Goal: Task Accomplishment & Management: Manage account settings

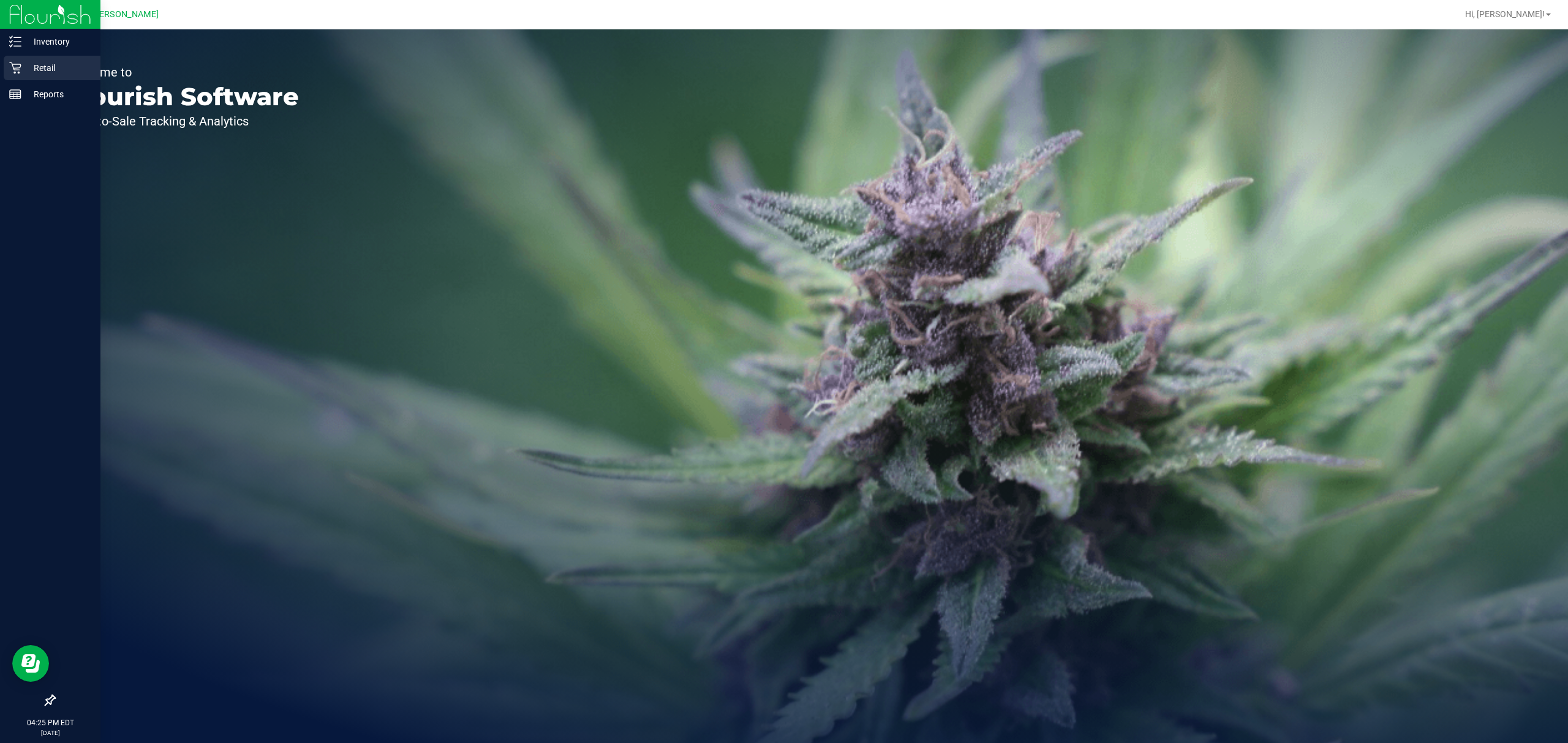
click at [31, 70] on p "Retail" at bounding box center [58, 67] width 73 height 15
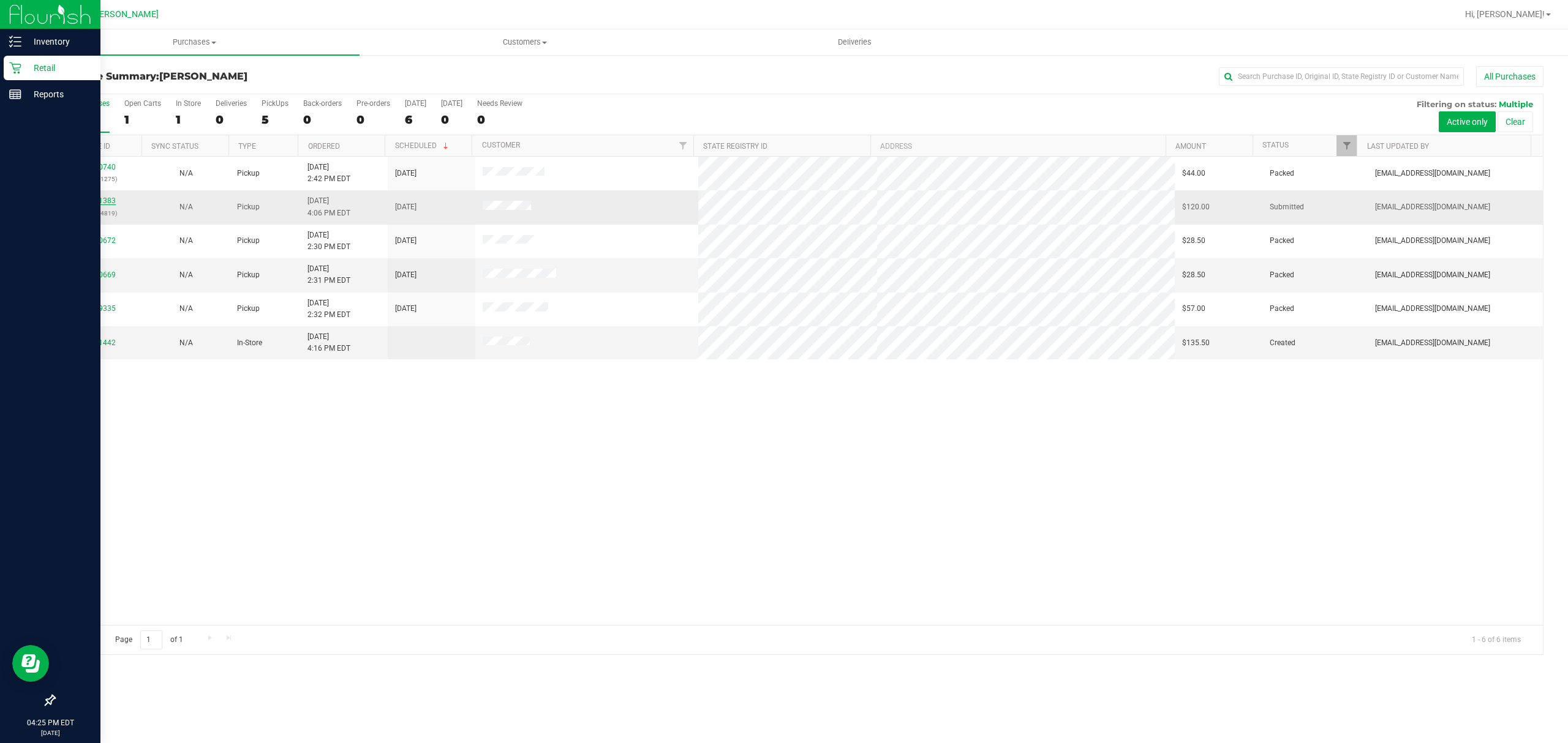
click at [99, 198] on link "11981383" at bounding box center [98, 201] width 34 height 9
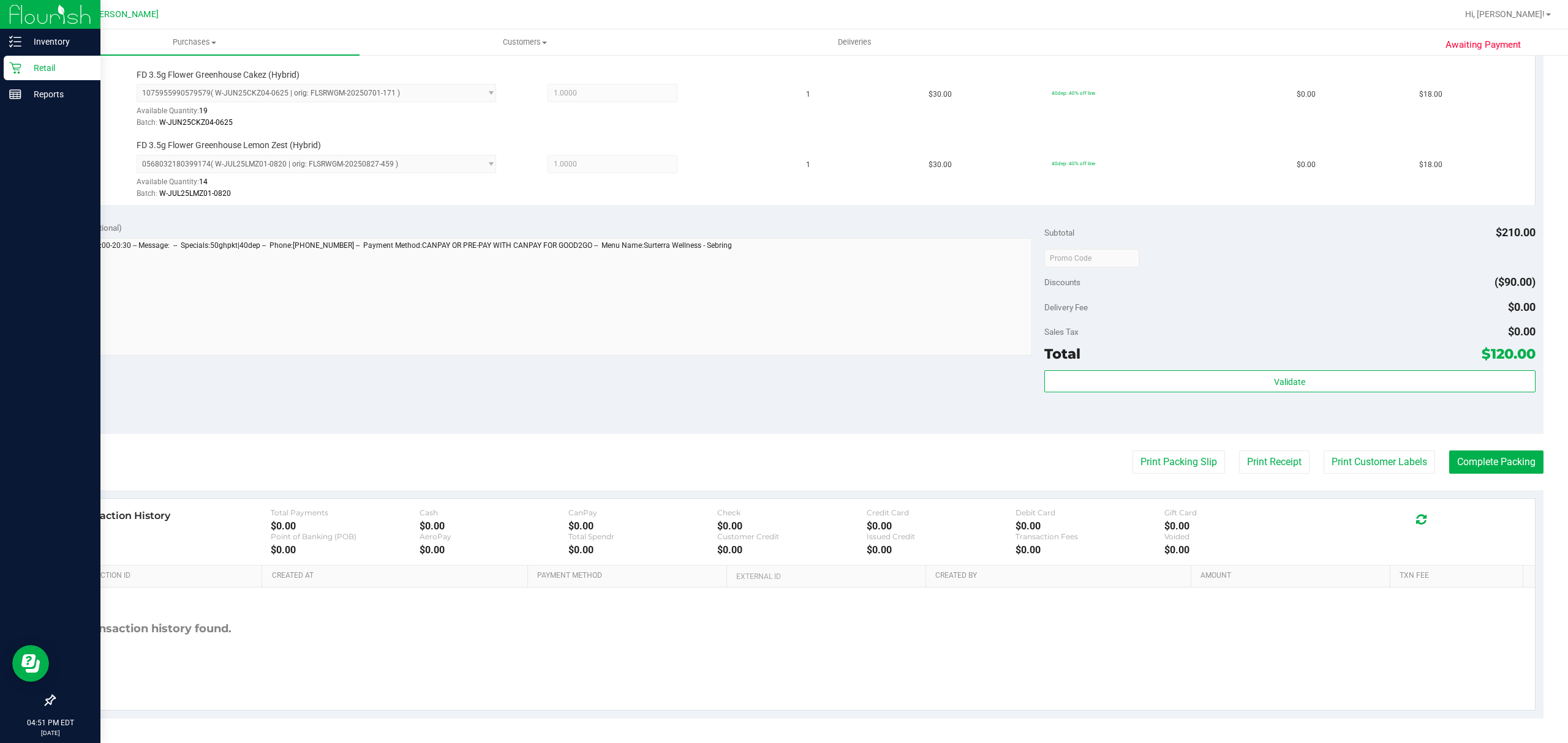
scroll to position [616, 0]
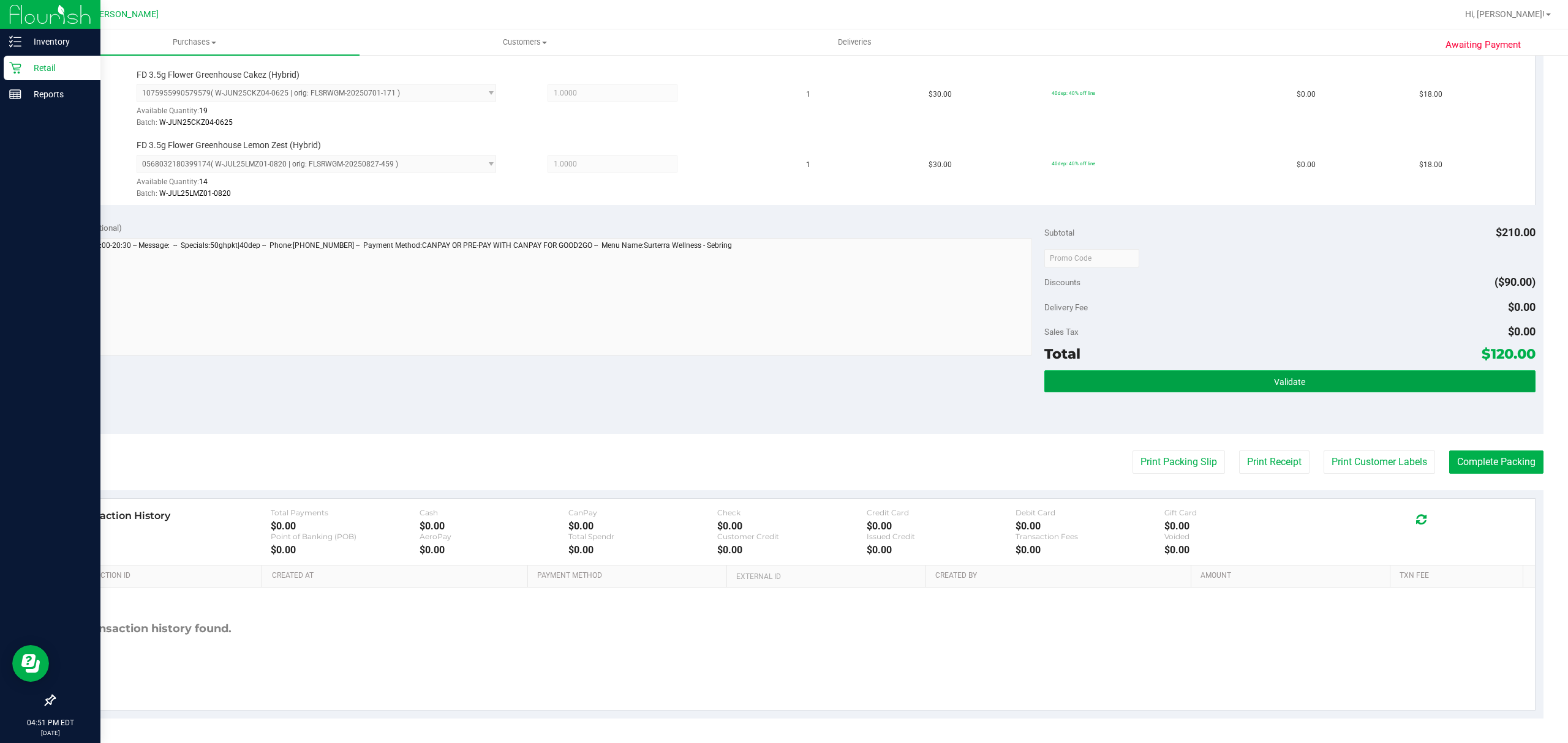
click at [1290, 378] on span "Validate" at bounding box center [1290, 382] width 31 height 9
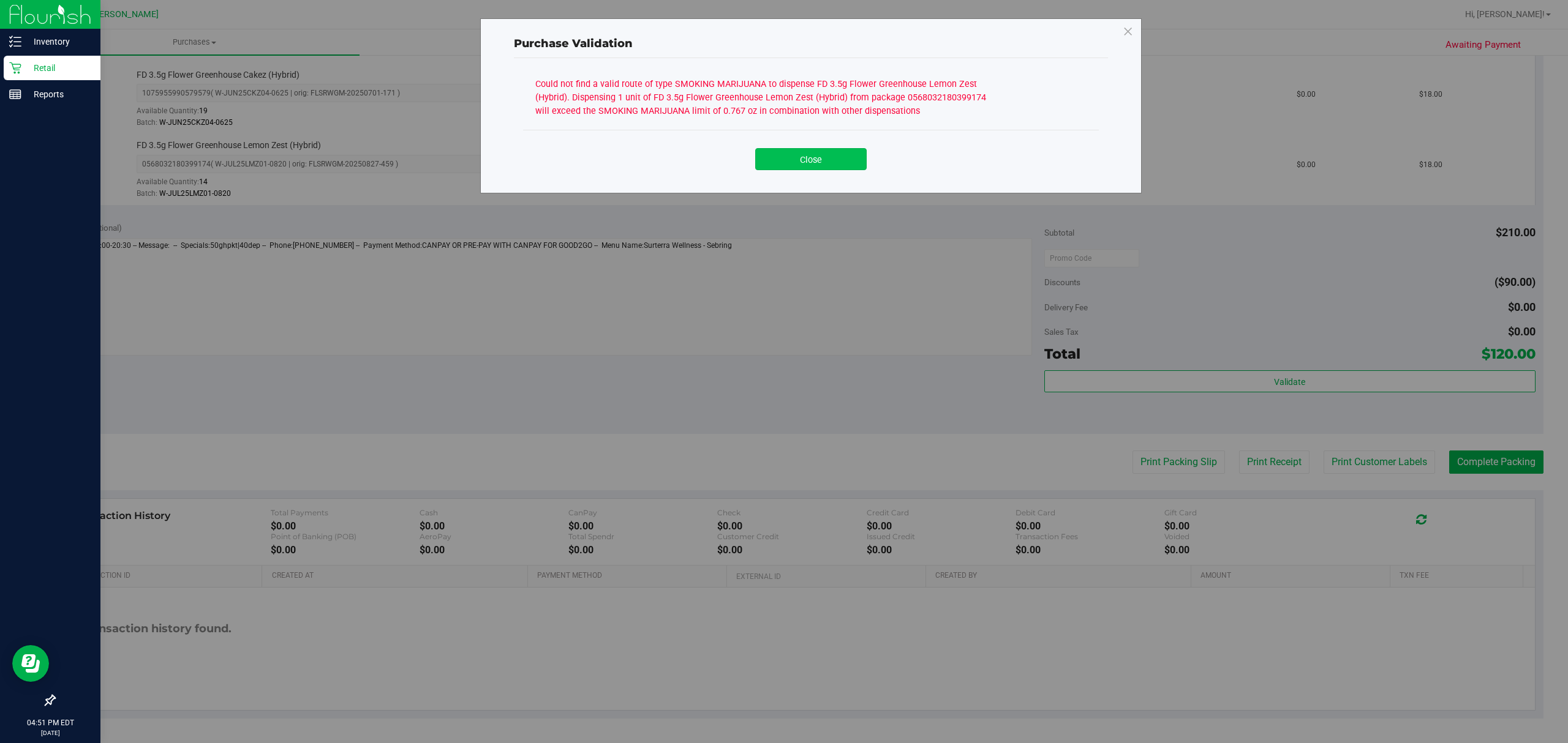
click at [821, 158] on button "Close" at bounding box center [810, 159] width 111 height 22
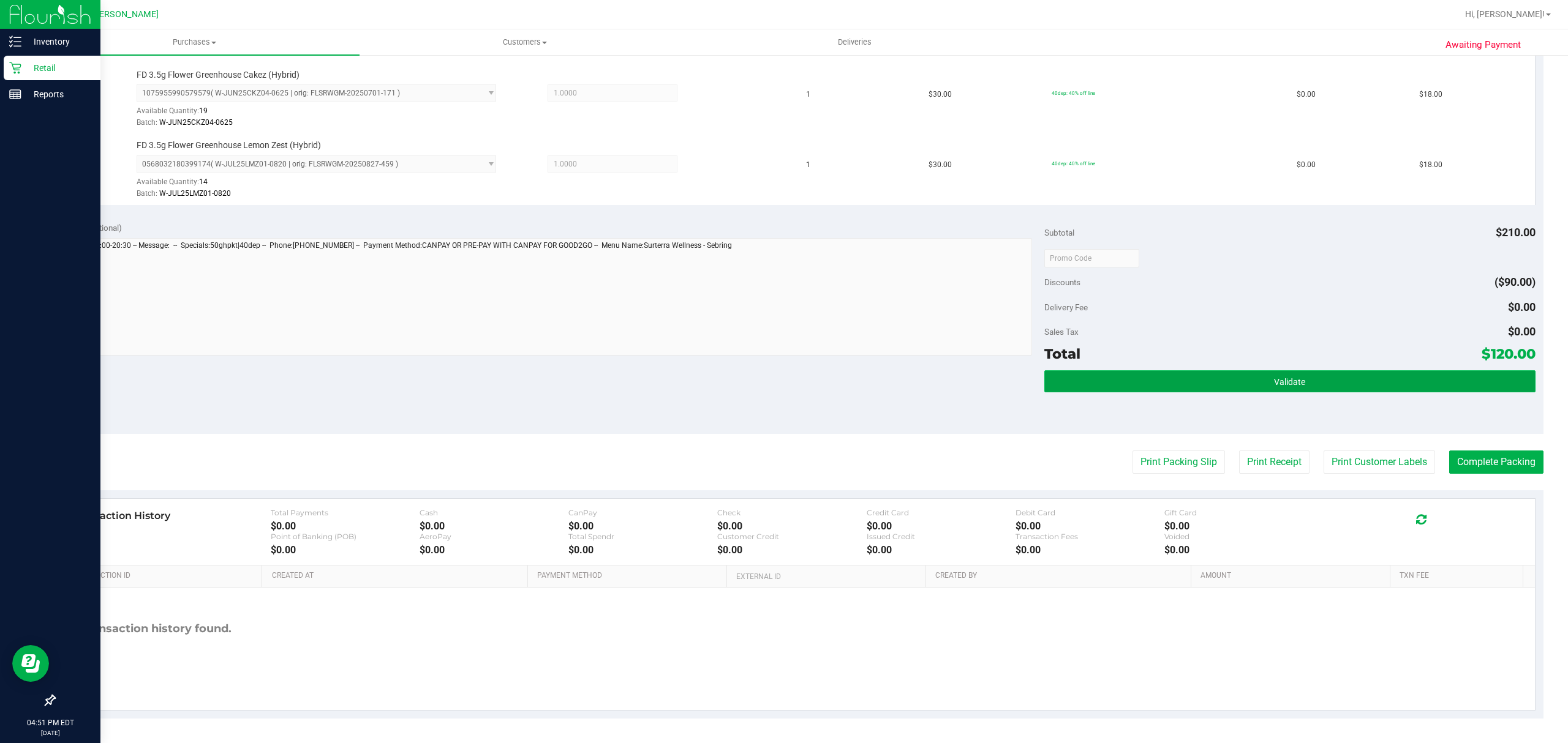
click at [1321, 386] on button "Validate" at bounding box center [1290, 382] width 491 height 22
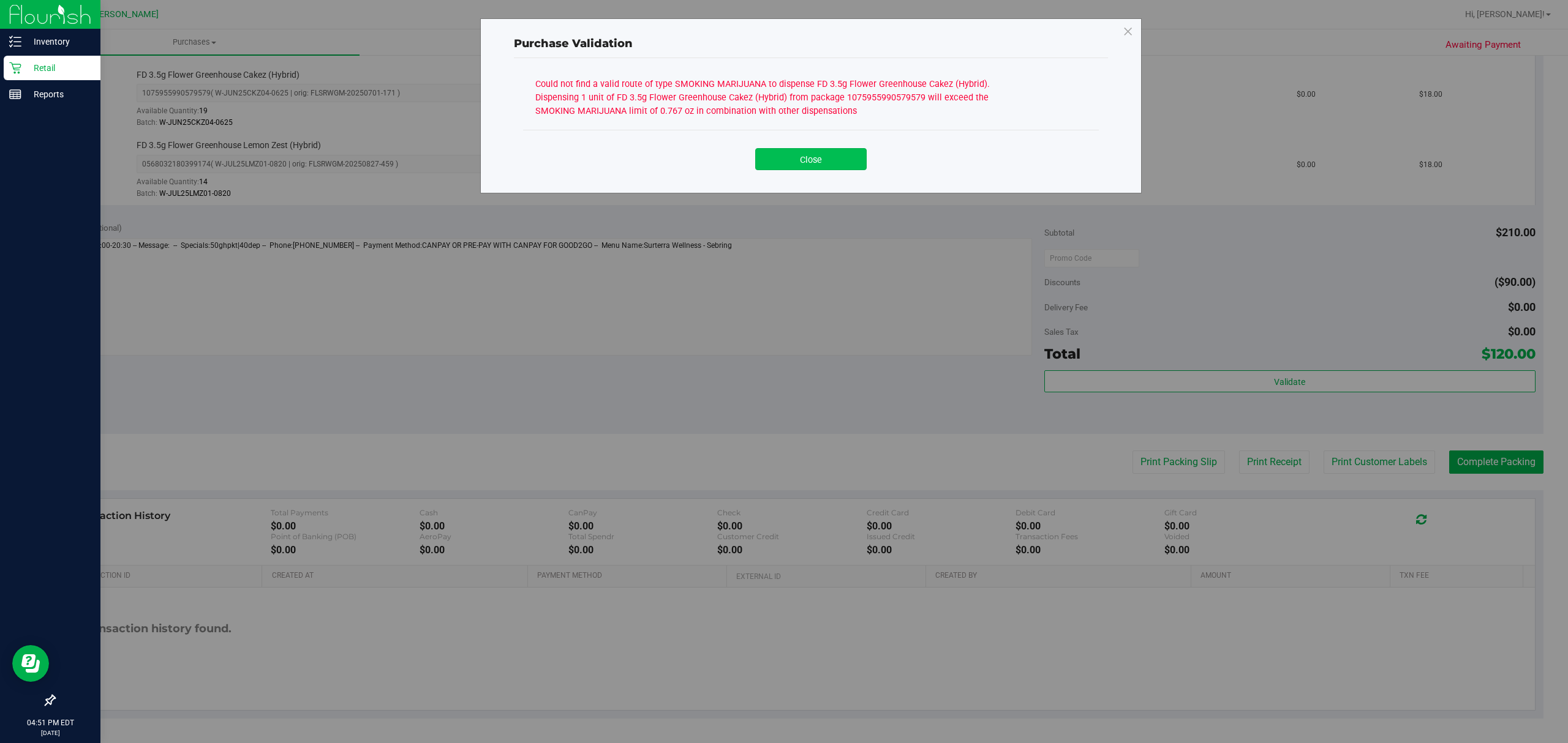
click at [792, 159] on button "Close" at bounding box center [810, 159] width 111 height 22
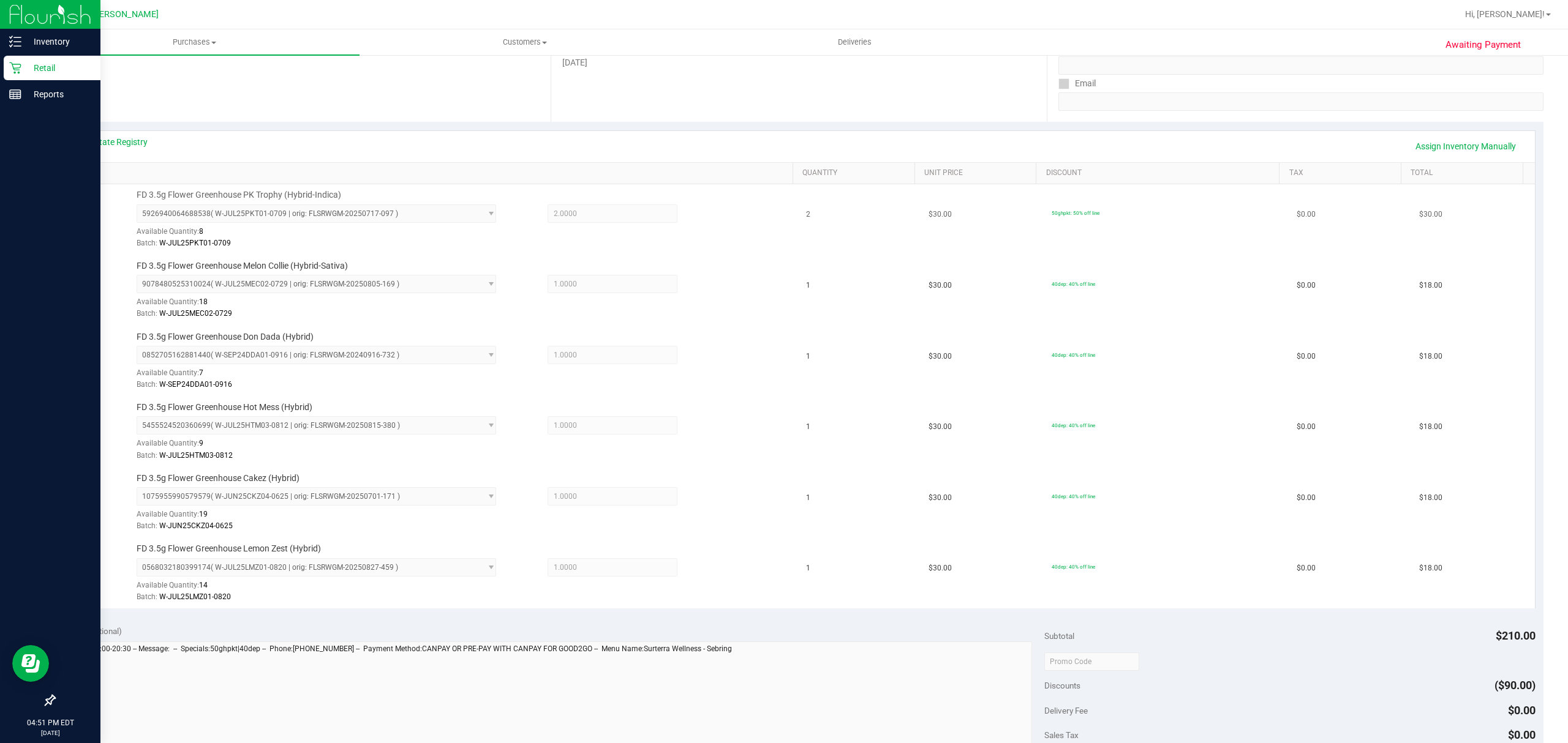
scroll to position [0, 0]
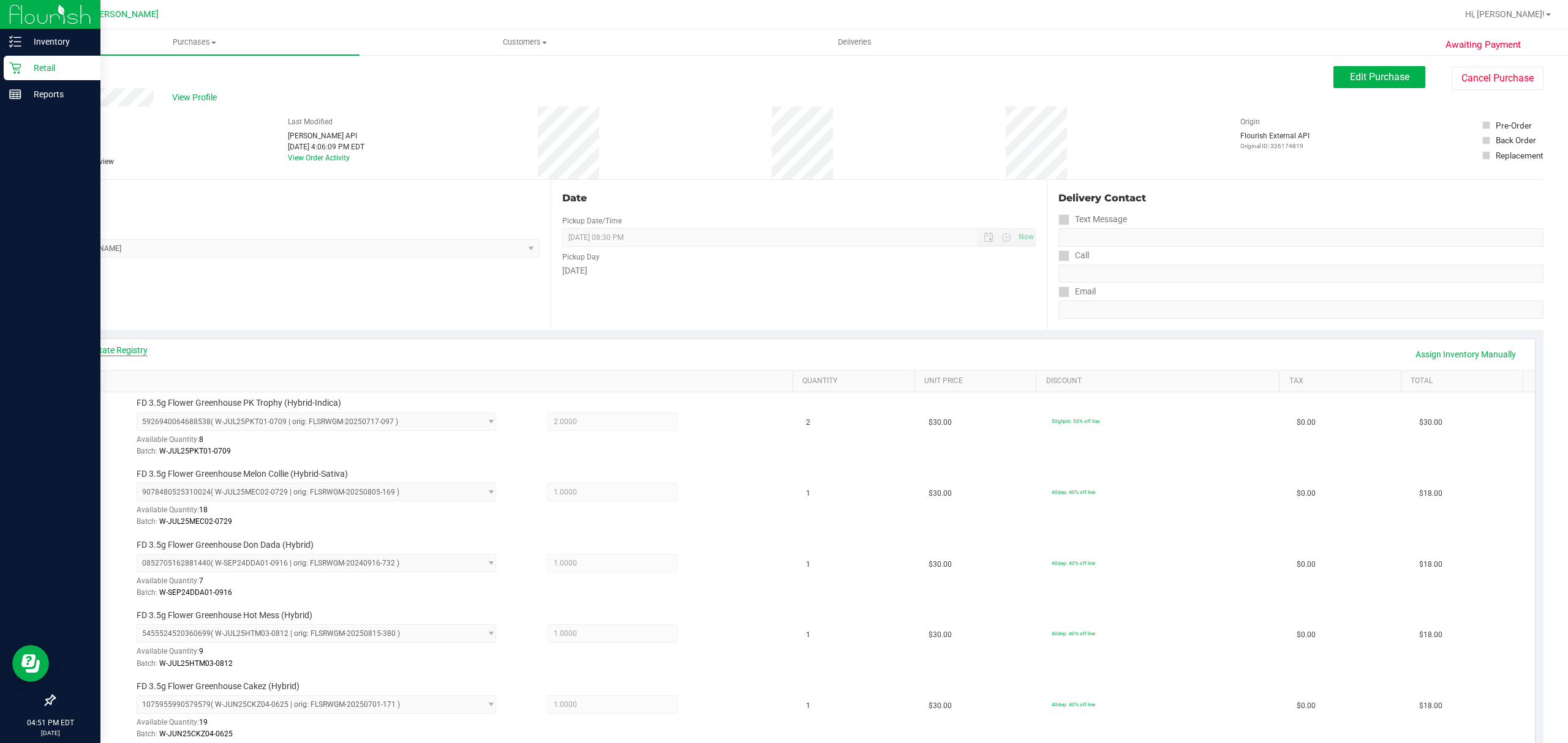
click at [130, 352] on link "View State Registry" at bounding box center [110, 350] width 73 height 12
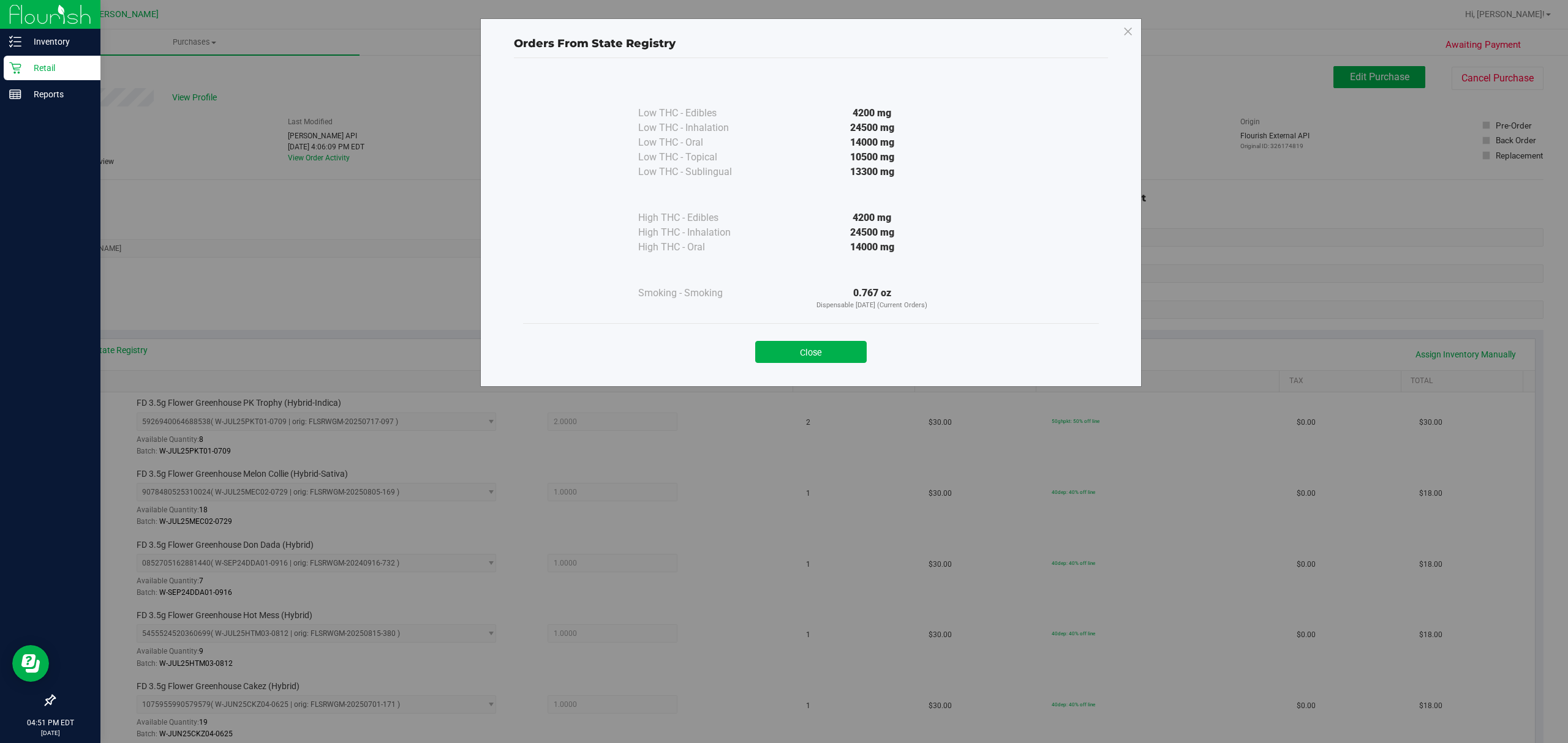
click at [828, 339] on div "Close" at bounding box center [810, 348] width 557 height 31
click at [850, 340] on div "Close" at bounding box center [810, 348] width 557 height 31
click at [787, 354] on button "Close" at bounding box center [810, 353] width 111 height 22
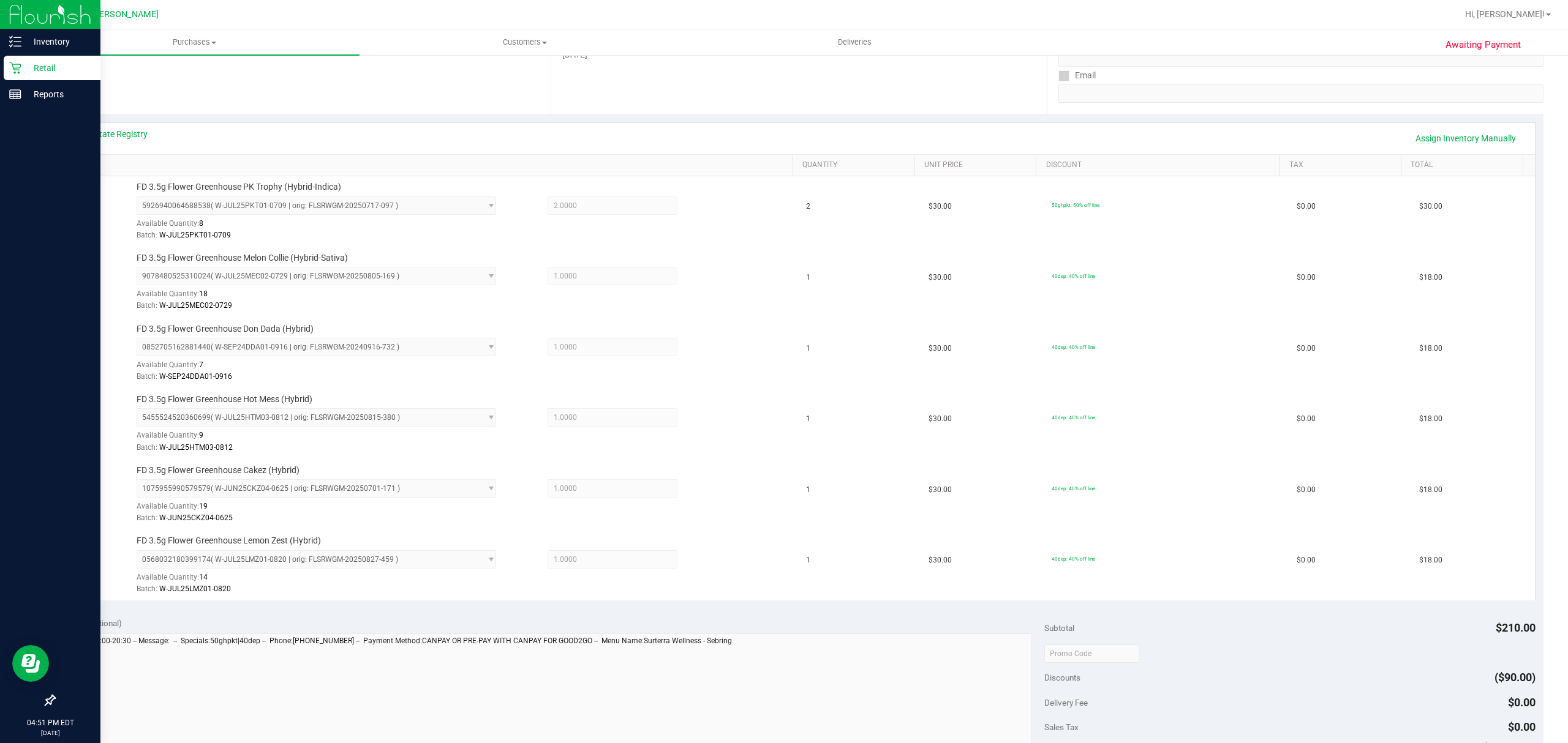
scroll to position [616, 0]
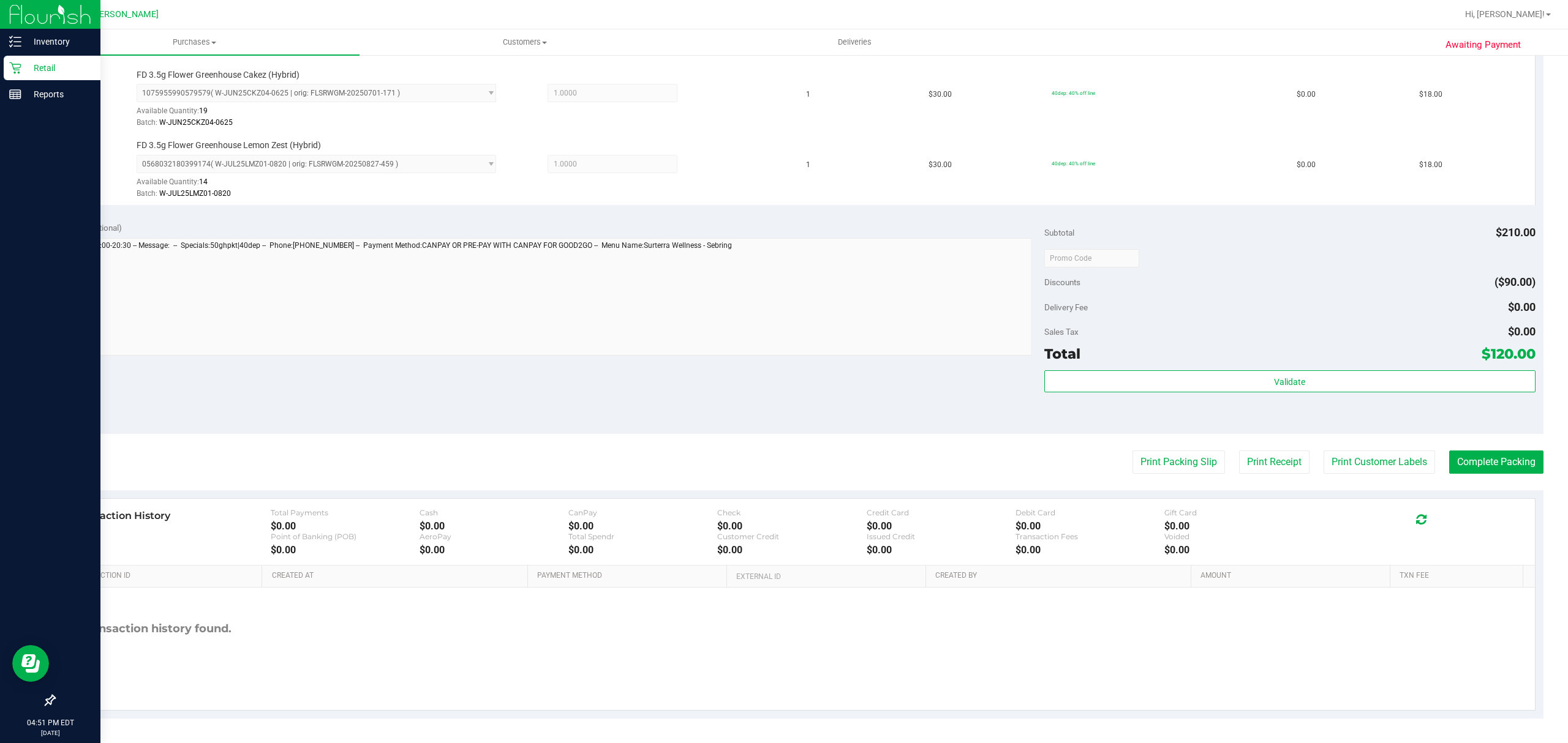
click at [1262, 365] on div "Subtotal $210.00 Discounts ($90.00) Delivery Fee $0.00 Sales Tax $0.00 Total $1…" at bounding box center [1290, 323] width 491 height 204
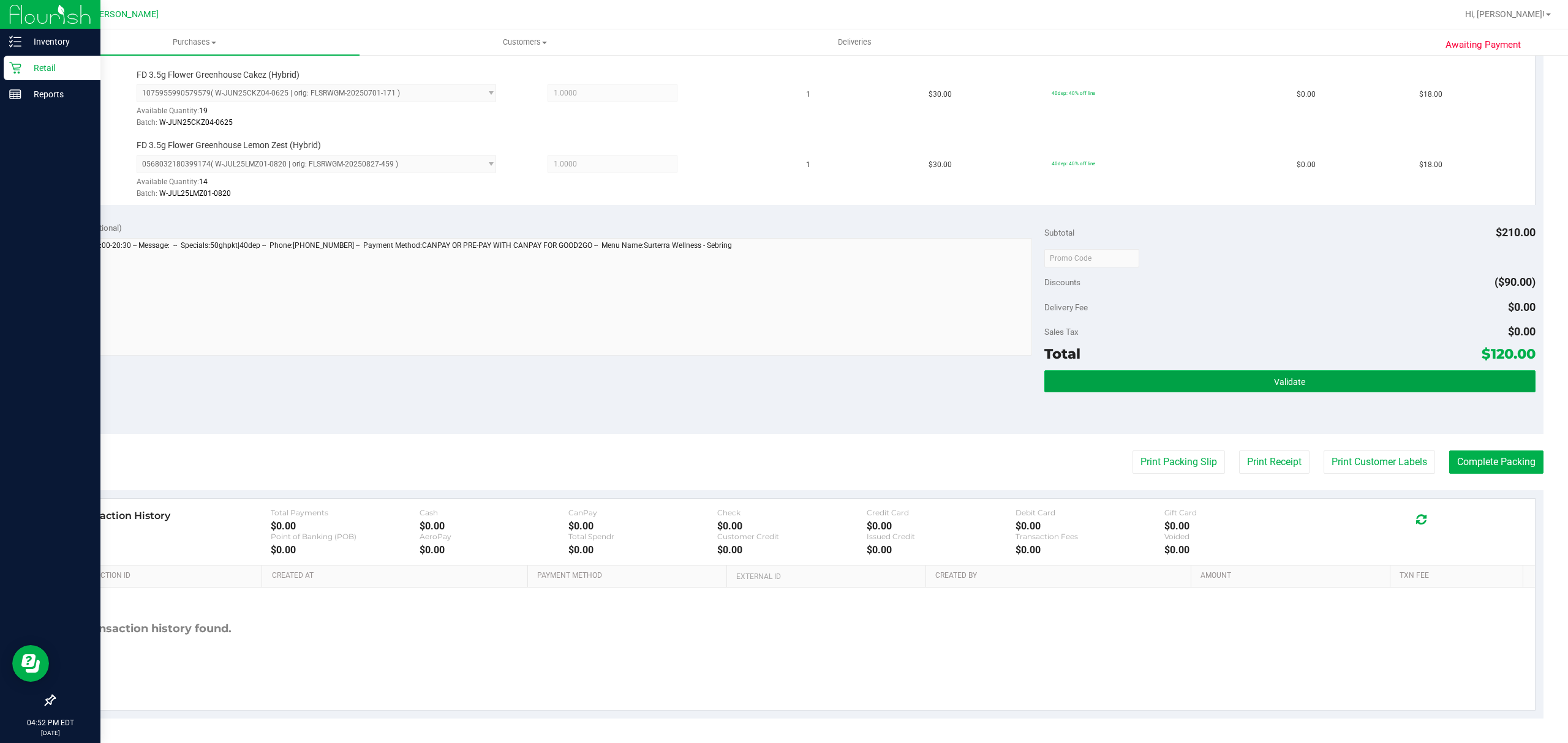
click at [1245, 384] on button "Validate" at bounding box center [1290, 382] width 491 height 22
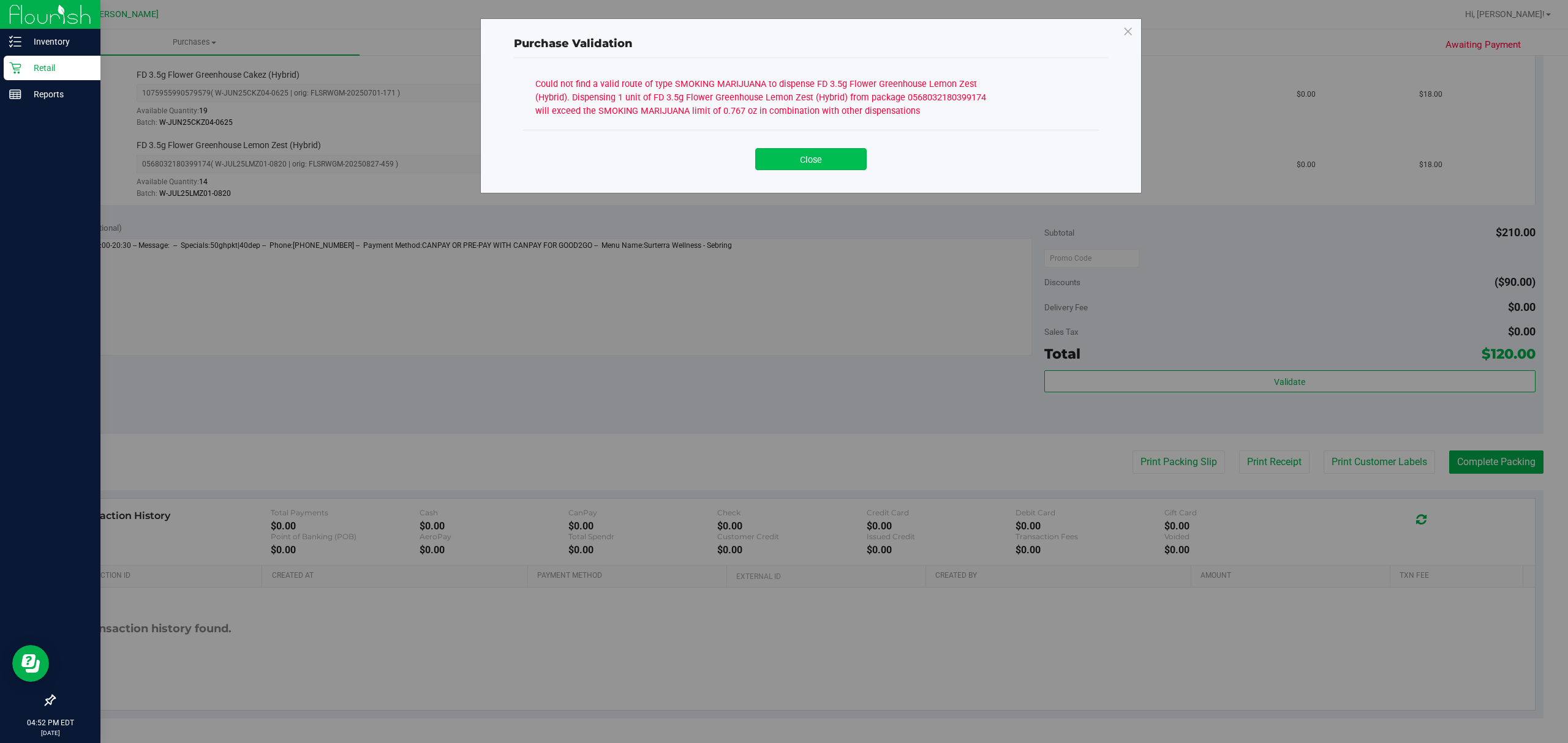
click at [802, 154] on button "Close" at bounding box center [810, 159] width 111 height 22
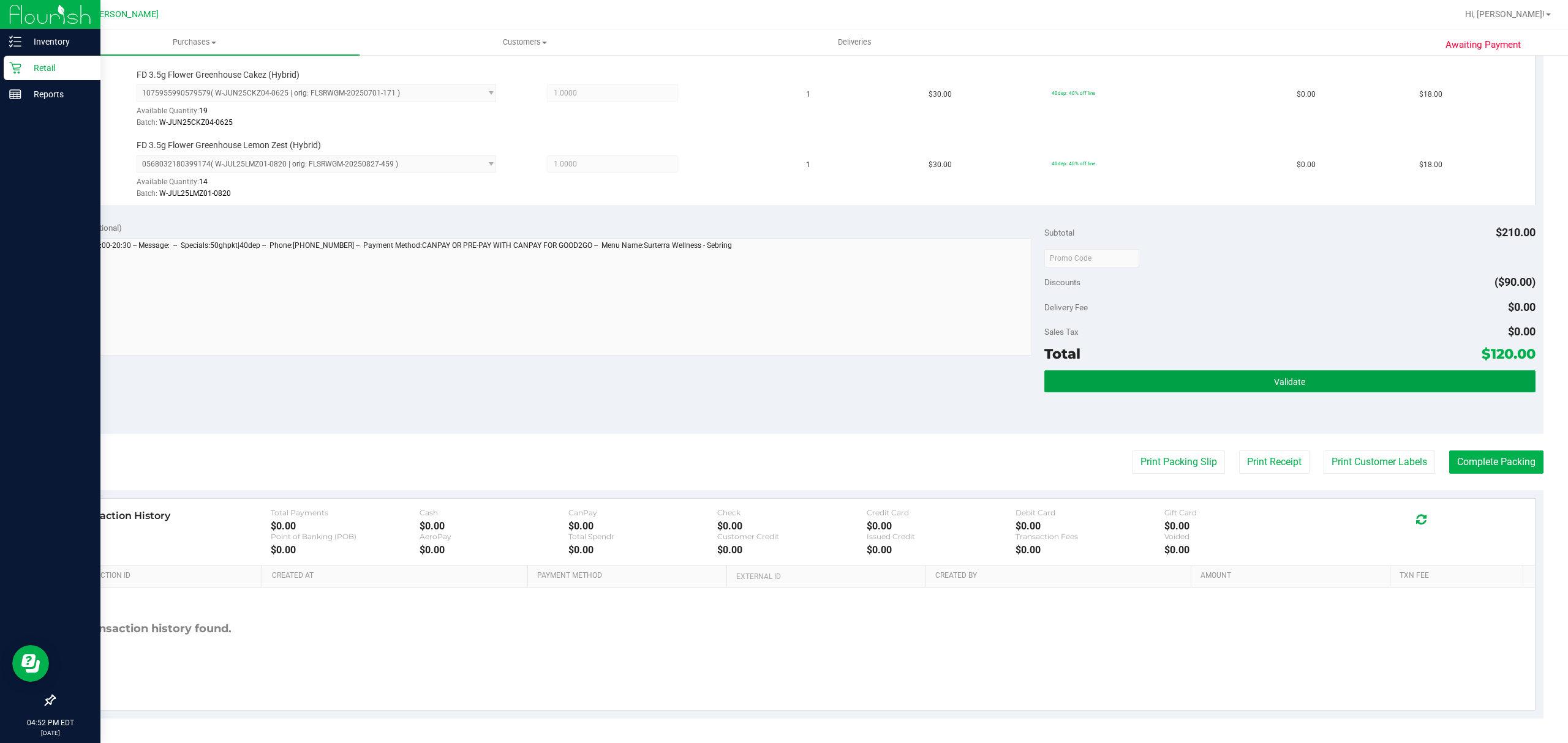
click at [1201, 380] on button "Validate" at bounding box center [1290, 382] width 491 height 22
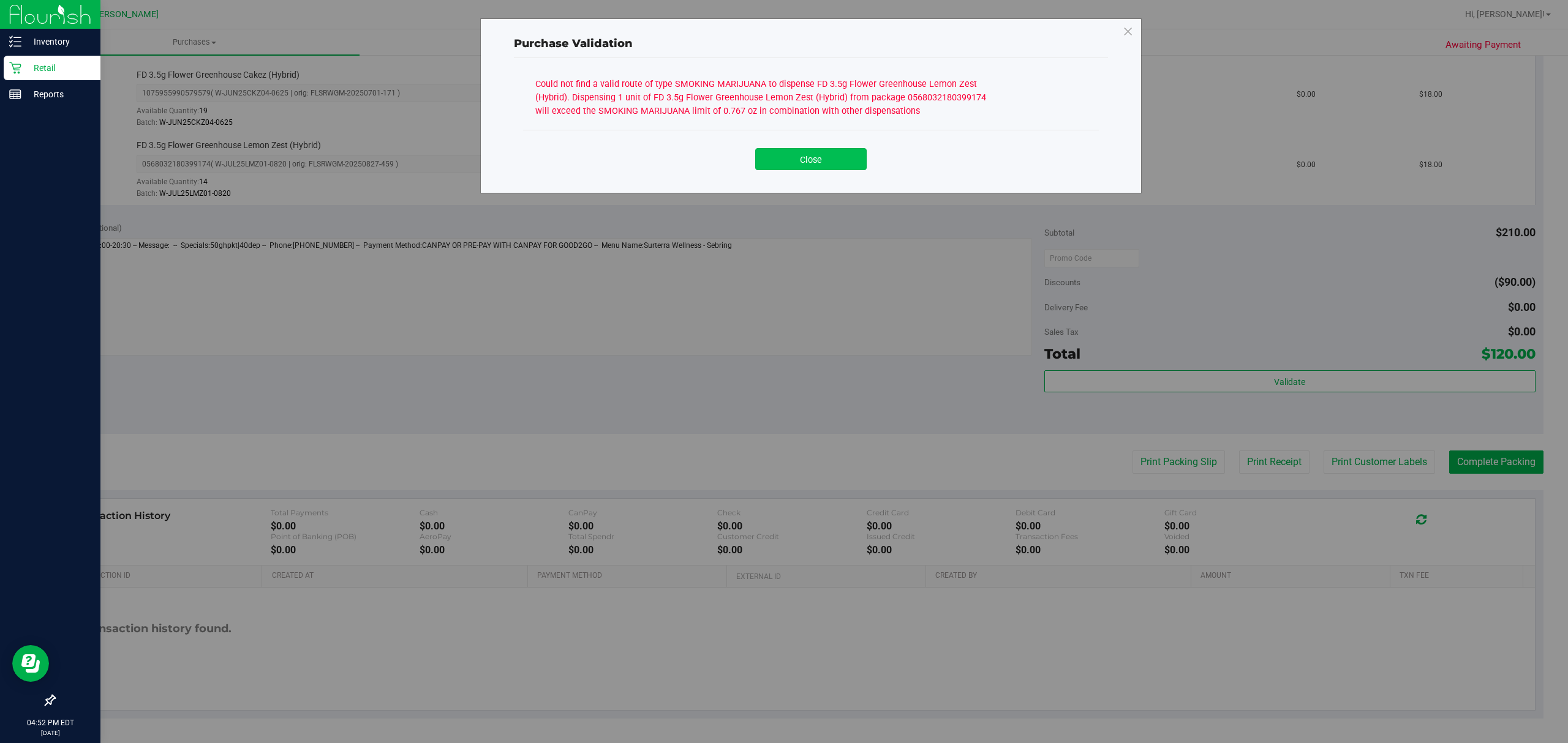
click at [782, 166] on button "Close" at bounding box center [810, 159] width 111 height 22
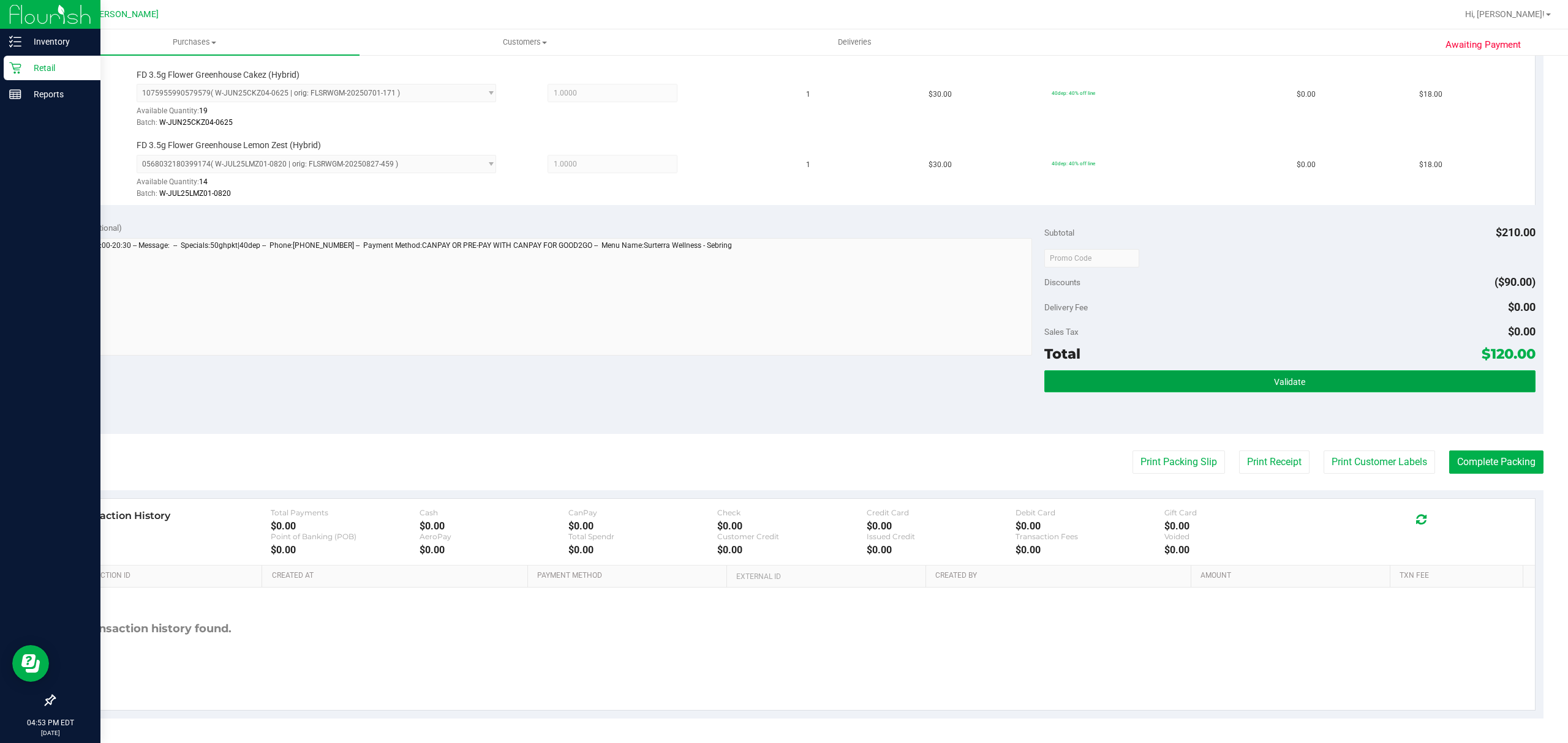
click at [1249, 375] on button "Validate" at bounding box center [1290, 382] width 491 height 22
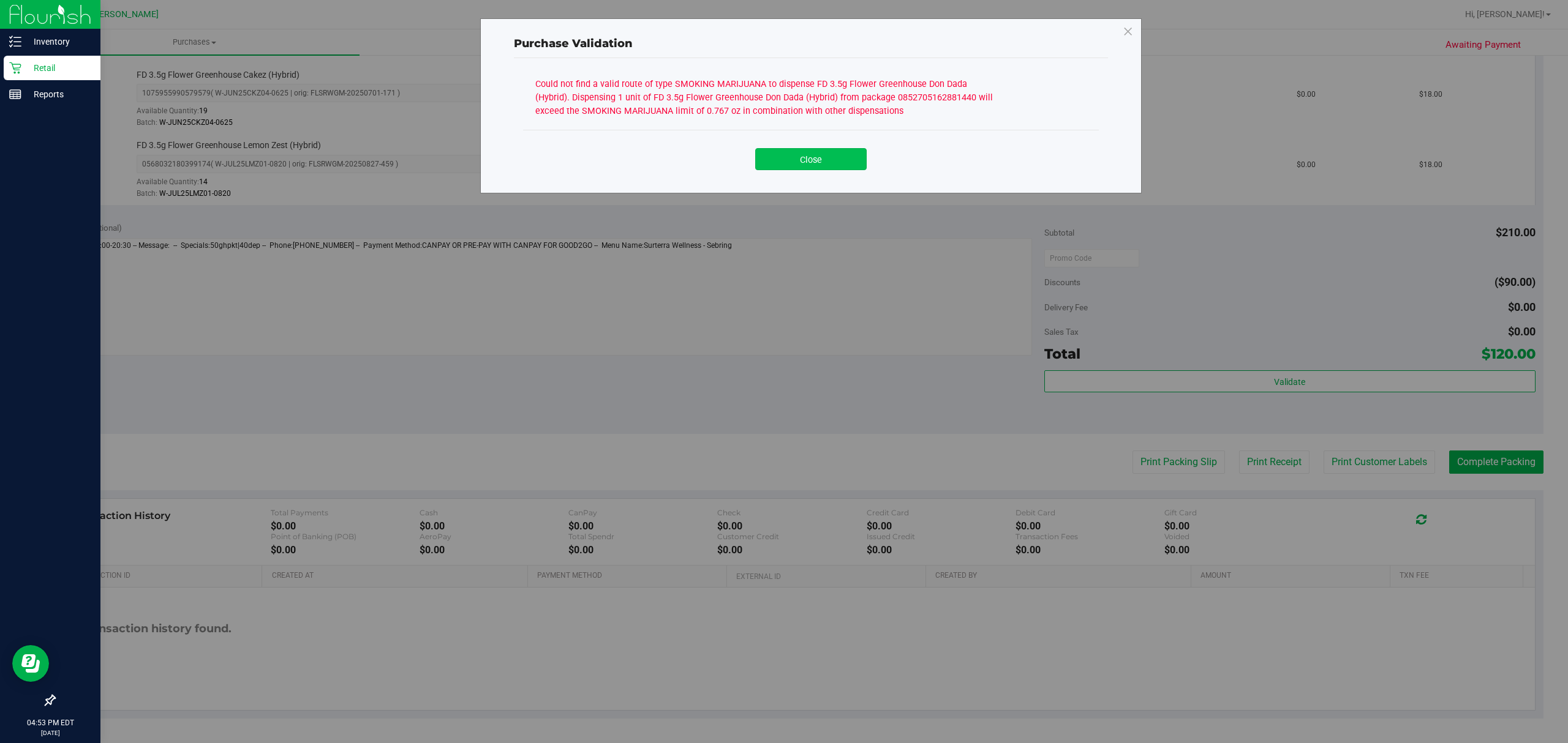
click at [799, 165] on button "Close" at bounding box center [810, 159] width 111 height 22
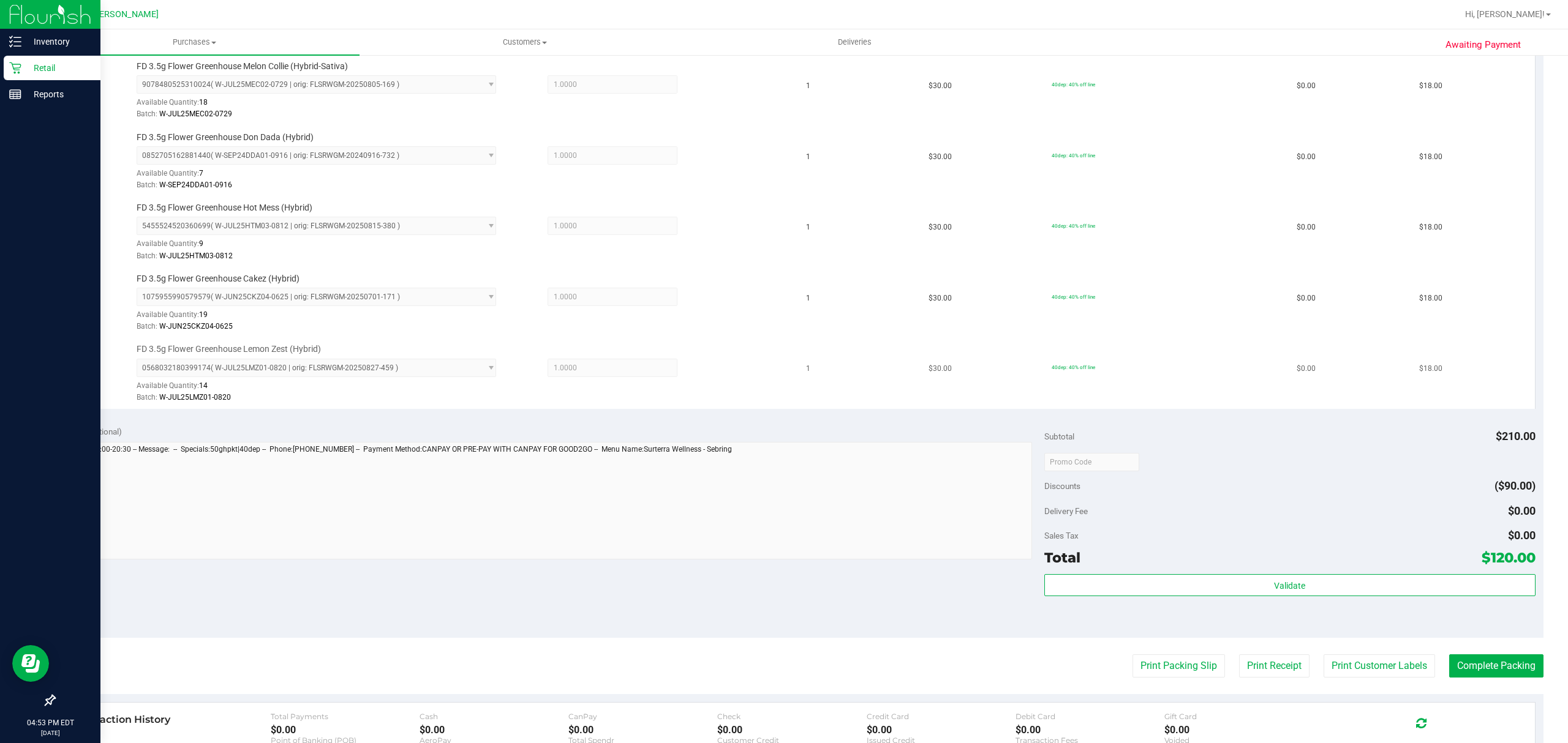
scroll to position [245, 0]
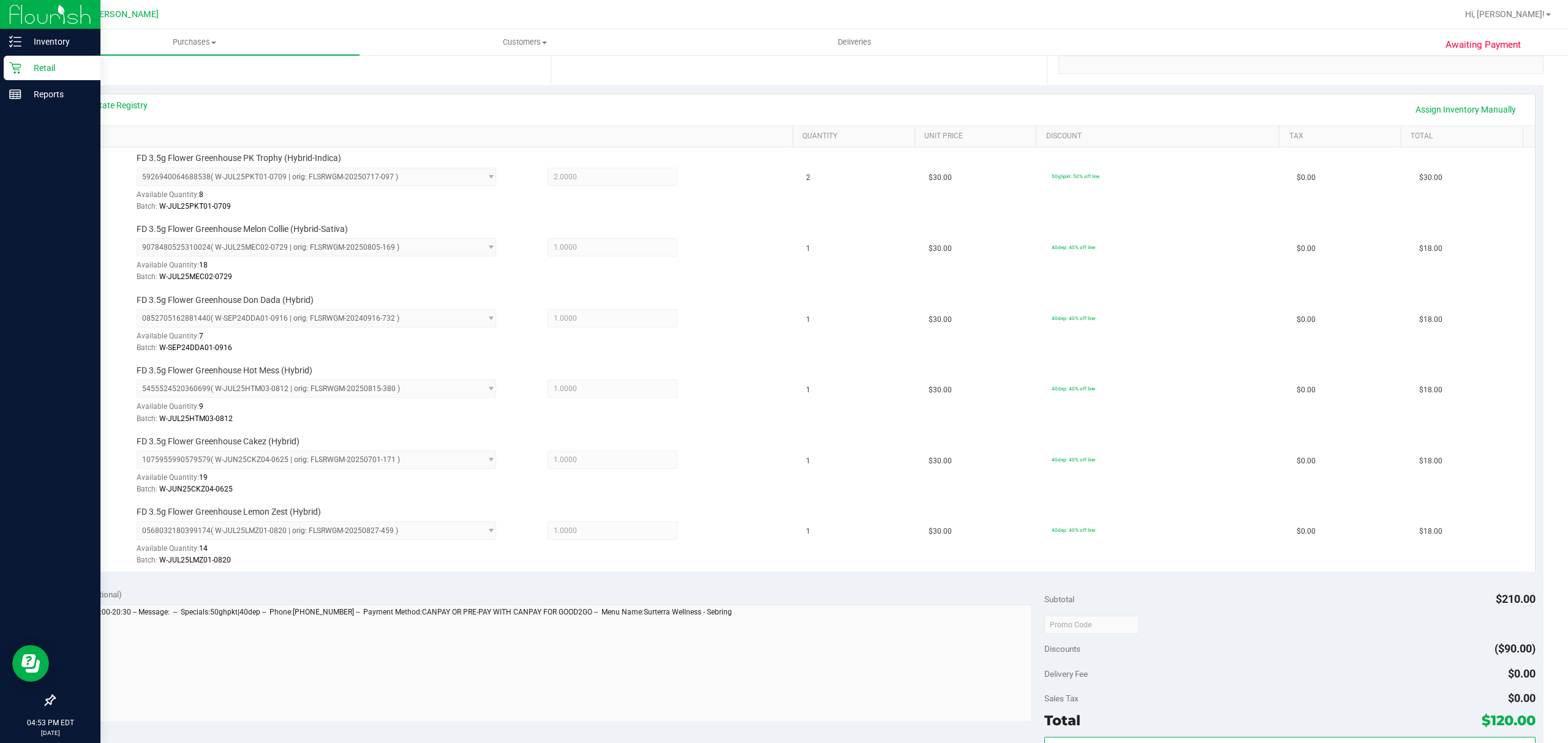
drag, startPoint x: 244, startPoint y: 104, endPoint x: 253, endPoint y: 134, distance: 31.3
click at [244, 104] on div "View State Registry Assign Inventory Manually" at bounding box center [798, 109] width 1449 height 21
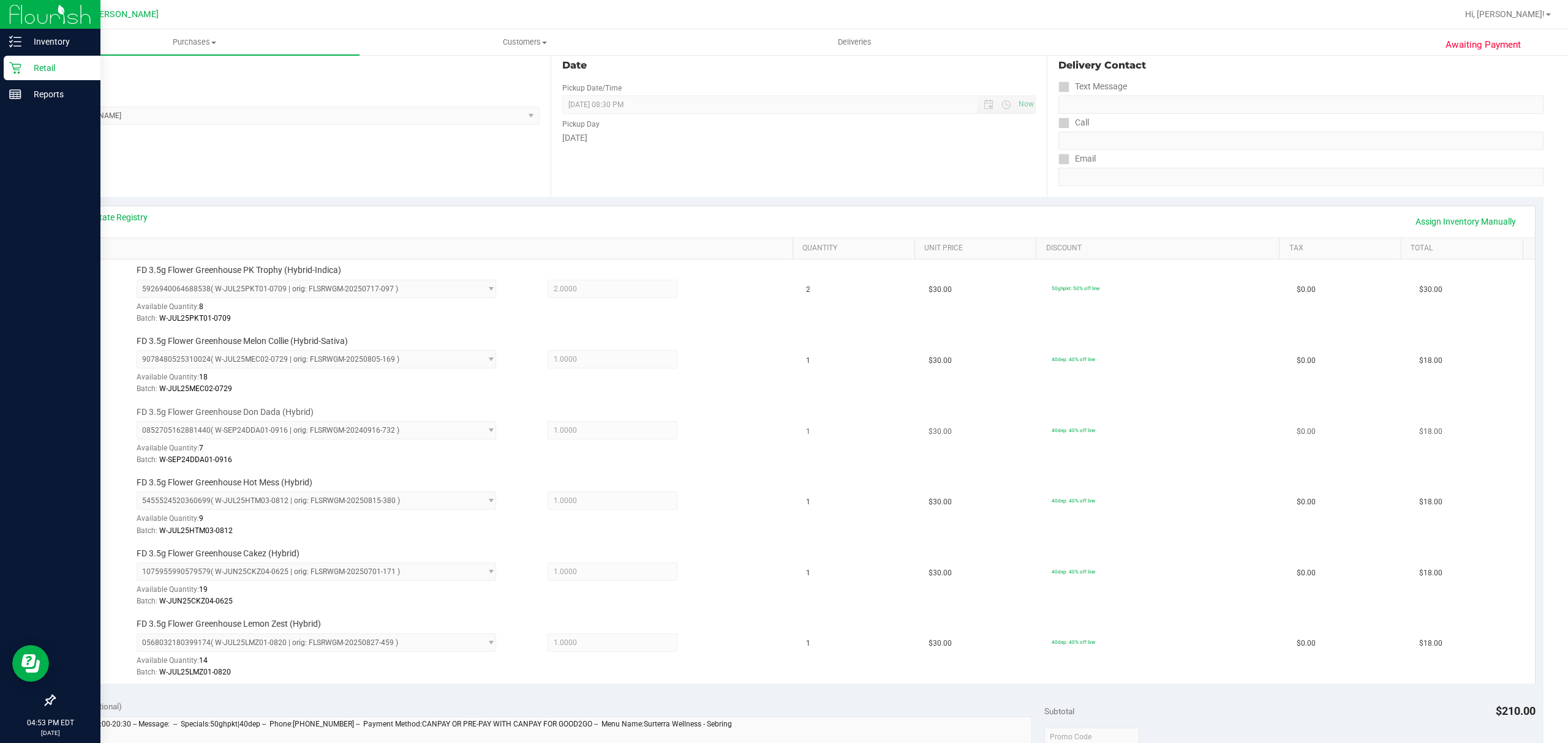
scroll to position [134, 0]
click at [1475, 216] on link "Assign Inventory Manually" at bounding box center [1465, 221] width 116 height 21
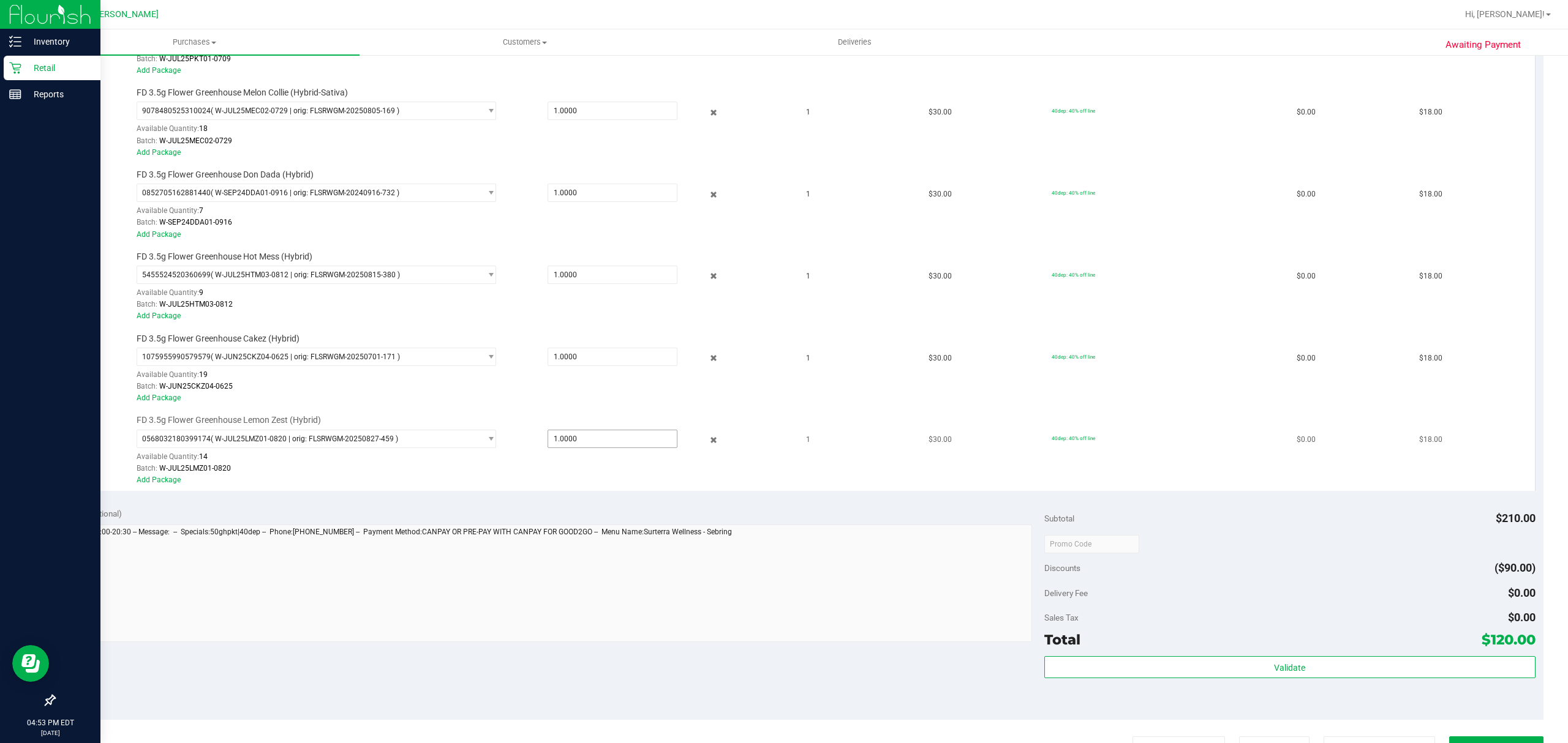
scroll to position [0, 0]
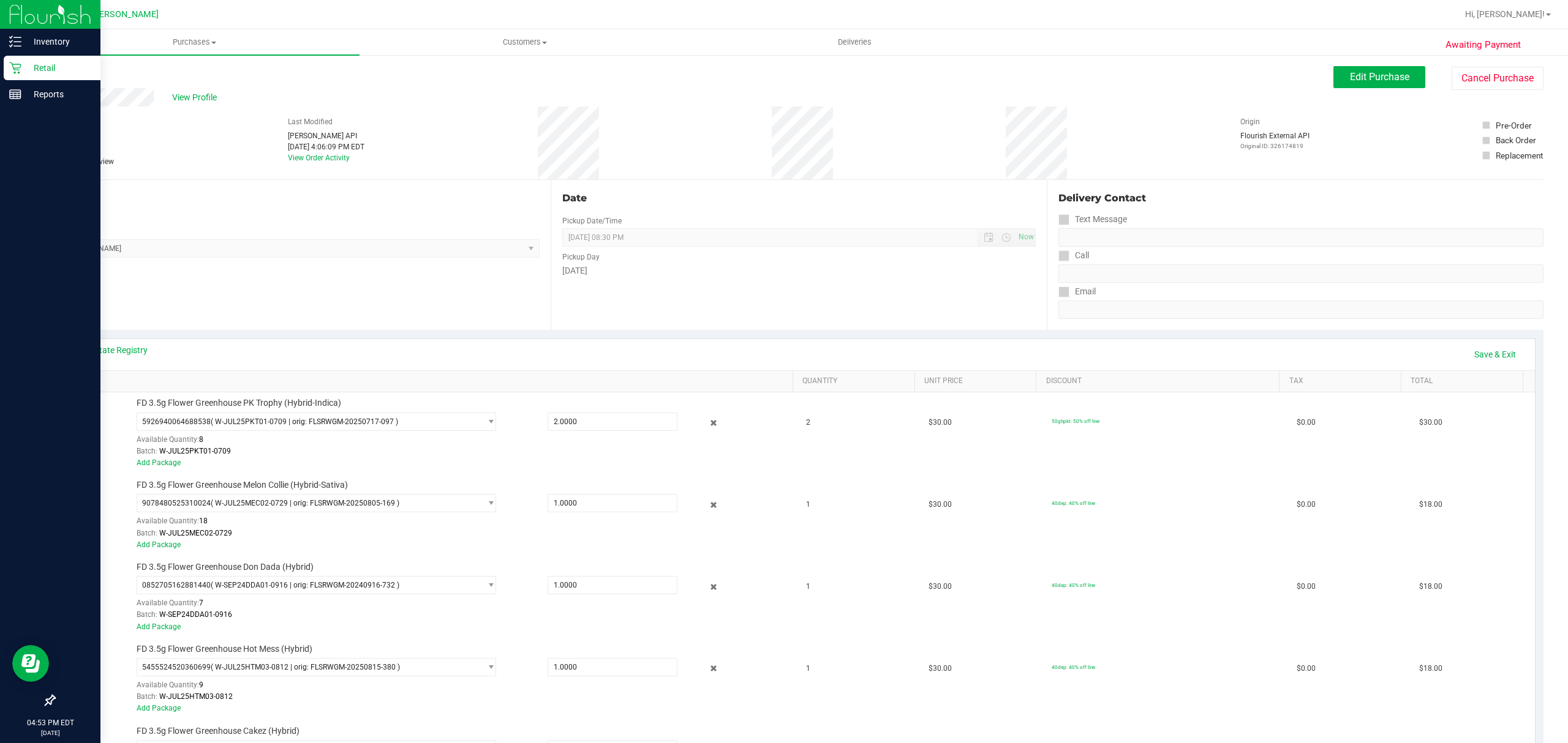
click at [60, 162] on icon at bounding box center [59, 162] width 8 height 0
click at [1368, 69] on button "Edit Purchase" at bounding box center [1379, 78] width 92 height 22
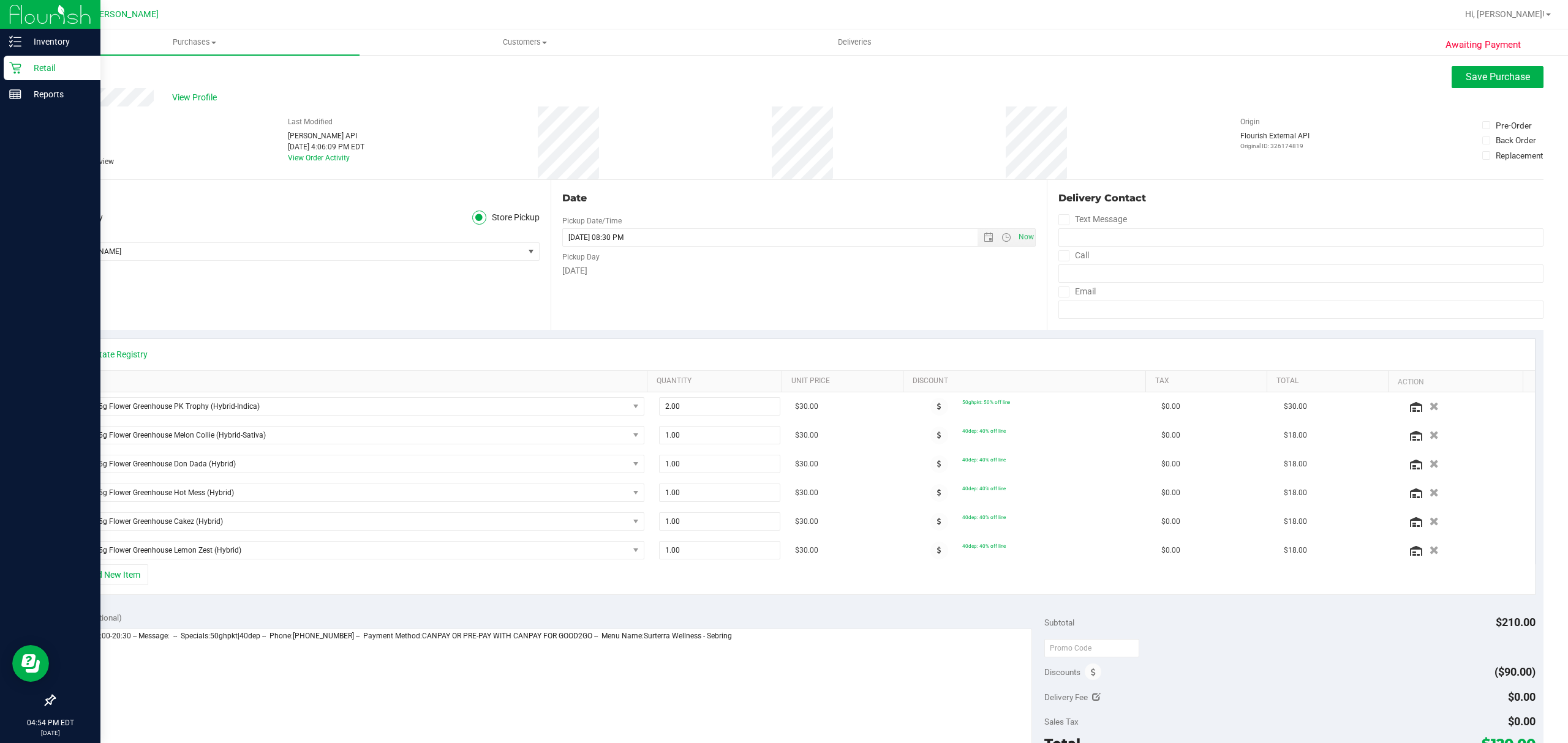
click at [58, 162] on icon at bounding box center [59, 162] width 8 height 0
click at [0, 0] on input "Needs review" at bounding box center [0, 0] width 0 height 0
click at [1452, 79] on button "Save Purchase" at bounding box center [1497, 78] width 92 height 22
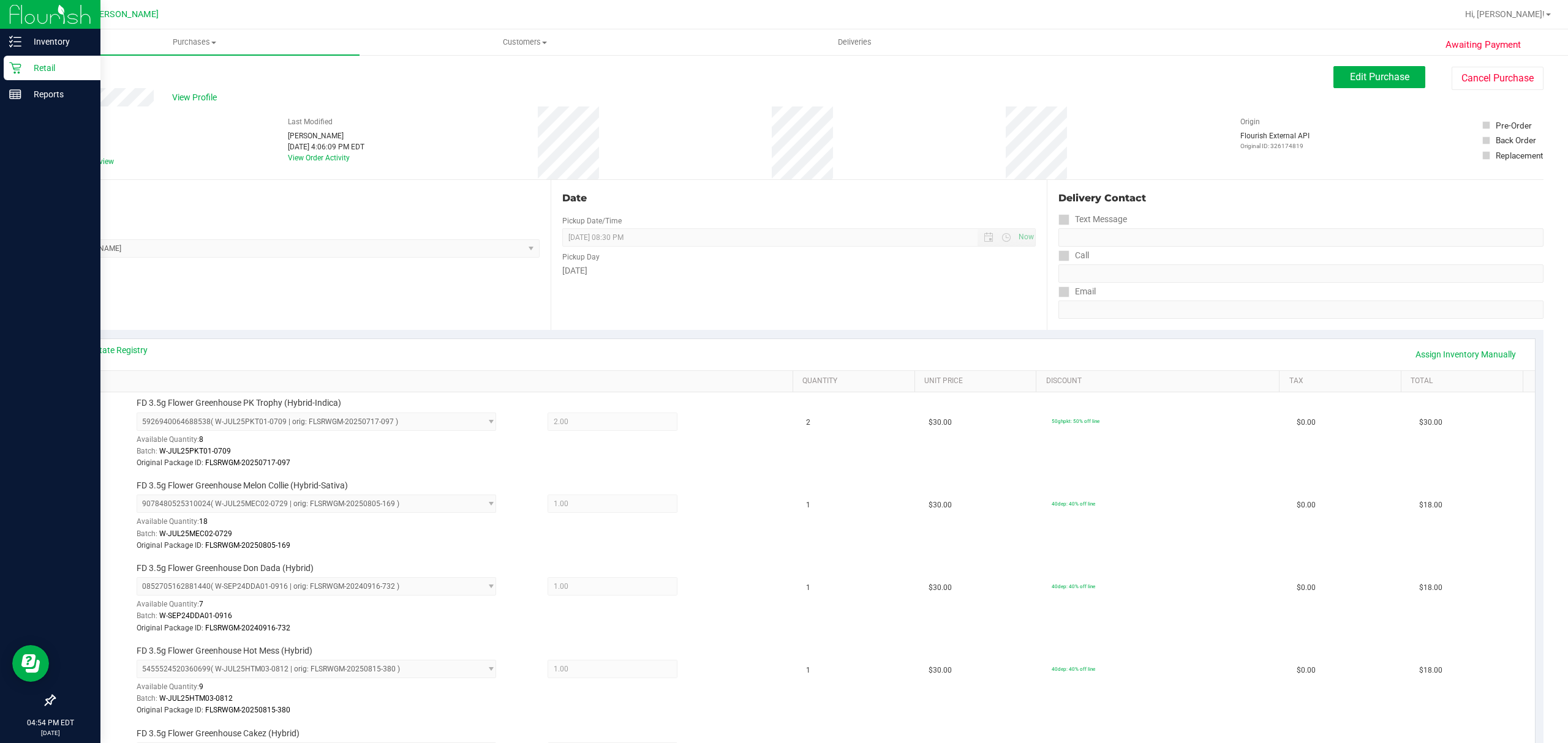
click at [70, 76] on link "Back" at bounding box center [63, 73] width 18 height 9
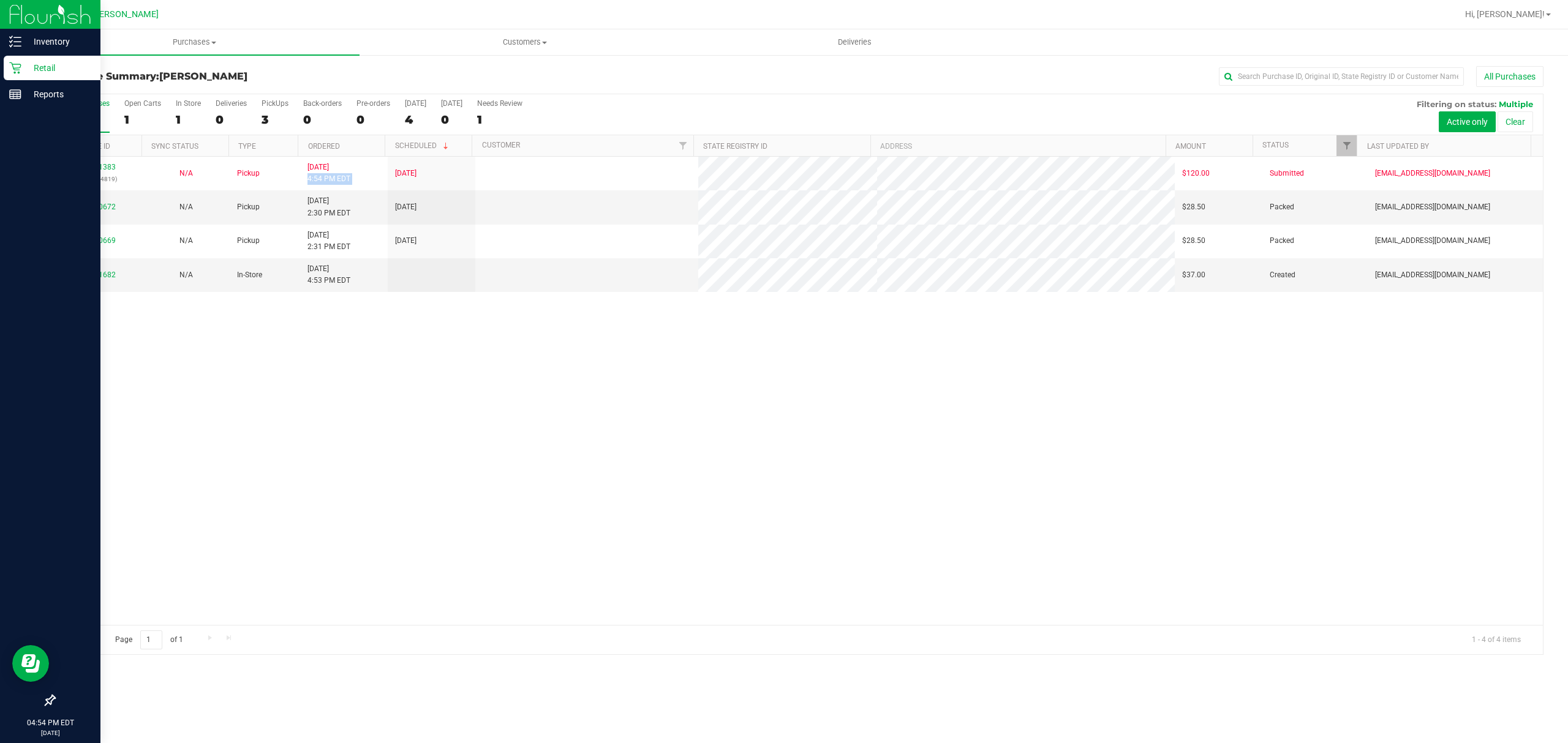
click at [331, 175] on span "[DATE] 4:54 PM EDT" at bounding box center [329, 173] width 43 height 23
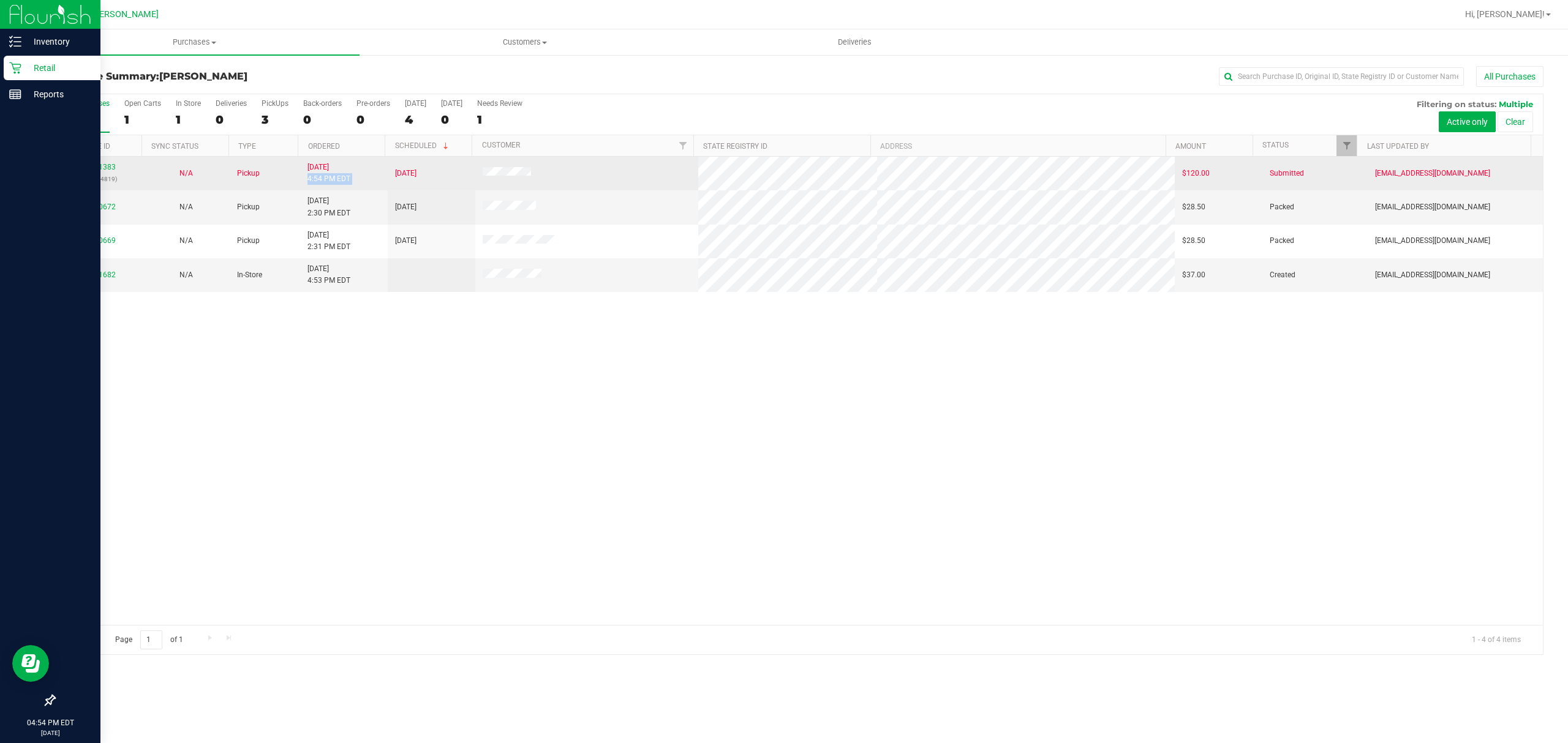
click at [331, 174] on span "[DATE] 4:54 PM EDT" at bounding box center [329, 173] width 43 height 23
click at [106, 168] on link "11981383" at bounding box center [98, 167] width 34 height 9
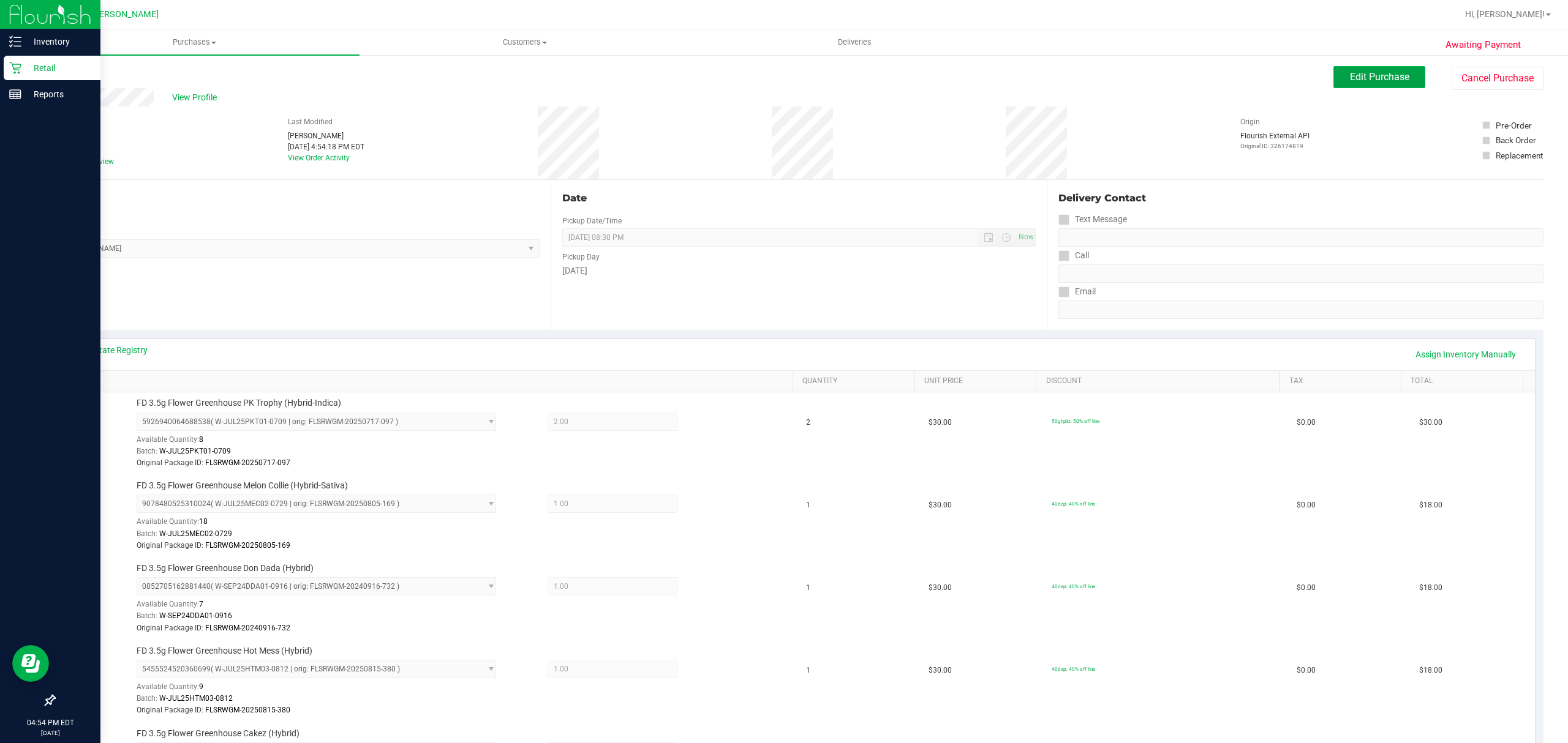
click at [1360, 84] on button "Edit Purchase" at bounding box center [1379, 78] width 92 height 22
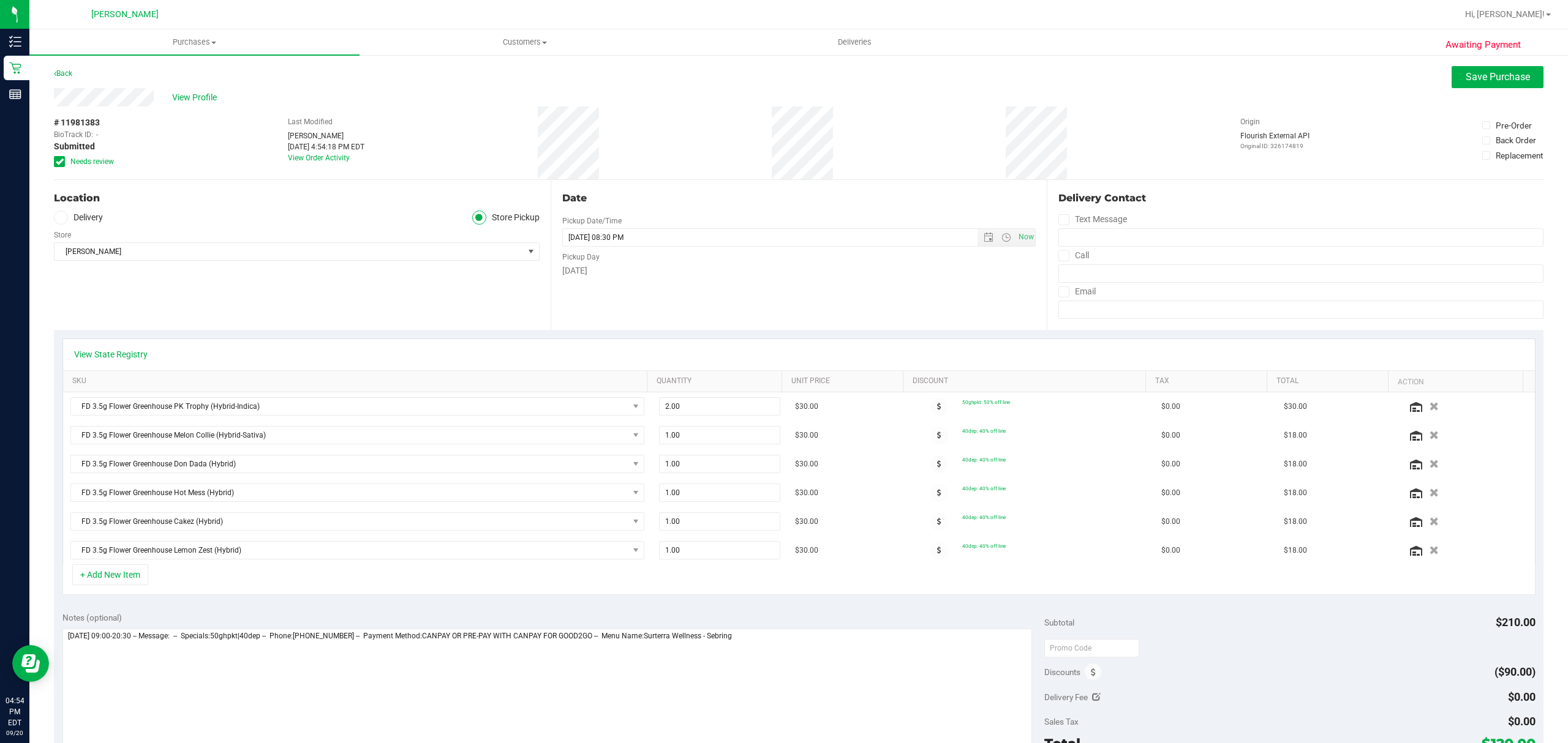
click at [59, 156] on span at bounding box center [59, 161] width 11 height 11
click at [0, 0] on input "Needs review" at bounding box center [0, 0] width 0 height 0
click at [59, 156] on span at bounding box center [59, 161] width 11 height 11
click at [0, 0] on input "Needs review" at bounding box center [0, 0] width 0 height 0
click at [1490, 74] on span "Save Purchase" at bounding box center [1497, 76] width 65 height 11
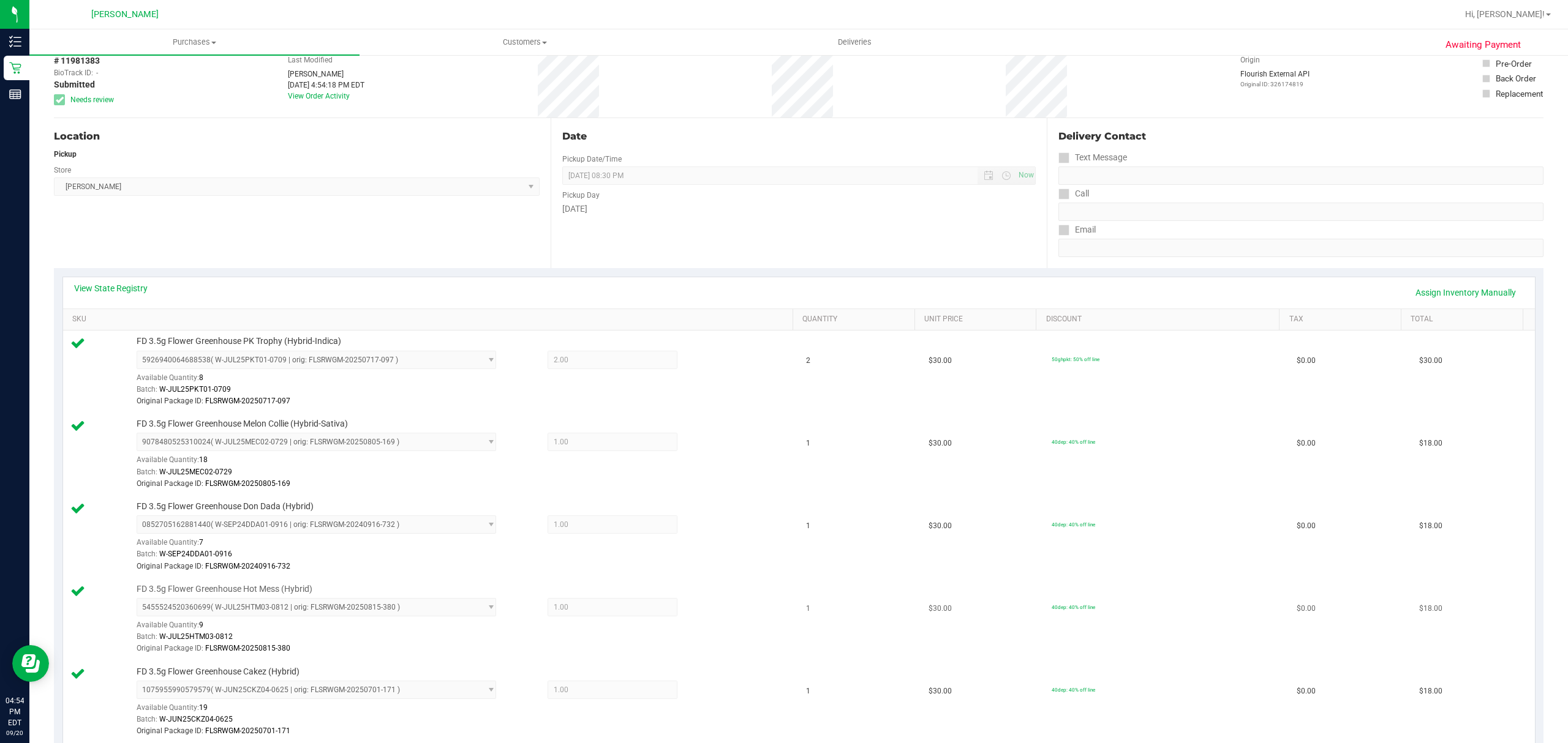
scroll to position [163, 0]
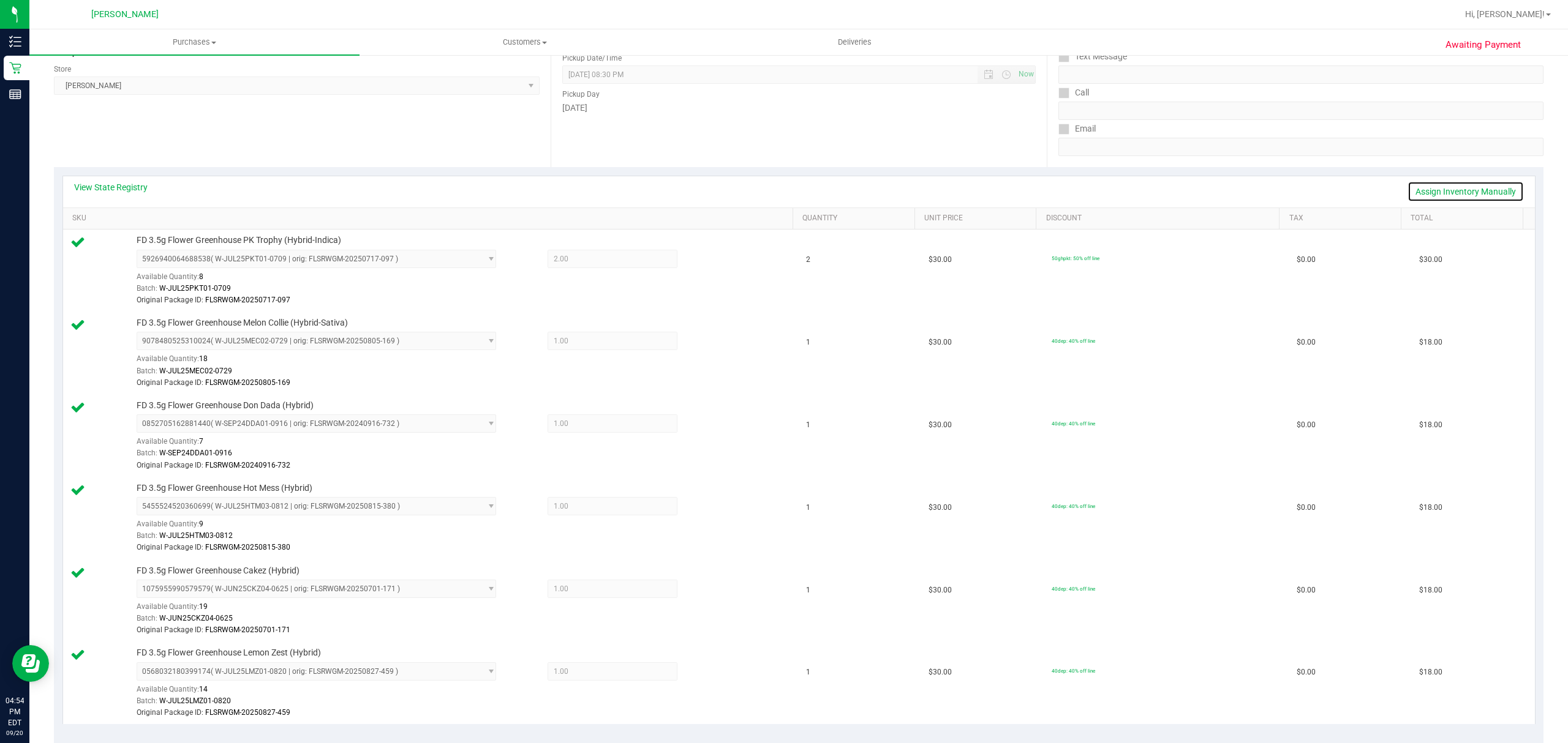
click at [1490, 192] on link "Assign Inventory Manually" at bounding box center [1465, 191] width 116 height 21
click at [1488, 191] on link "Save & Exit" at bounding box center [1495, 191] width 58 height 21
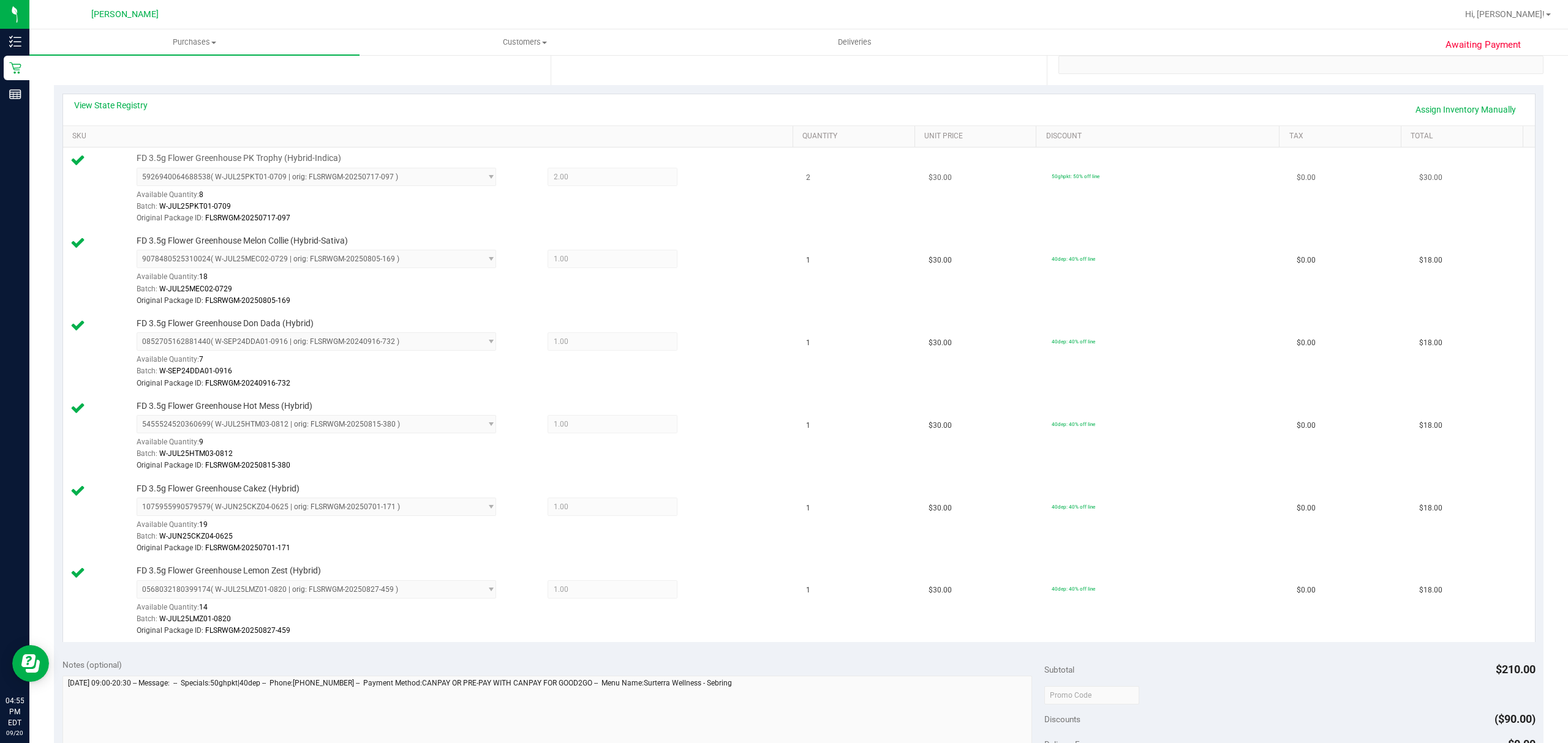
scroll to position [0, 0]
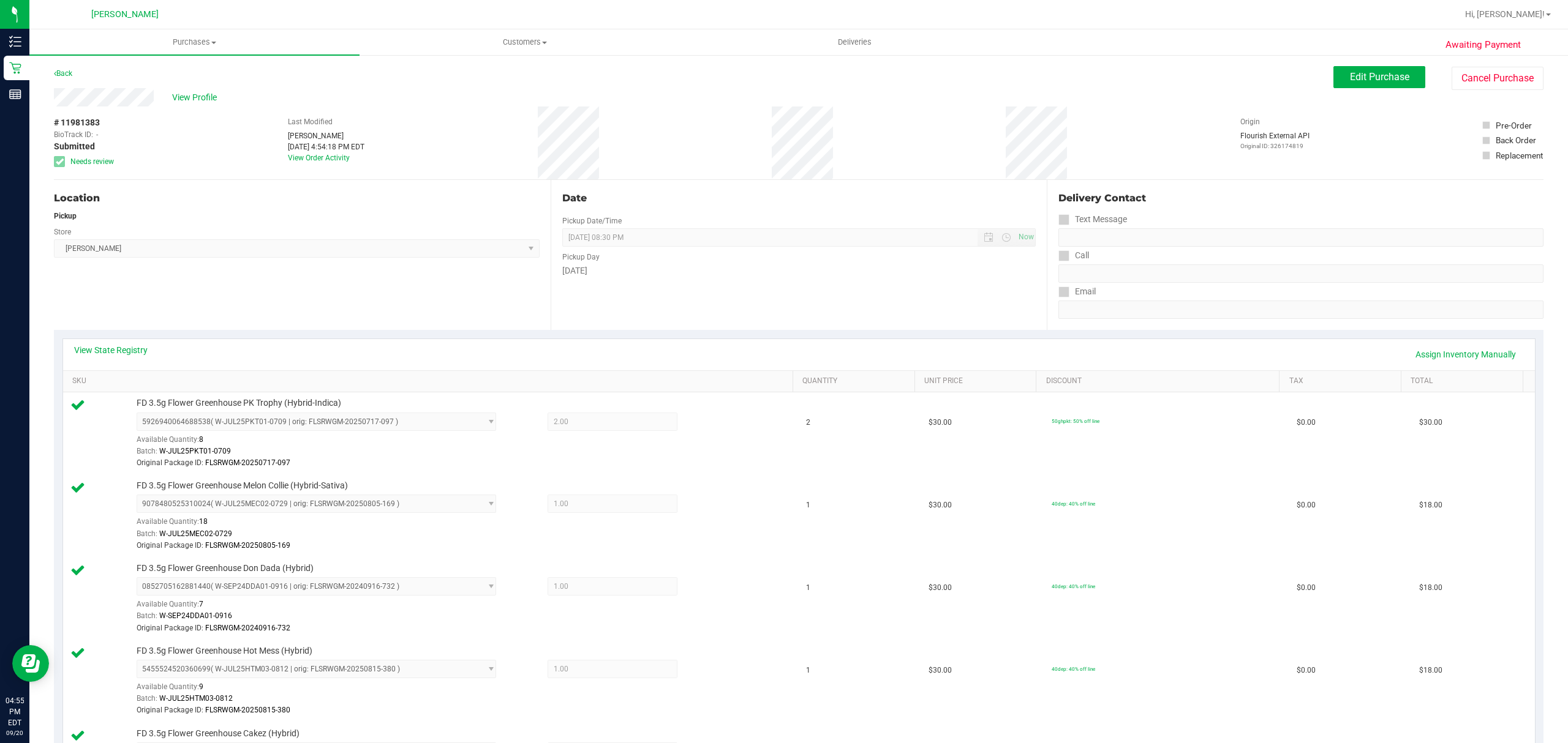
drag, startPoint x: 105, startPoint y: 126, endPoint x: 53, endPoint y: 128, distance: 52.0
click at [53, 128] on div "Awaiting Payment Back Edit Purchase Cancel Purchase View Profile # 11981383 Bio…" at bounding box center [798, 740] width 1538 height 1372
copy div "# 11981383"
click at [453, 89] on div "View Profile" at bounding box center [694, 97] width 1279 height 18
click at [177, 105] on div "View Profile" at bounding box center [694, 97] width 1279 height 18
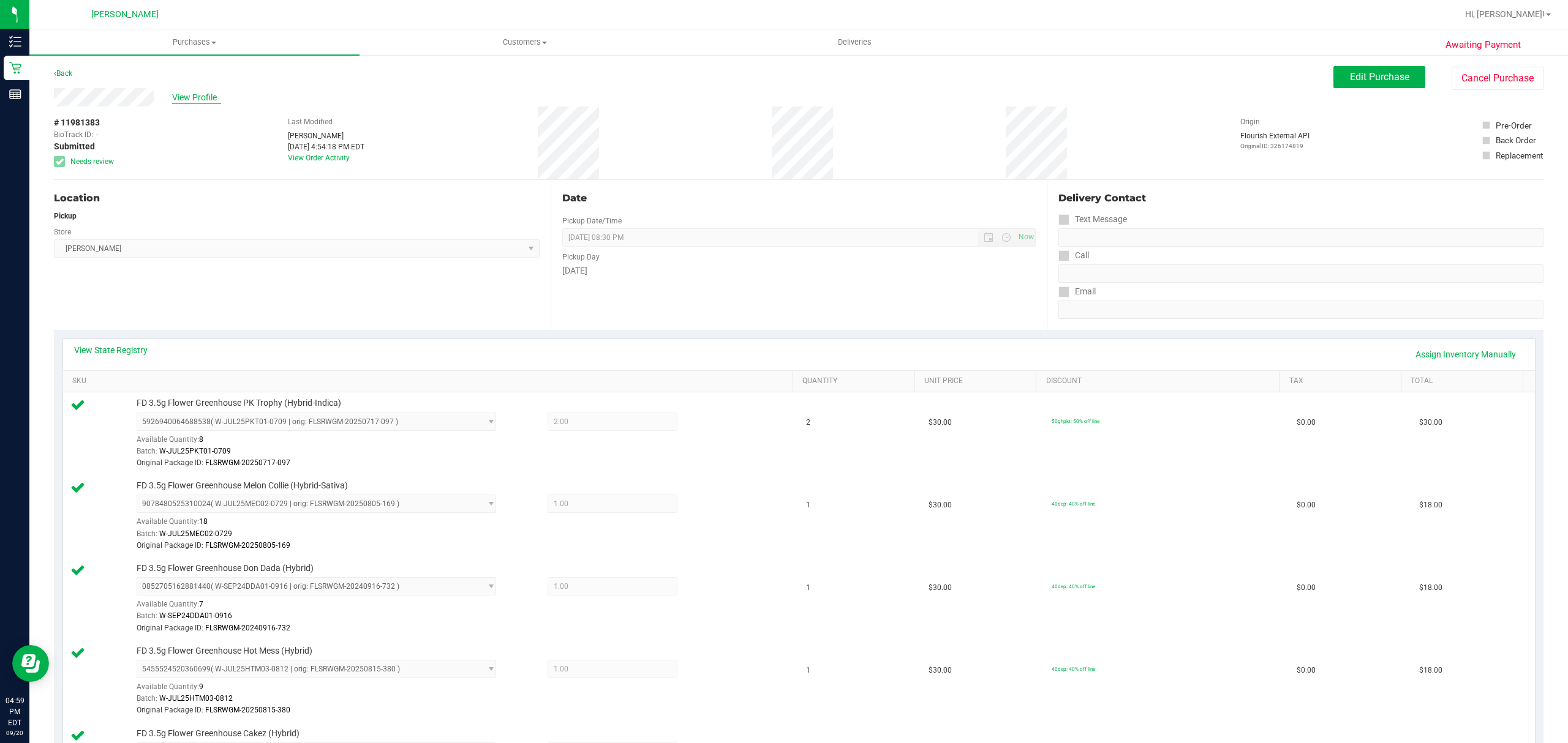
click at [187, 91] on span "View Profile" at bounding box center [197, 97] width 49 height 13
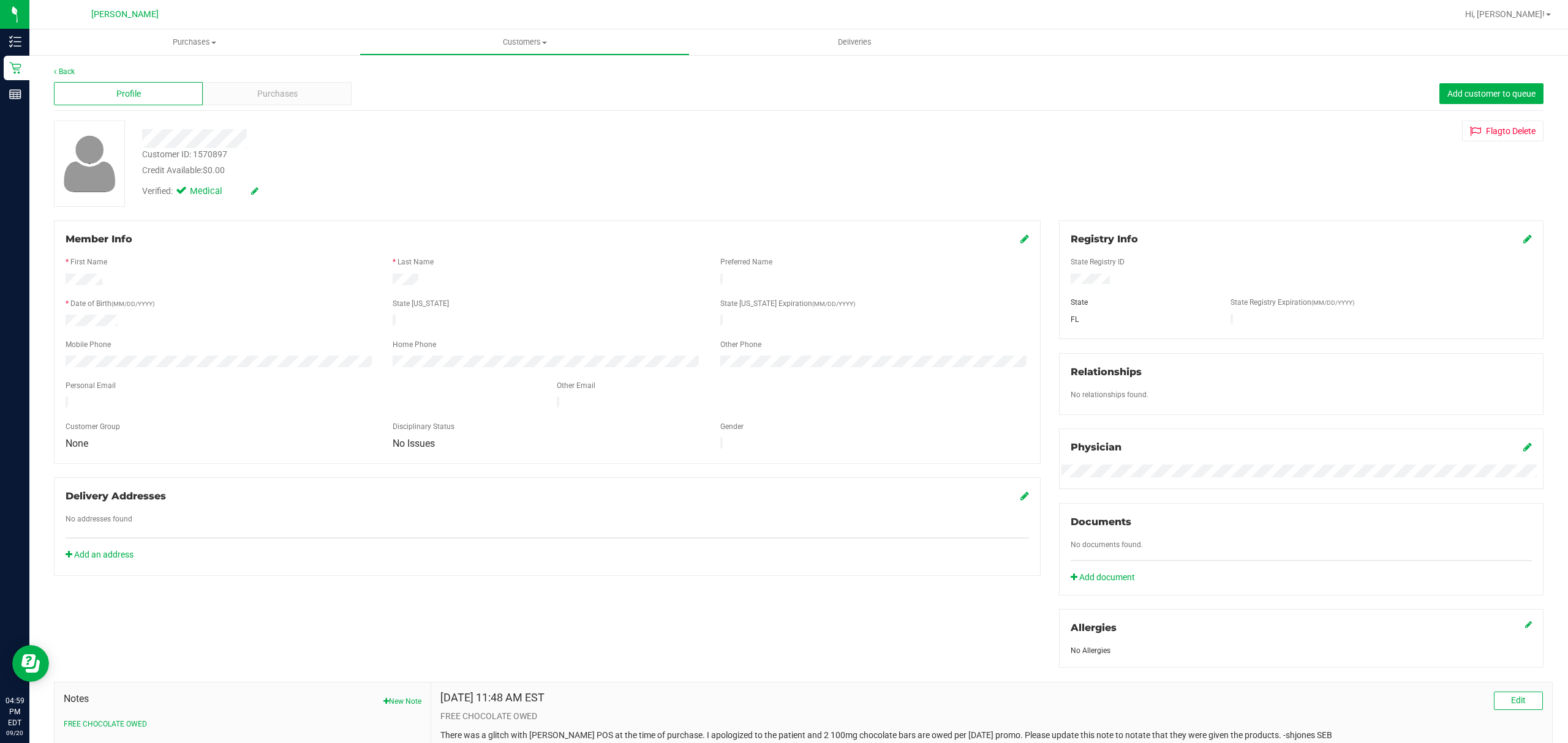
click at [201, 154] on div "Customer ID: 1570897" at bounding box center [184, 154] width 85 height 13
copy div "1570897"
click at [64, 72] on link "Back" at bounding box center [65, 72] width 21 height 9
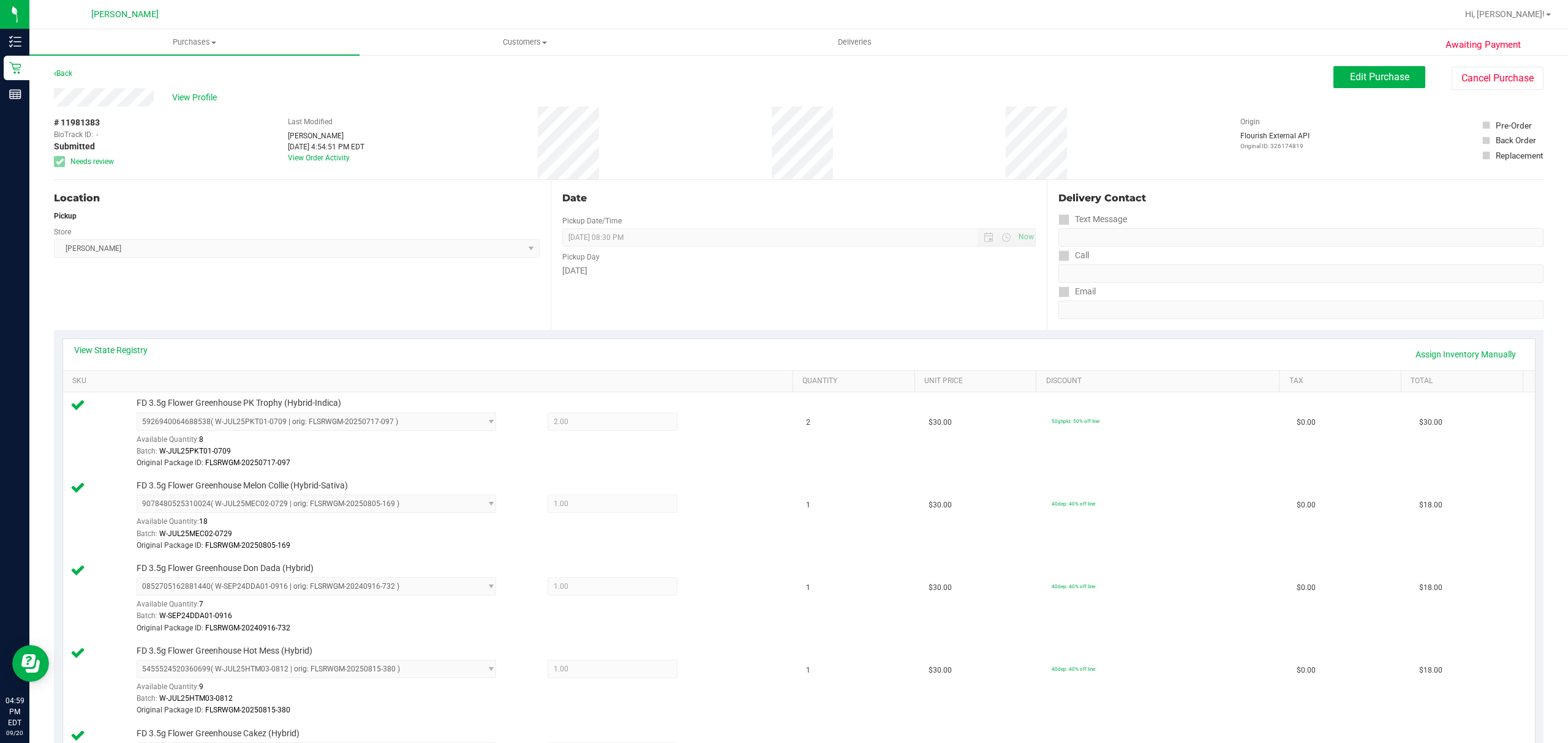
click at [91, 116] on span "# 11981383" at bounding box center [77, 122] width 46 height 13
click at [185, 199] on div "Location" at bounding box center [297, 198] width 485 height 15
click at [65, 72] on link "Back" at bounding box center [63, 73] width 18 height 9
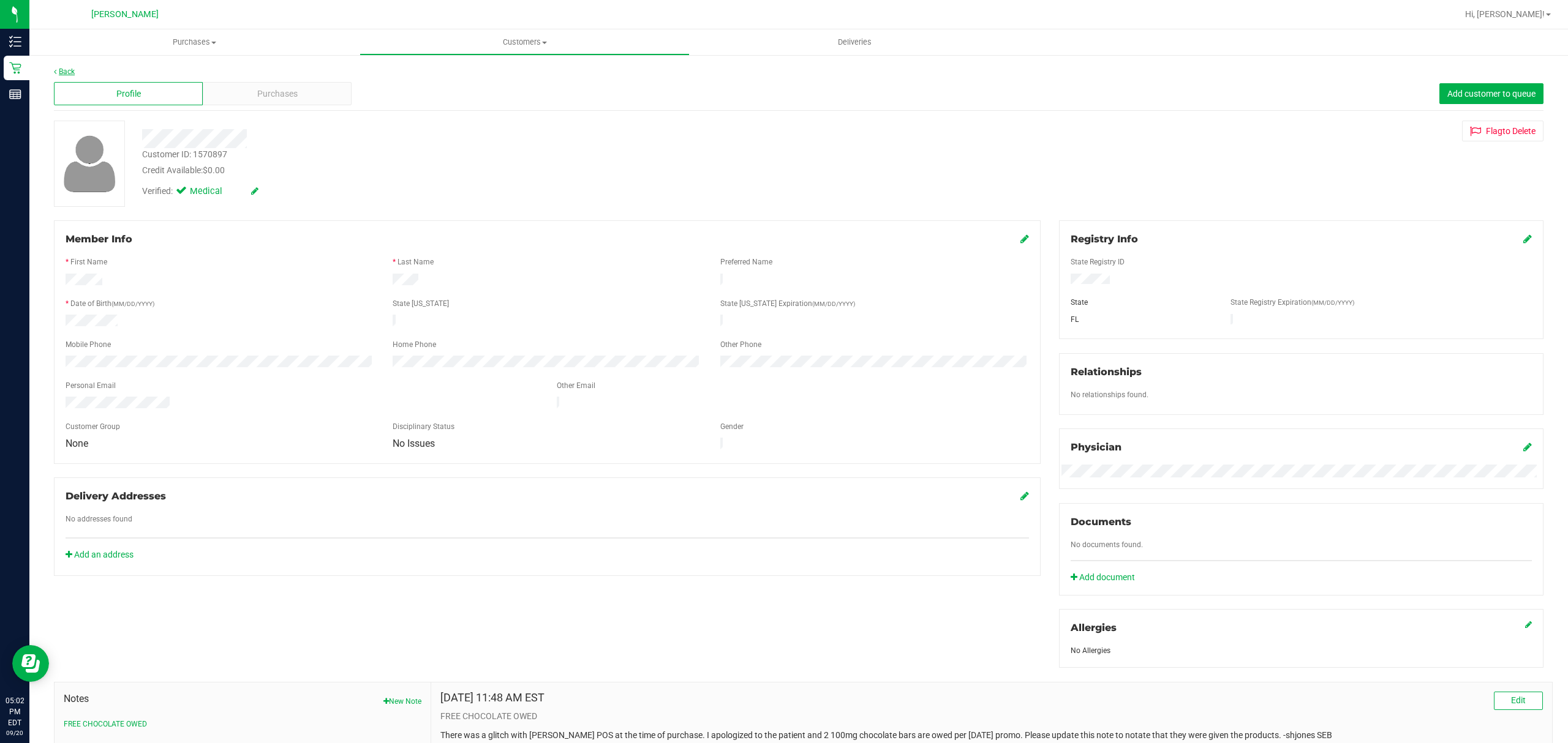
click at [67, 73] on link "Back" at bounding box center [65, 72] width 21 height 9
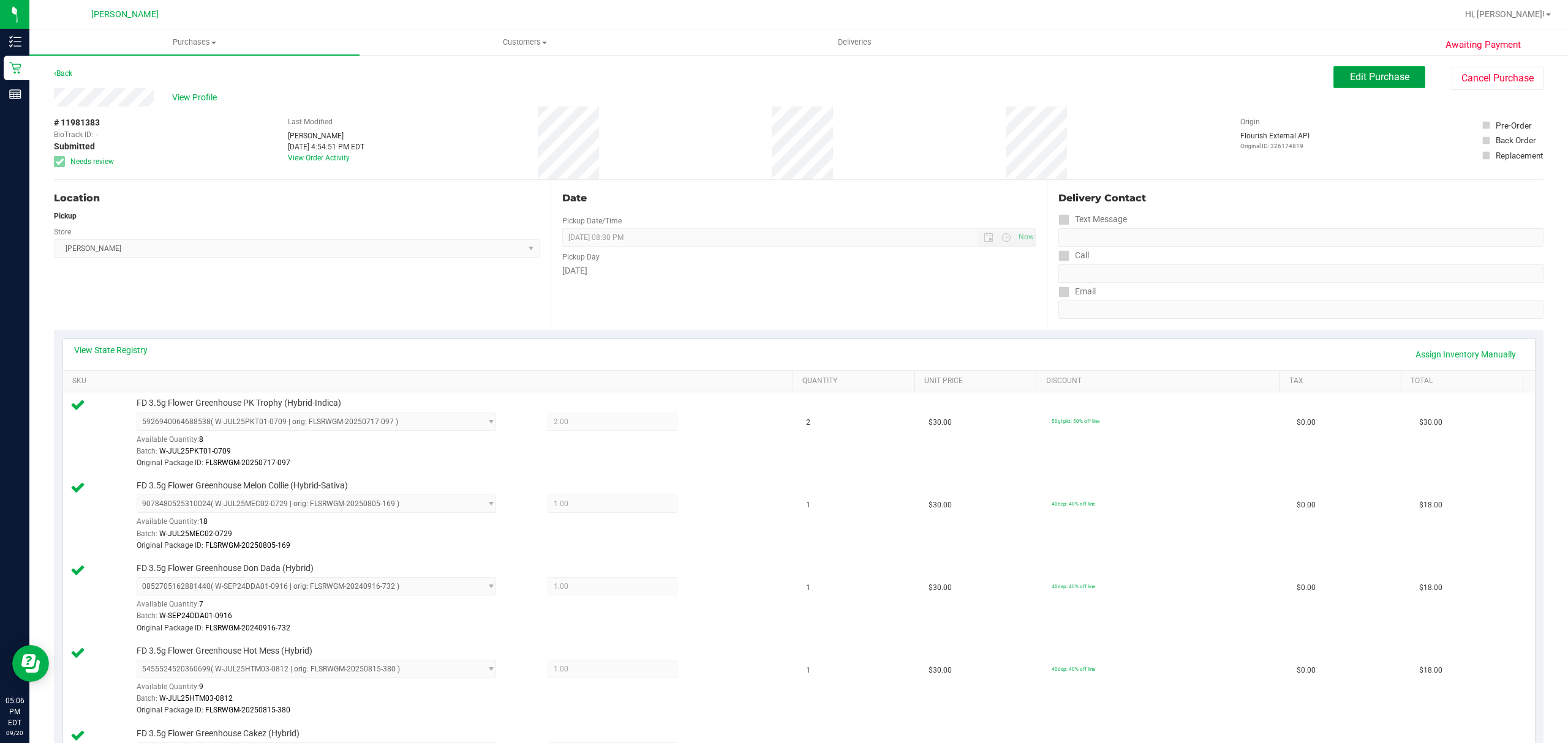
click at [1377, 79] on span "Edit Purchase" at bounding box center [1379, 76] width 59 height 11
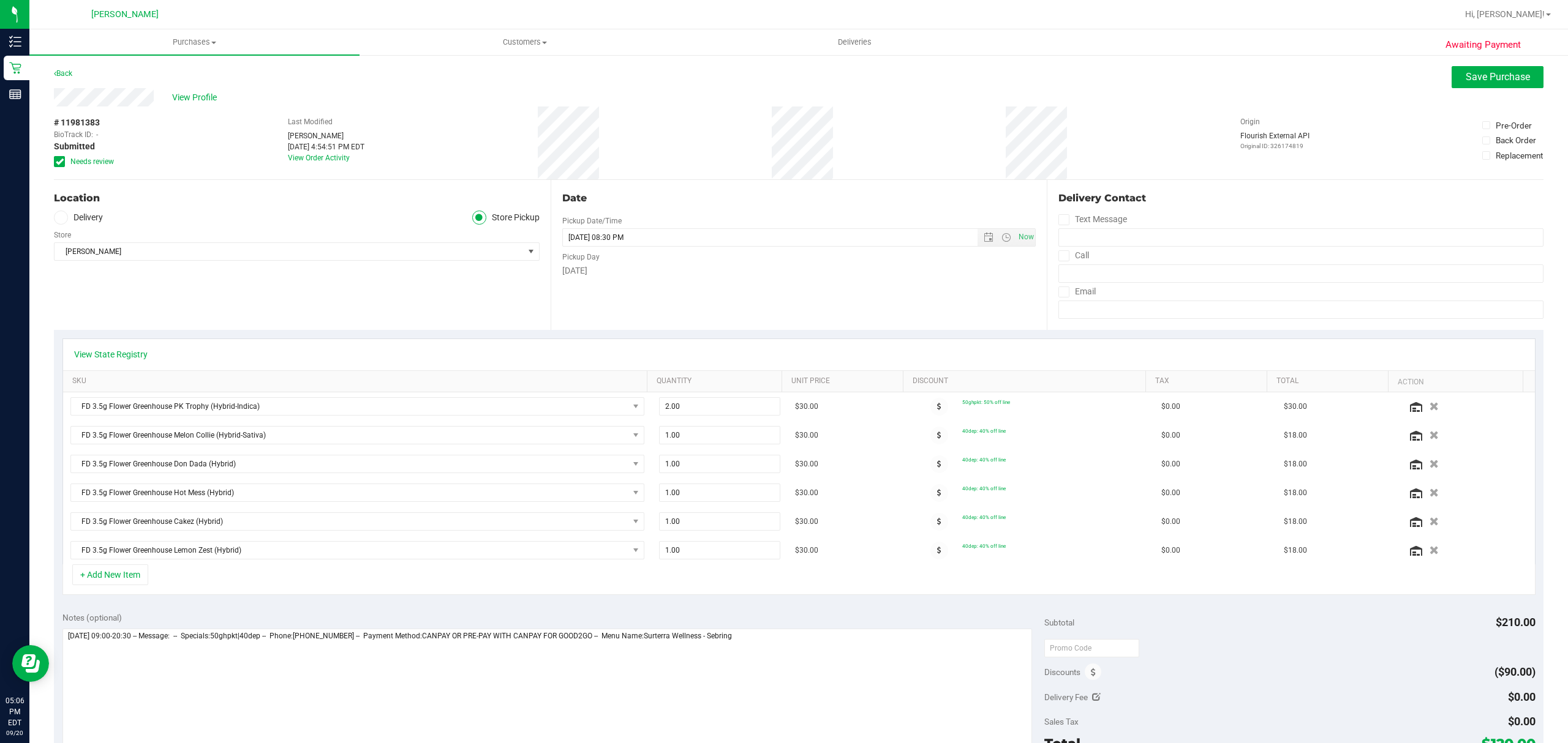
click at [332, 309] on div "Location Delivery Store Pickup Store [PERSON_NAME] Select Store [PERSON_NAME][G…" at bounding box center [303, 255] width 497 height 150
click at [1500, 72] on span "Save Purchase" at bounding box center [1497, 76] width 65 height 11
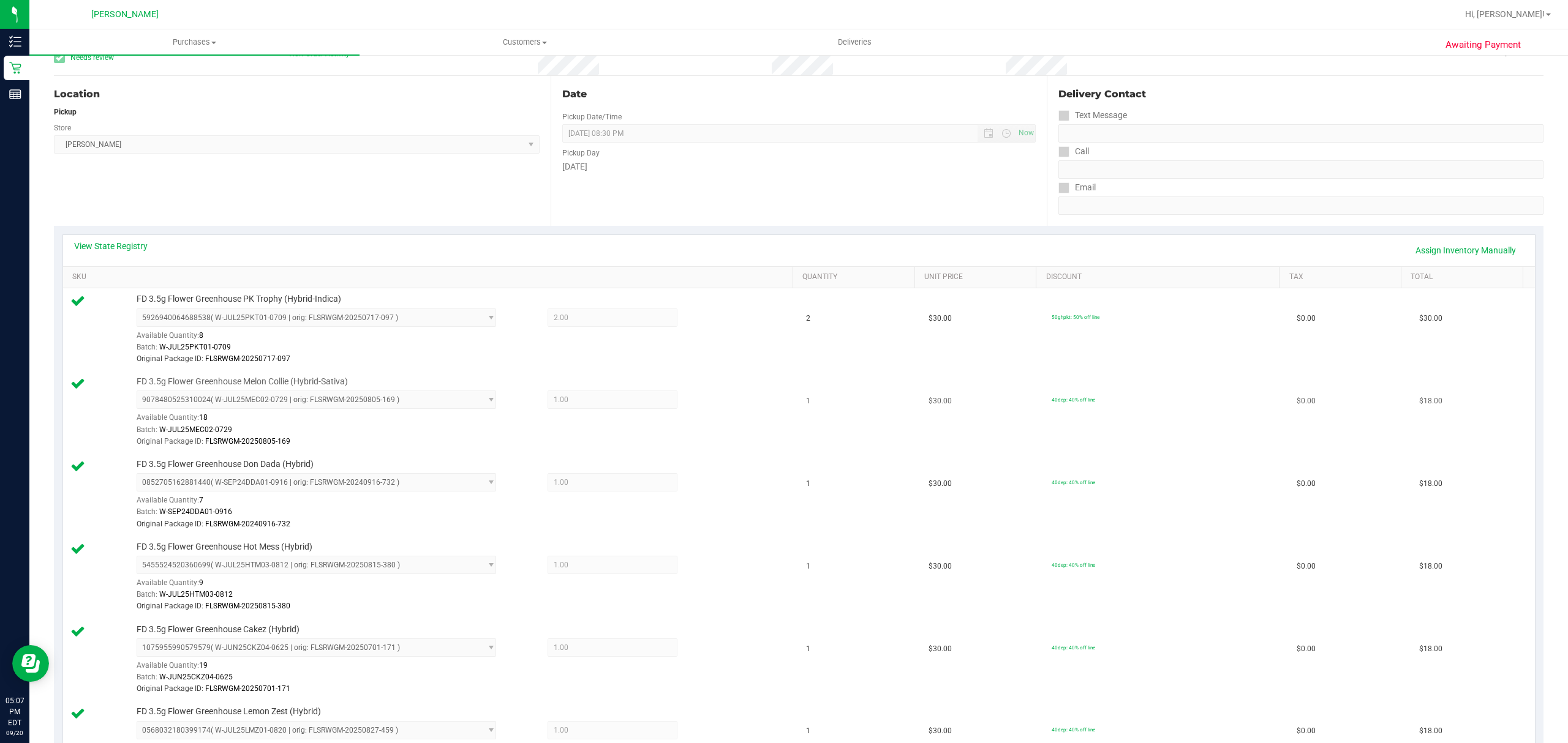
scroll to position [245, 0]
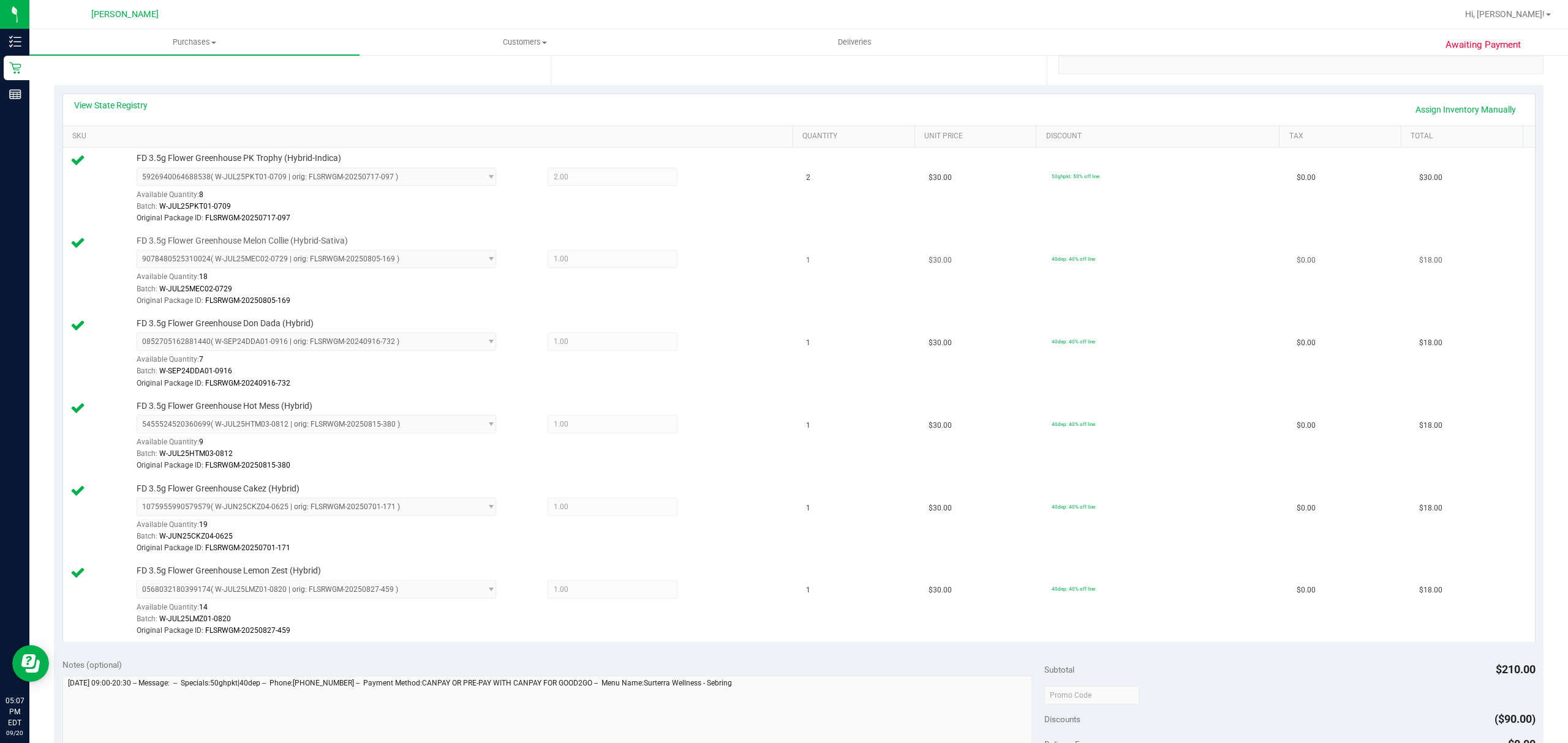
drag, startPoint x: 733, startPoint y: 246, endPoint x: 738, endPoint y: 241, distance: 7.1
click at [734, 245] on div "FD 3.5g Flower Greenhouse Melon Collie (Hybrid-Sativa) 9078480525310024 ( W-JUL…" at bounding box center [458, 272] width 655 height 72
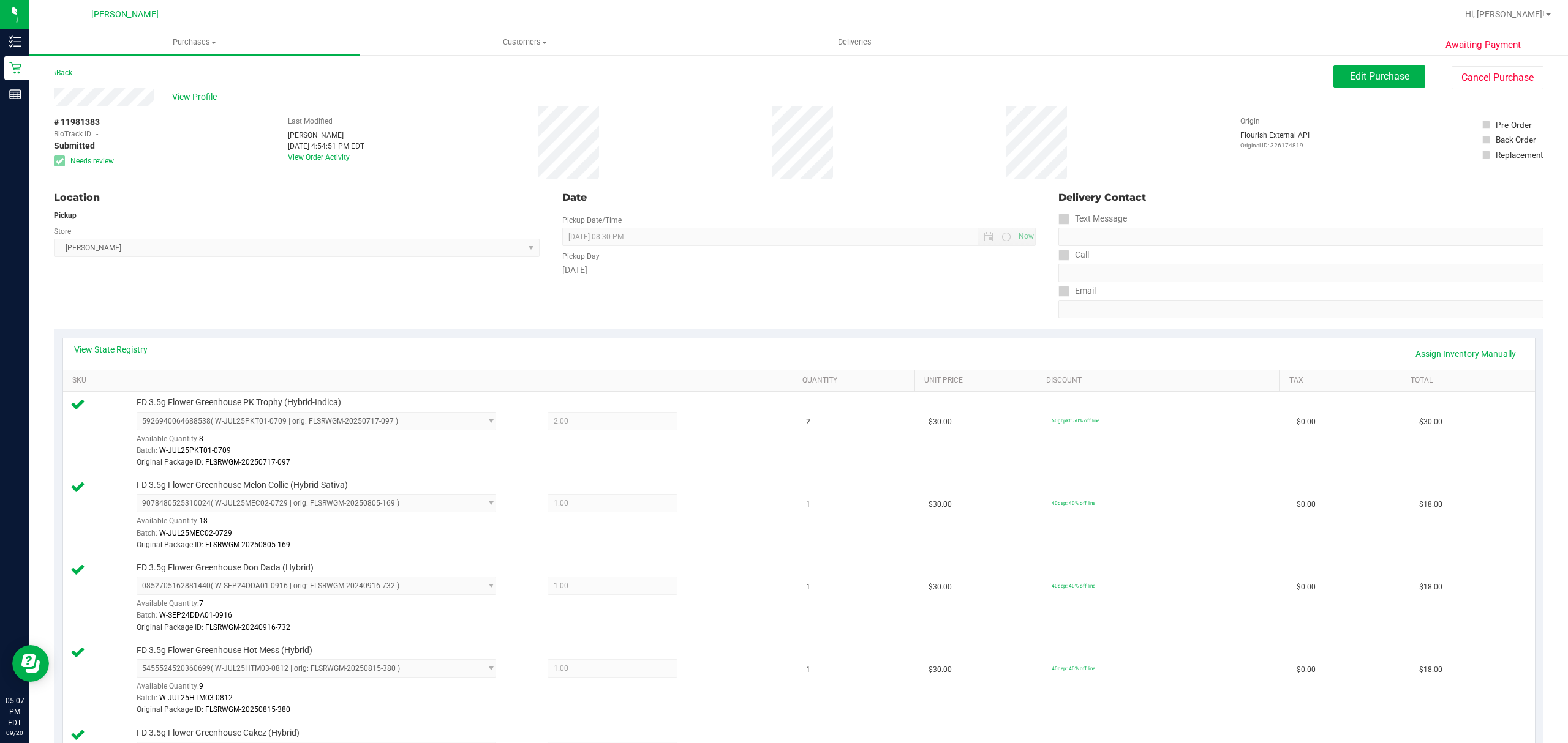
scroll to position [0, 0]
click at [1363, 90] on div "Edit Purchase Cancel Purchase" at bounding box center [1439, 78] width 210 height 24
click at [1365, 78] on span "Edit Purchase" at bounding box center [1379, 76] width 59 height 11
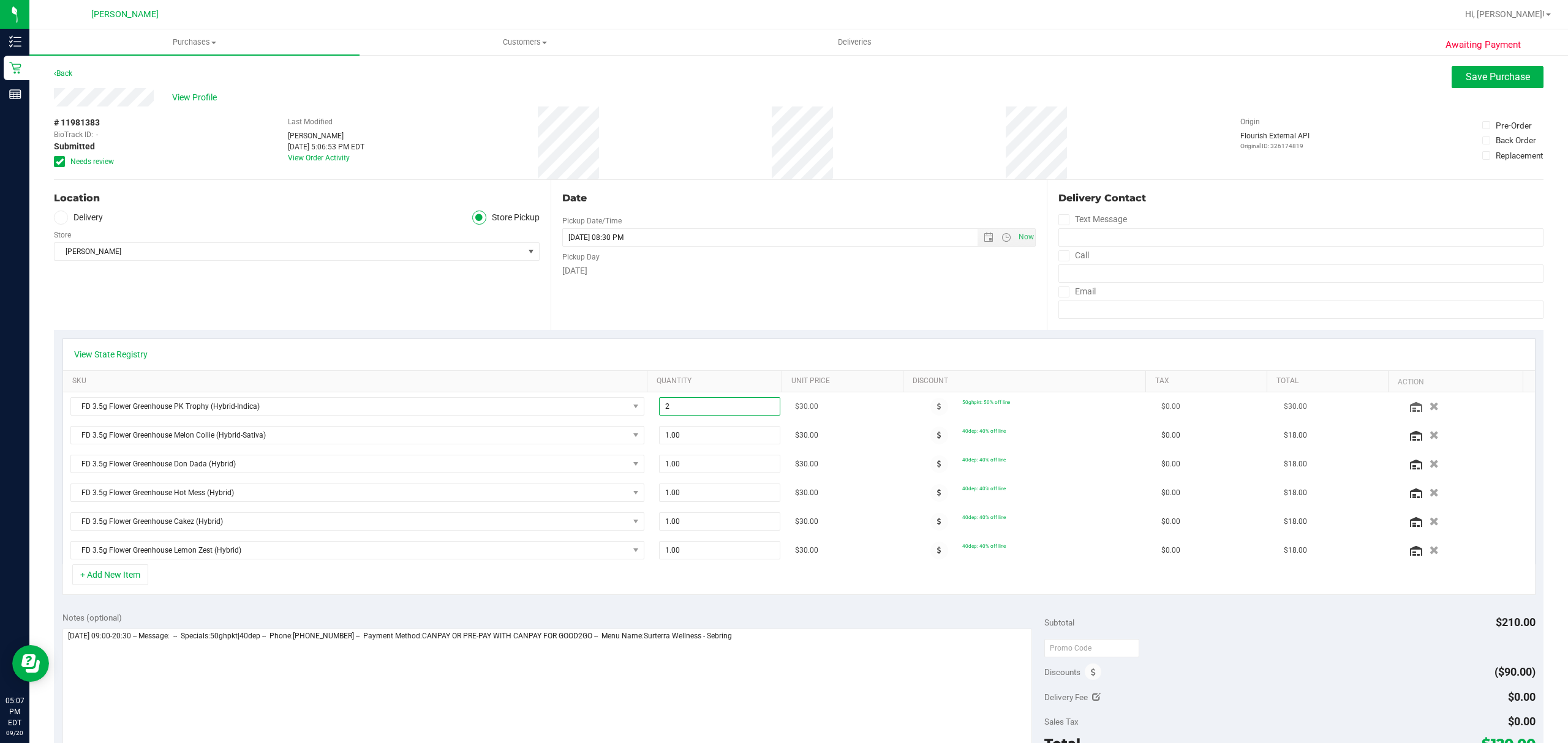
click at [714, 415] on span "2.00 2" at bounding box center [719, 406] width 122 height 18
type input "1"
type input "2.00"
click at [737, 347] on div "View State Registry" at bounding box center [798, 355] width 1471 height 31
click at [1428, 408] on icon "button" at bounding box center [1434, 407] width 10 height 9
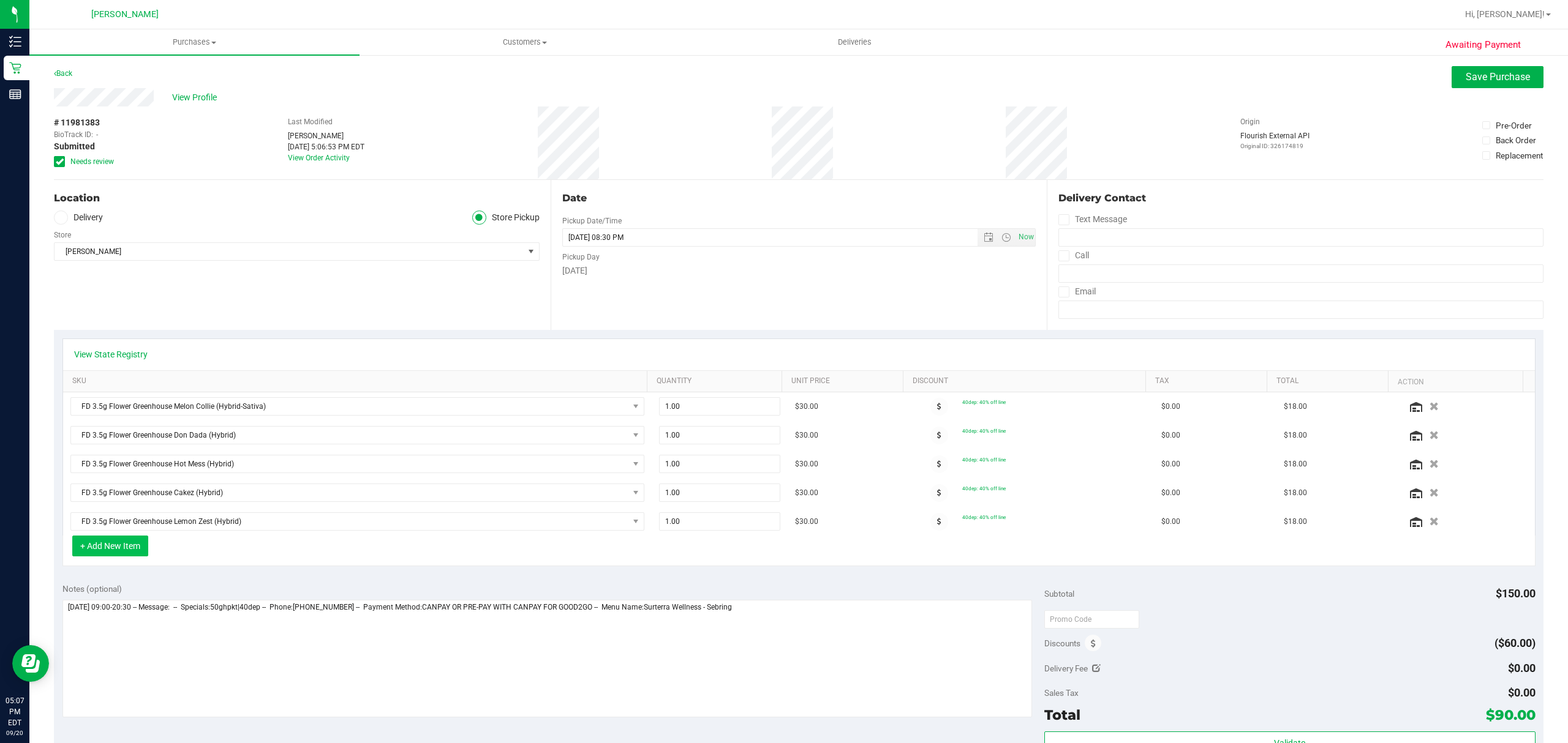
click at [109, 556] on button "+ Add New Item" at bounding box center [110, 546] width 76 height 21
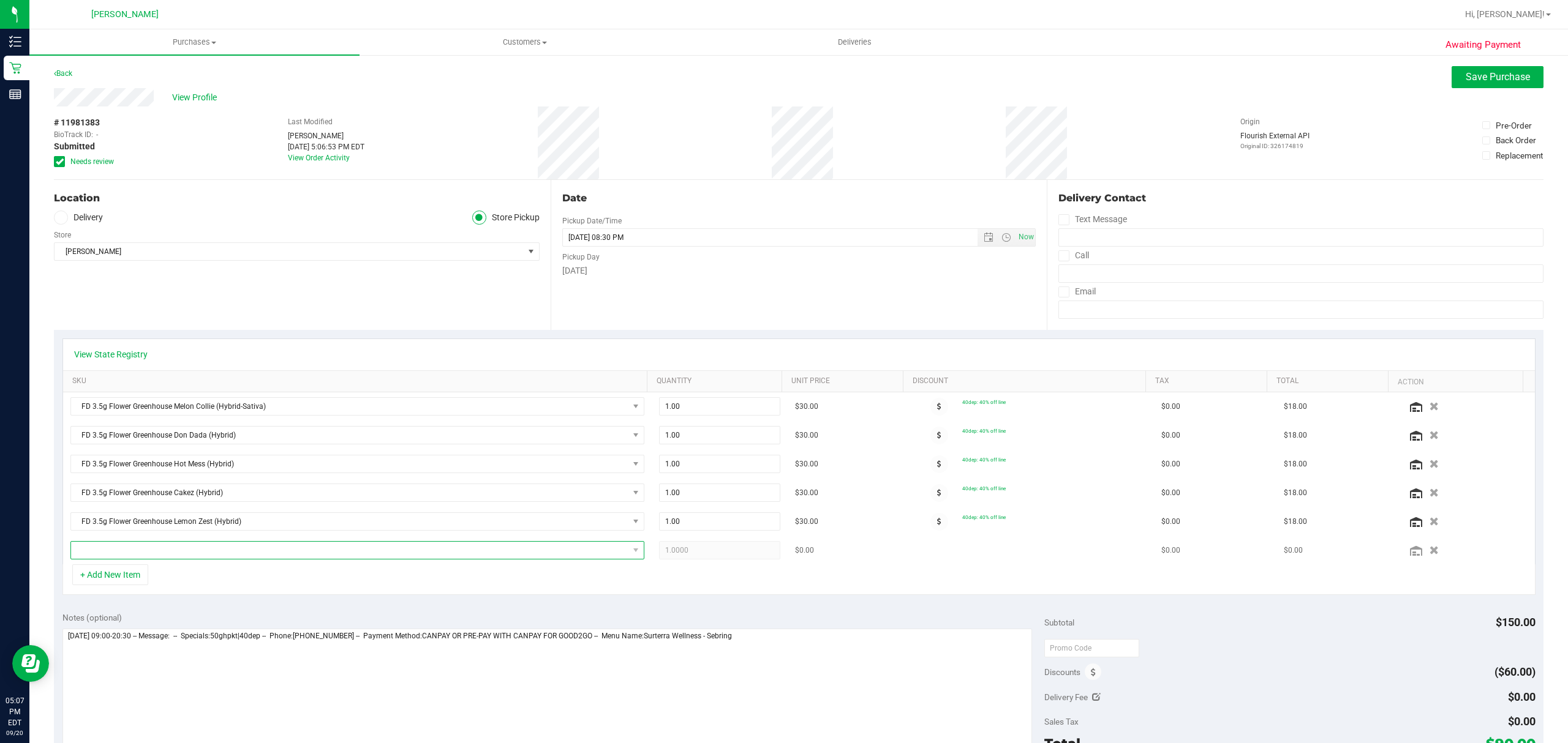
click at [158, 555] on span "NO DATA FOUND" at bounding box center [349, 551] width 557 height 17
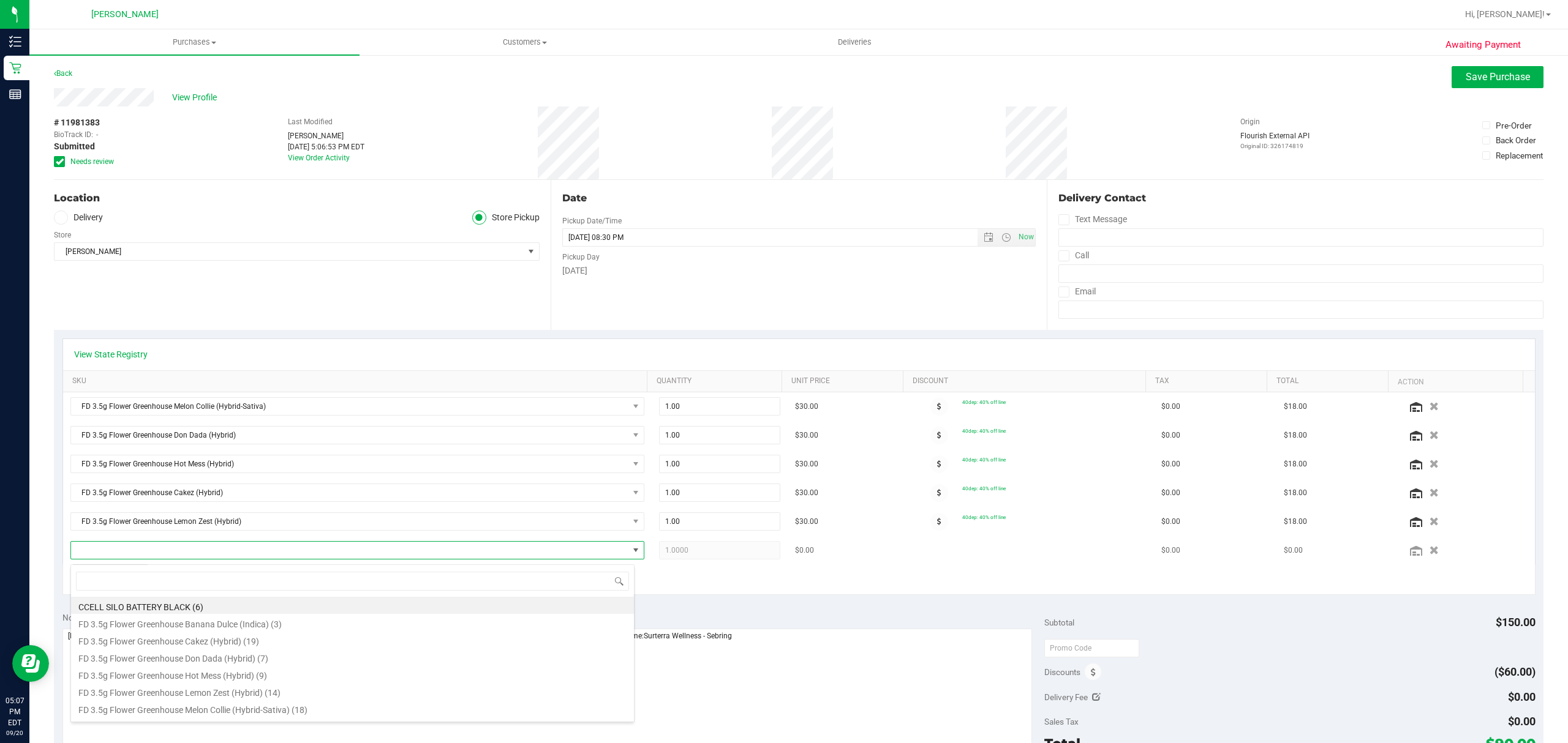
scroll to position [18, 559]
type input "pk"
click at [190, 600] on li "FD 3.5g Flower Greenhouse PK Trophy (Hybrid-Indica) (10)" at bounding box center [352, 606] width 563 height 17
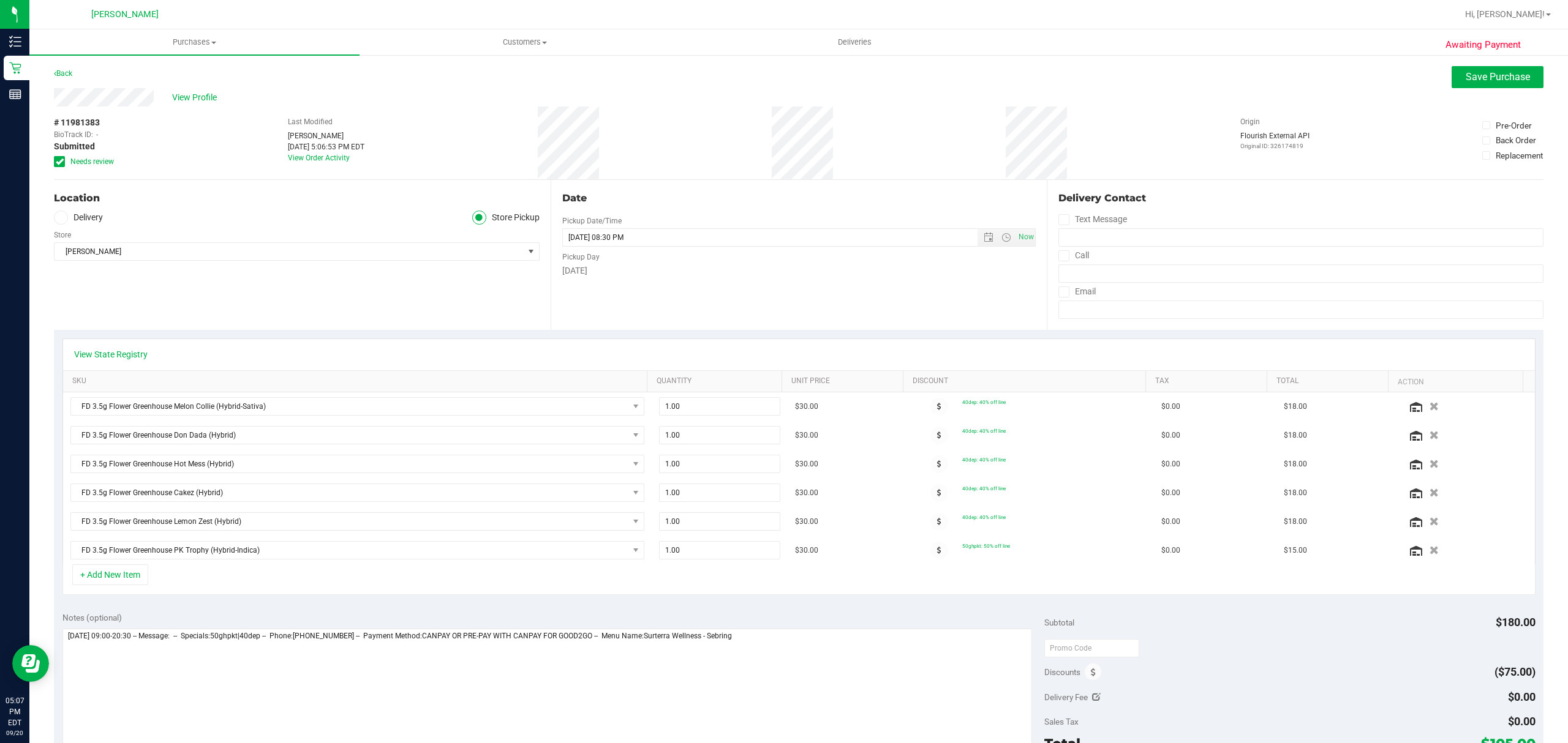
click at [765, 283] on div "Date Pickup Date/Time [DATE] Now [DATE] 08:30 PM Now Pickup Day [DATE]" at bounding box center [799, 255] width 497 height 150
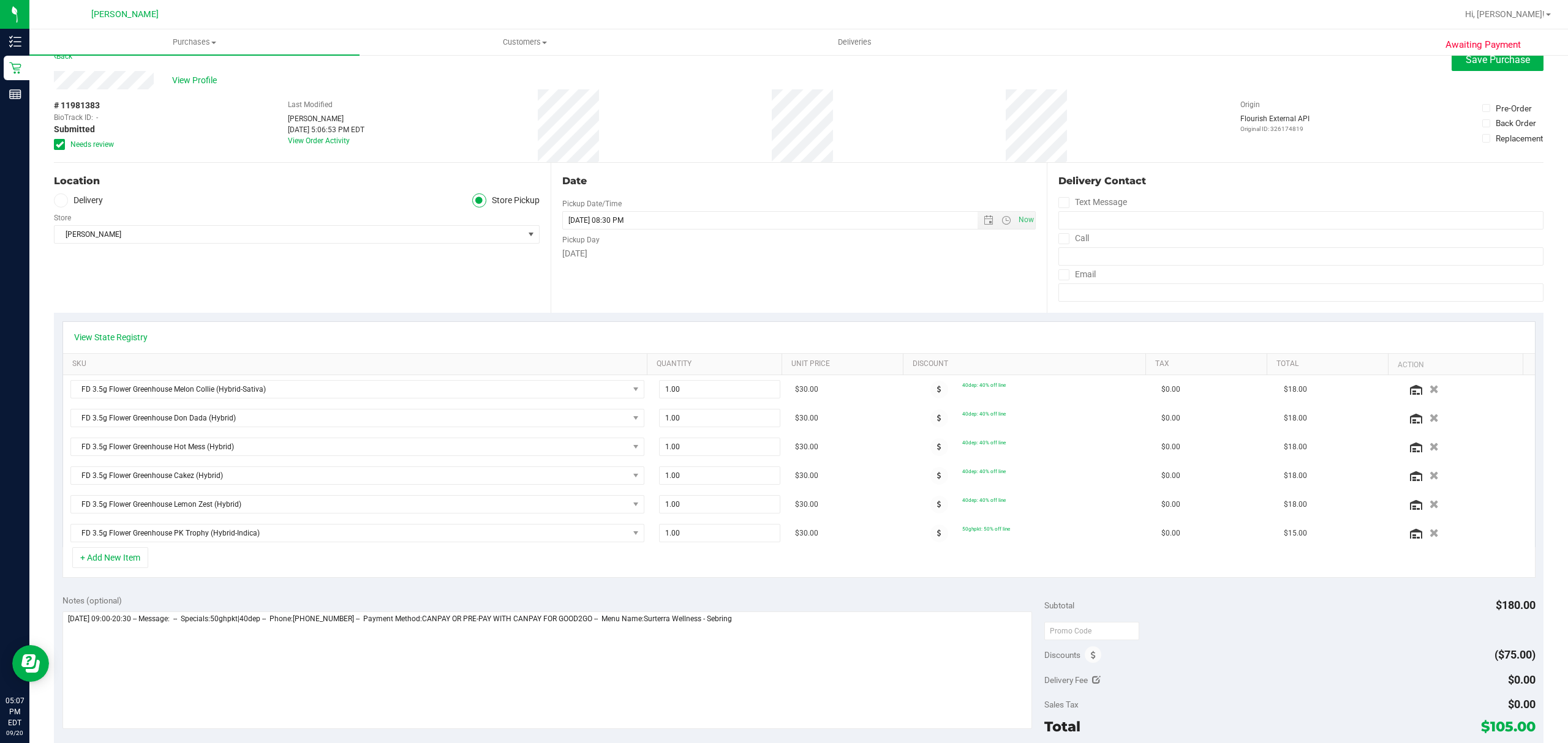
scroll to position [0, 0]
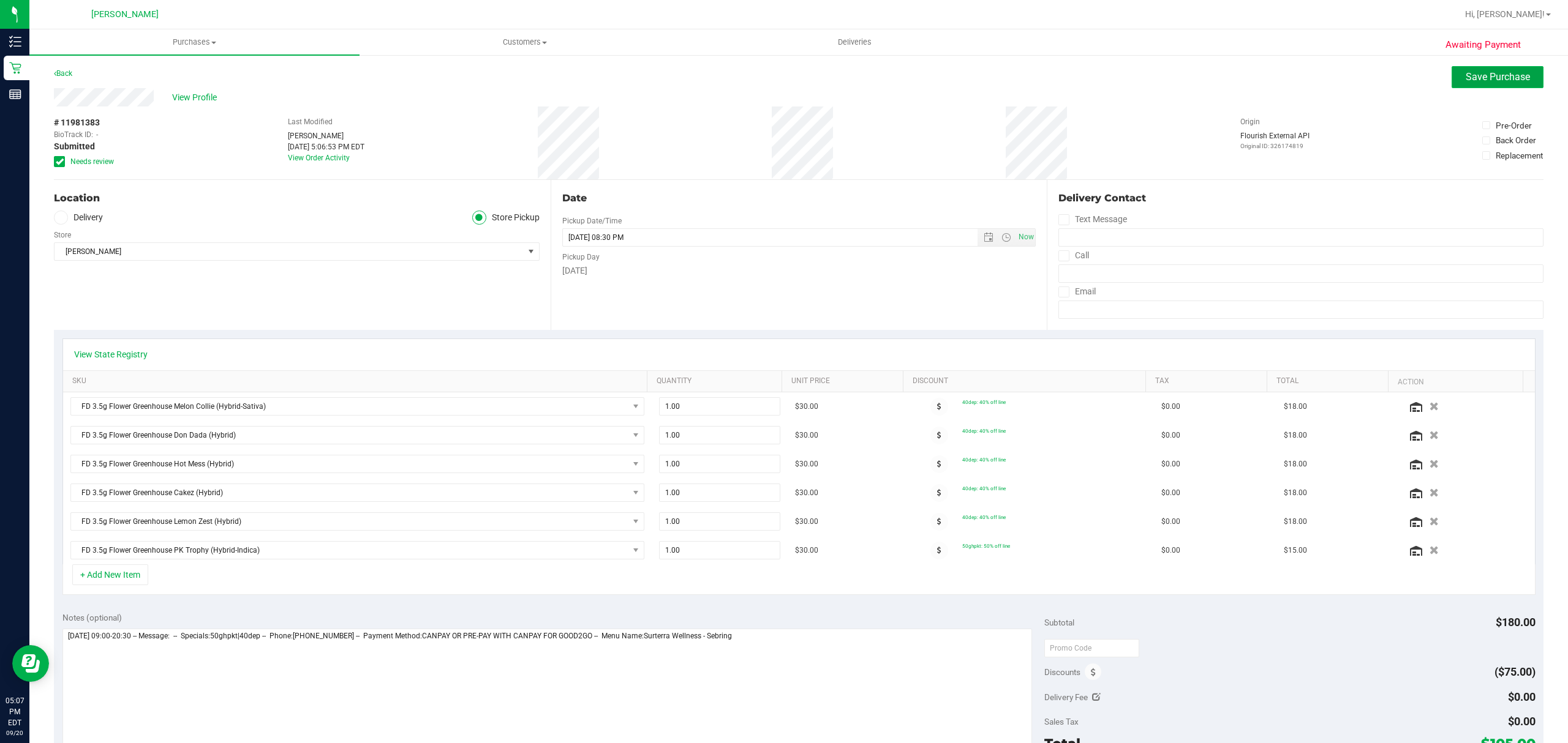
click at [1502, 78] on span "Save Purchase" at bounding box center [1497, 76] width 65 height 11
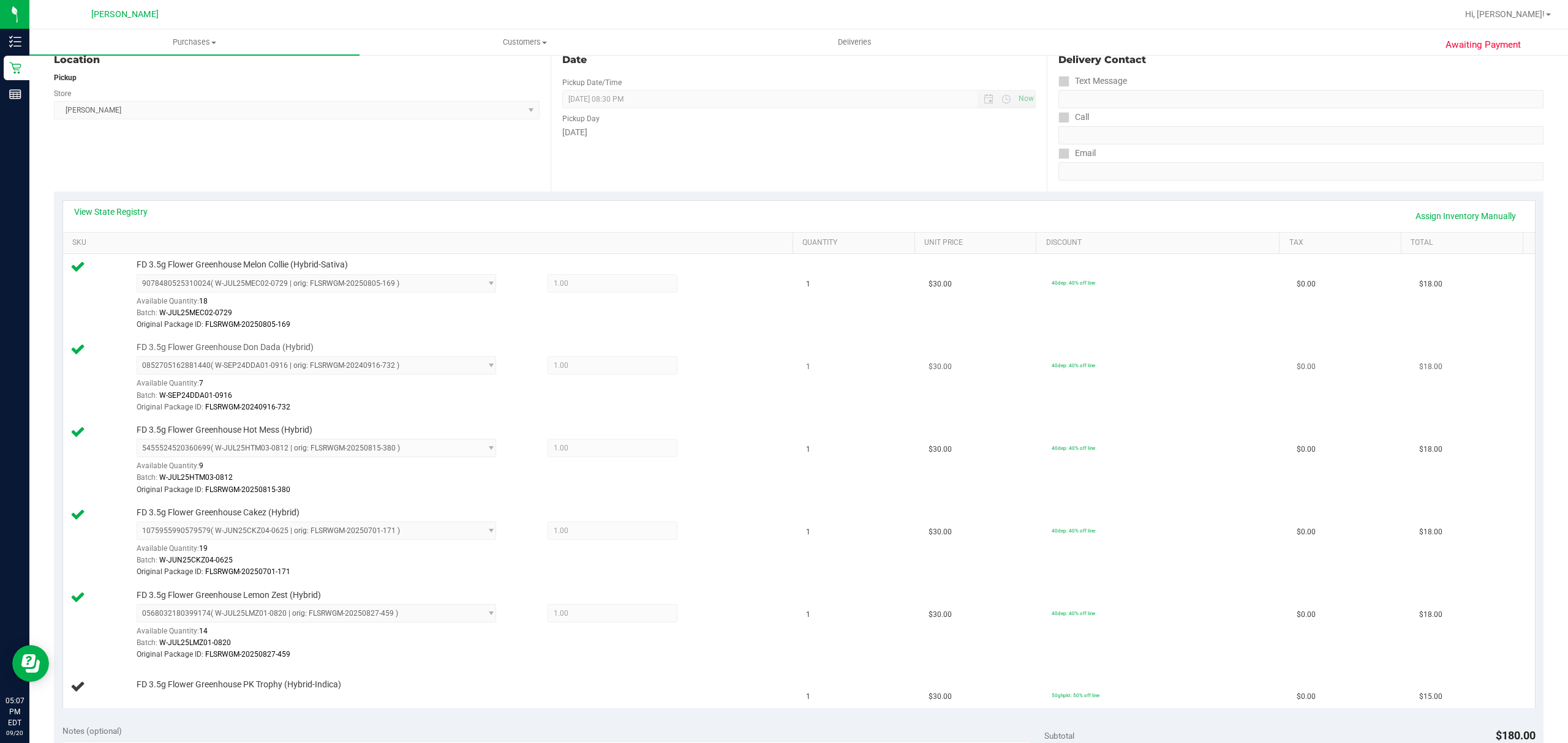
scroll to position [490, 0]
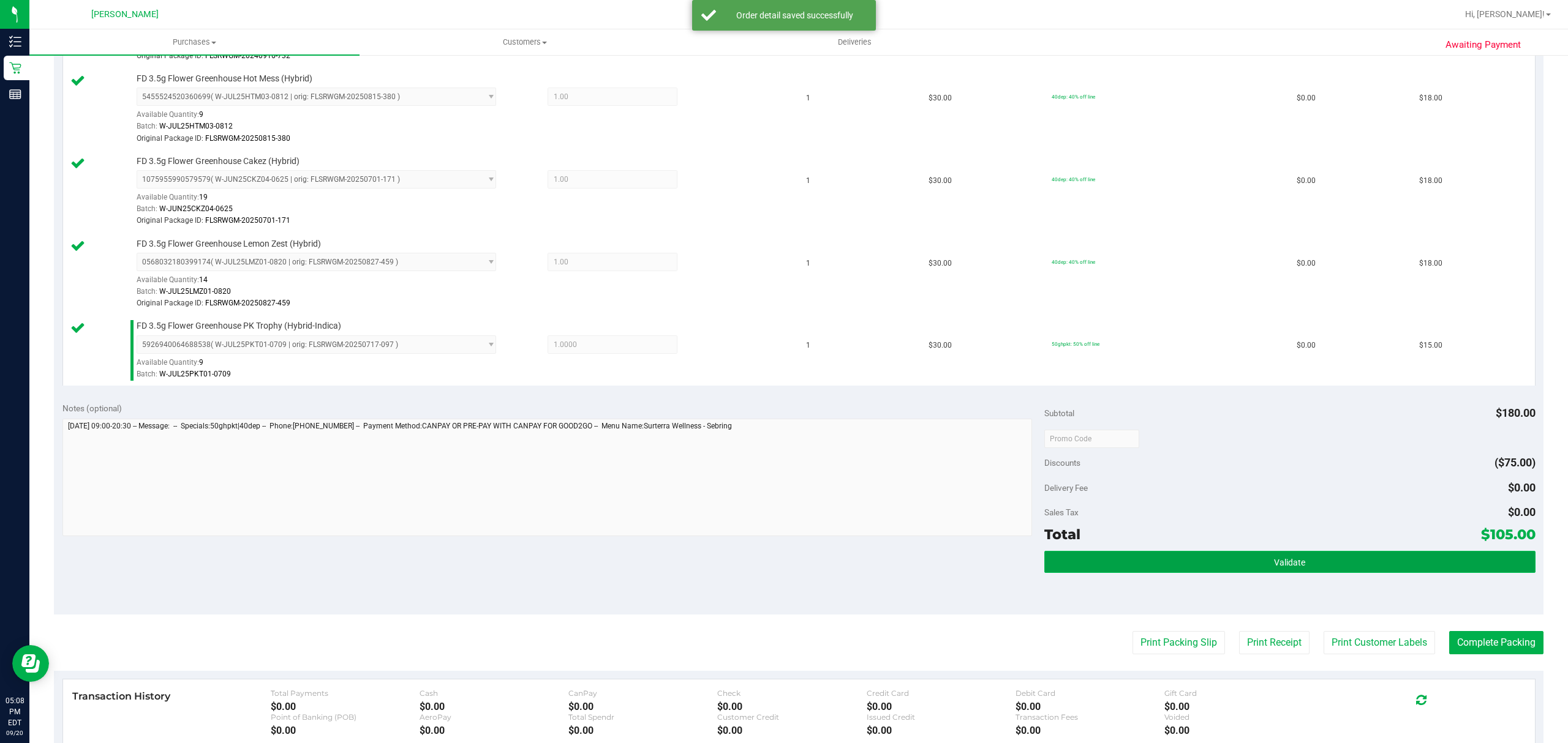
click at [1286, 566] on span "Validate" at bounding box center [1290, 562] width 31 height 9
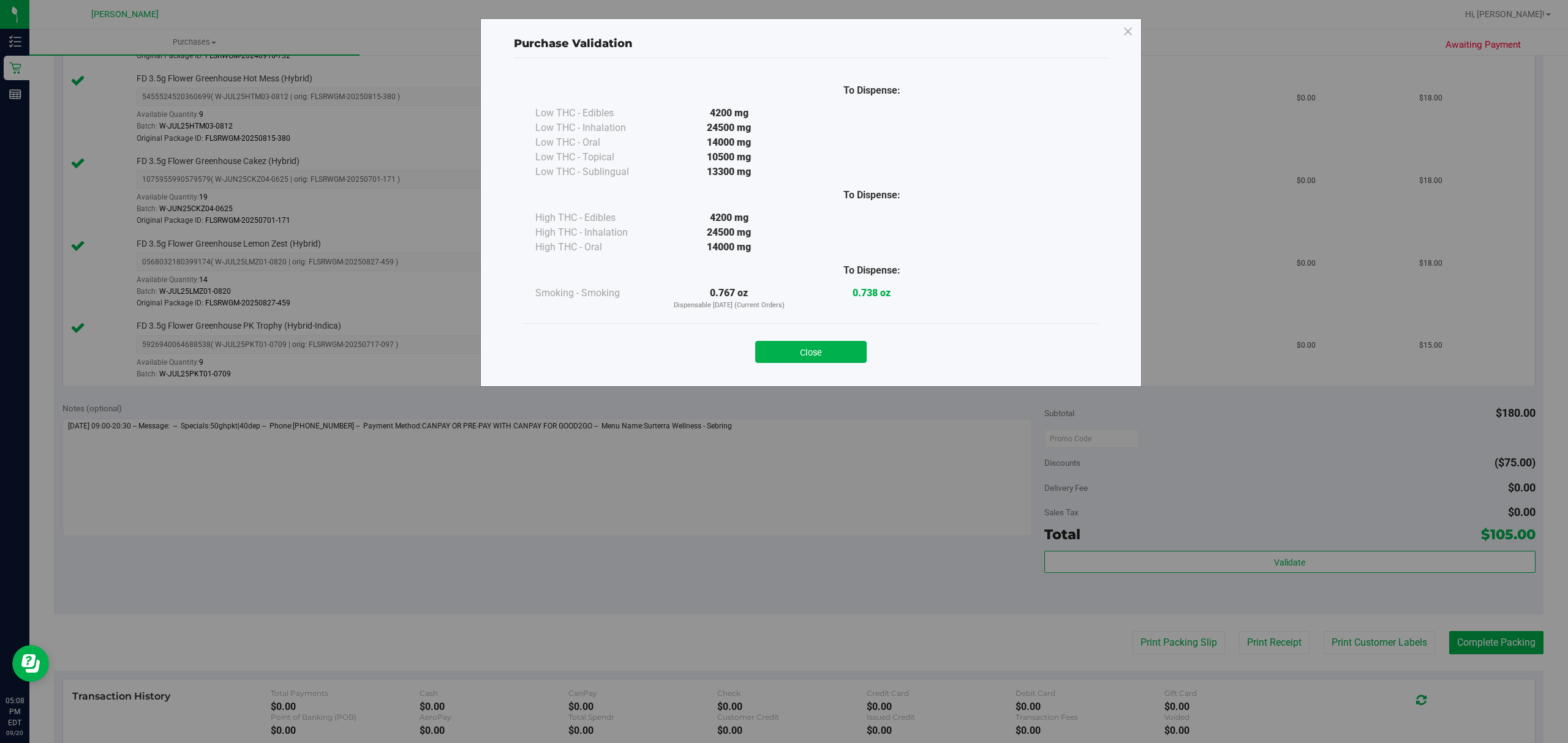
click at [819, 340] on div "Close" at bounding box center [810, 348] width 557 height 31
click at [809, 353] on button "Close" at bounding box center [810, 353] width 111 height 22
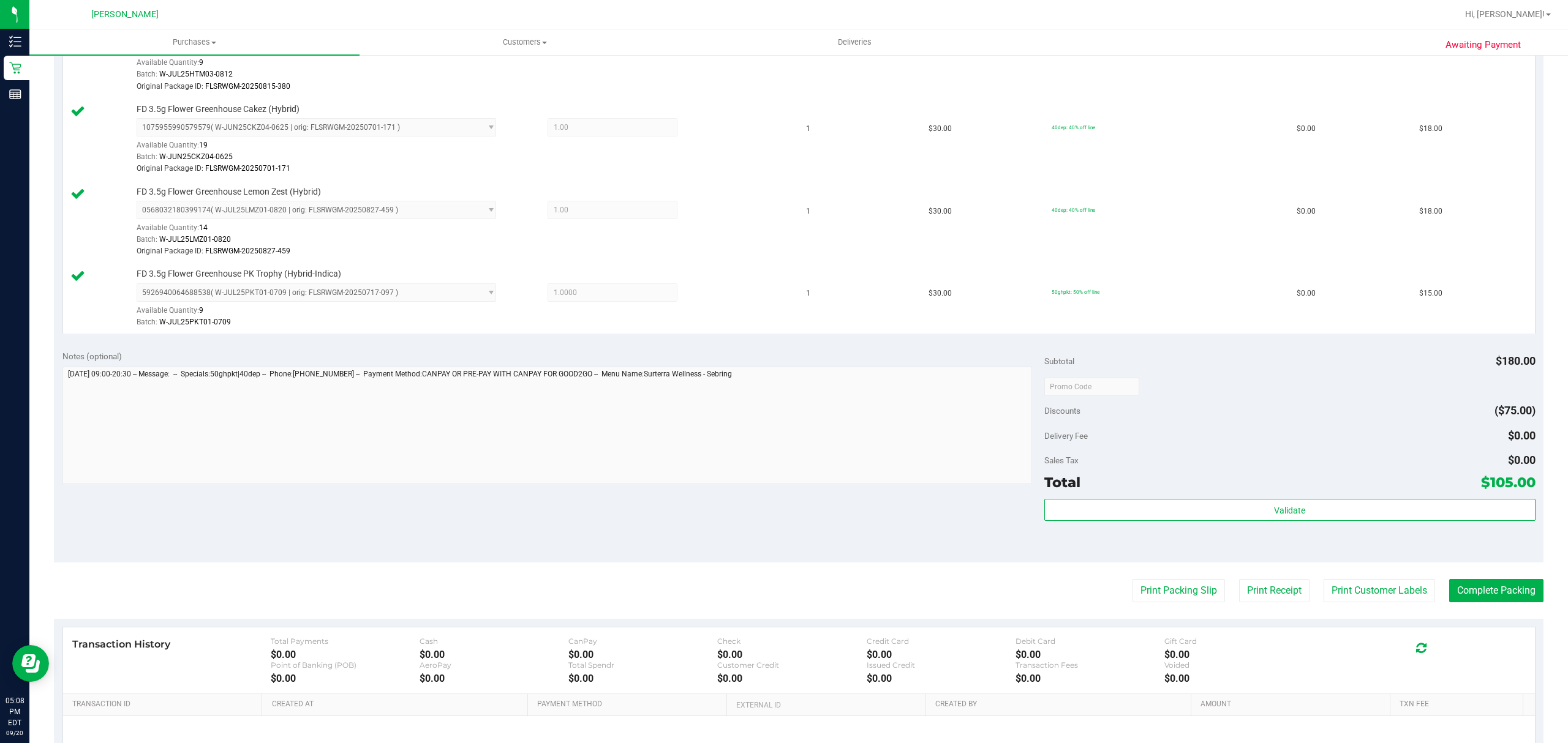
scroll to position [571, 0]
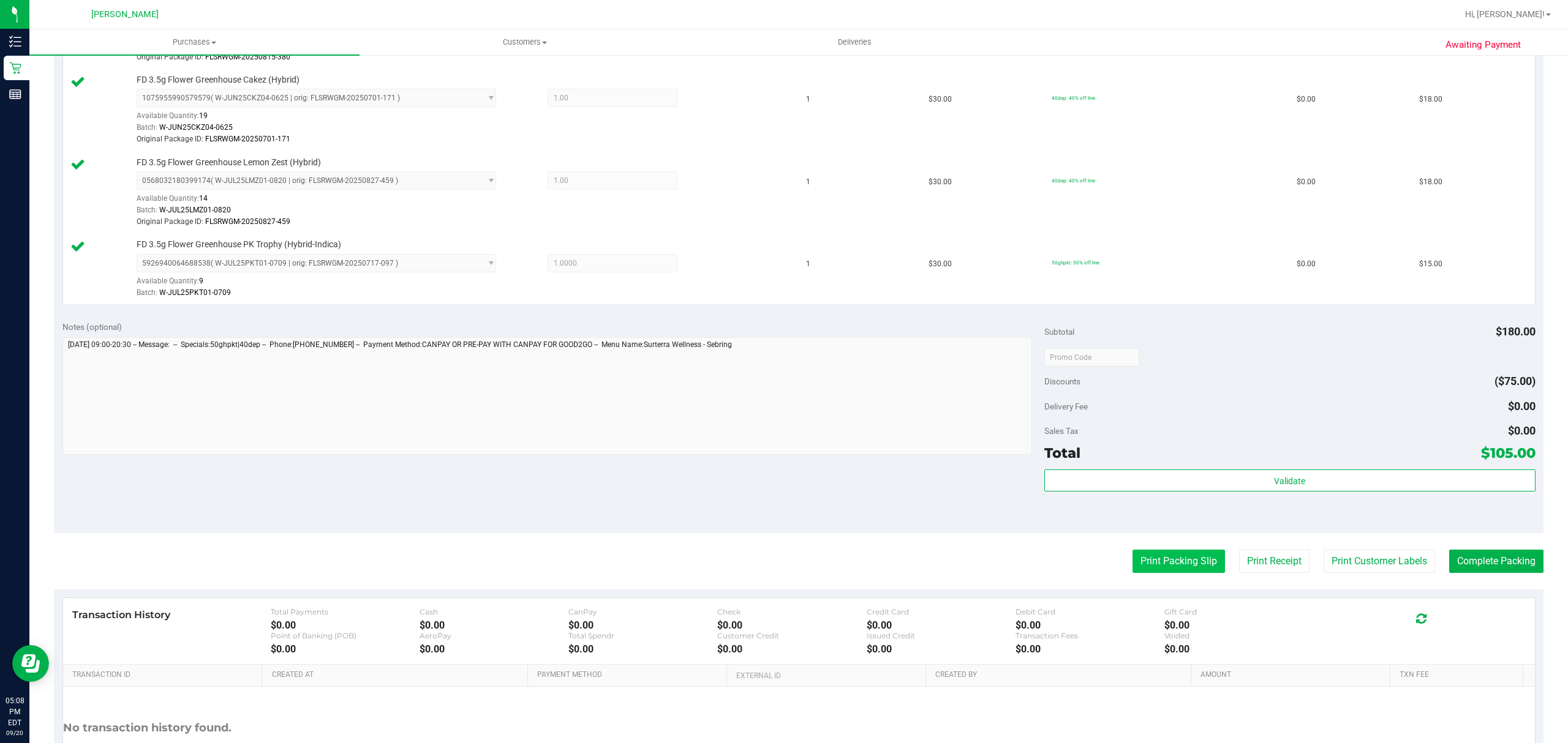
click at [1147, 573] on button "Print Packing Slip" at bounding box center [1178, 561] width 92 height 23
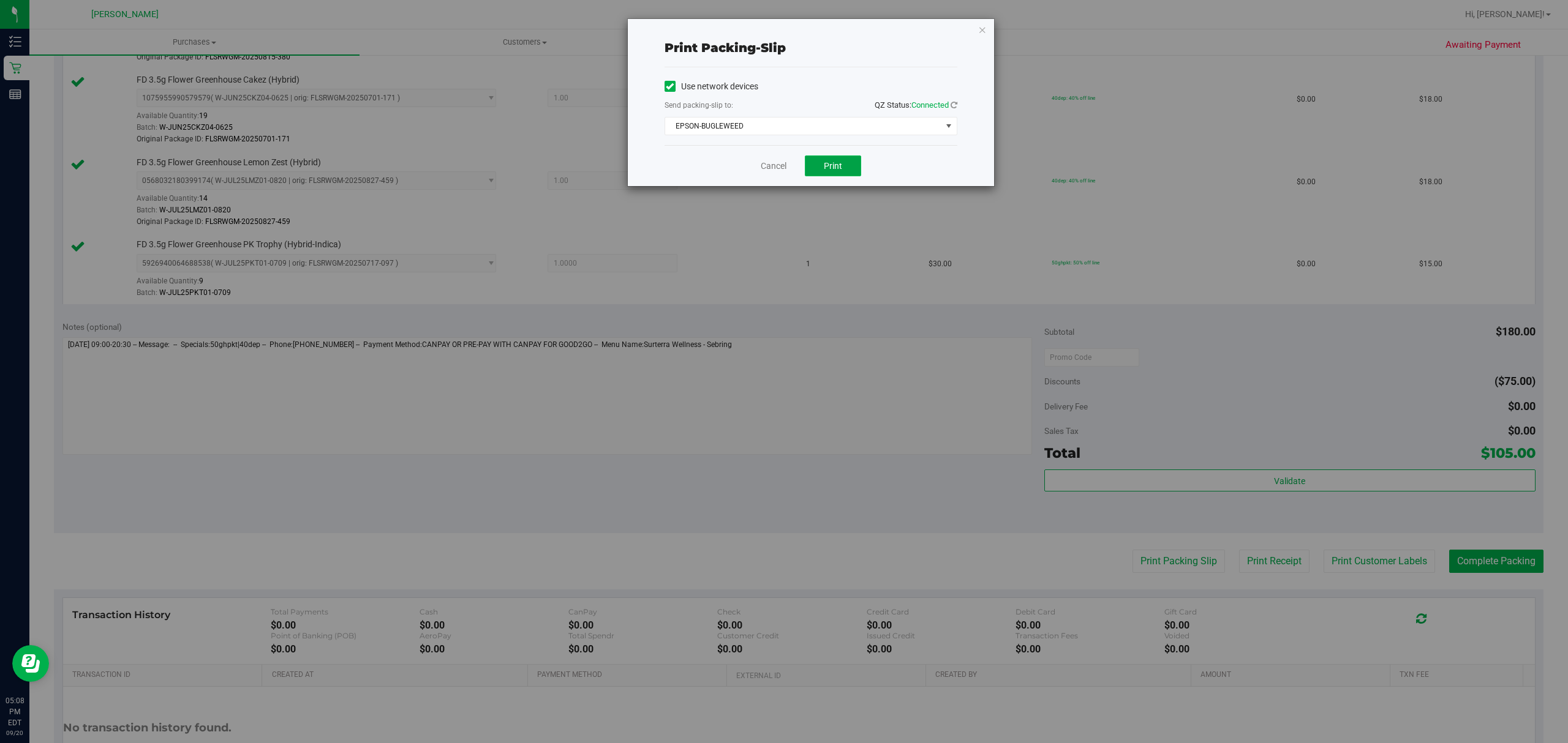
click at [832, 171] on span "Print" at bounding box center [832, 165] width 18 height 9
click at [774, 165] on link "Cancel" at bounding box center [773, 165] width 26 height 13
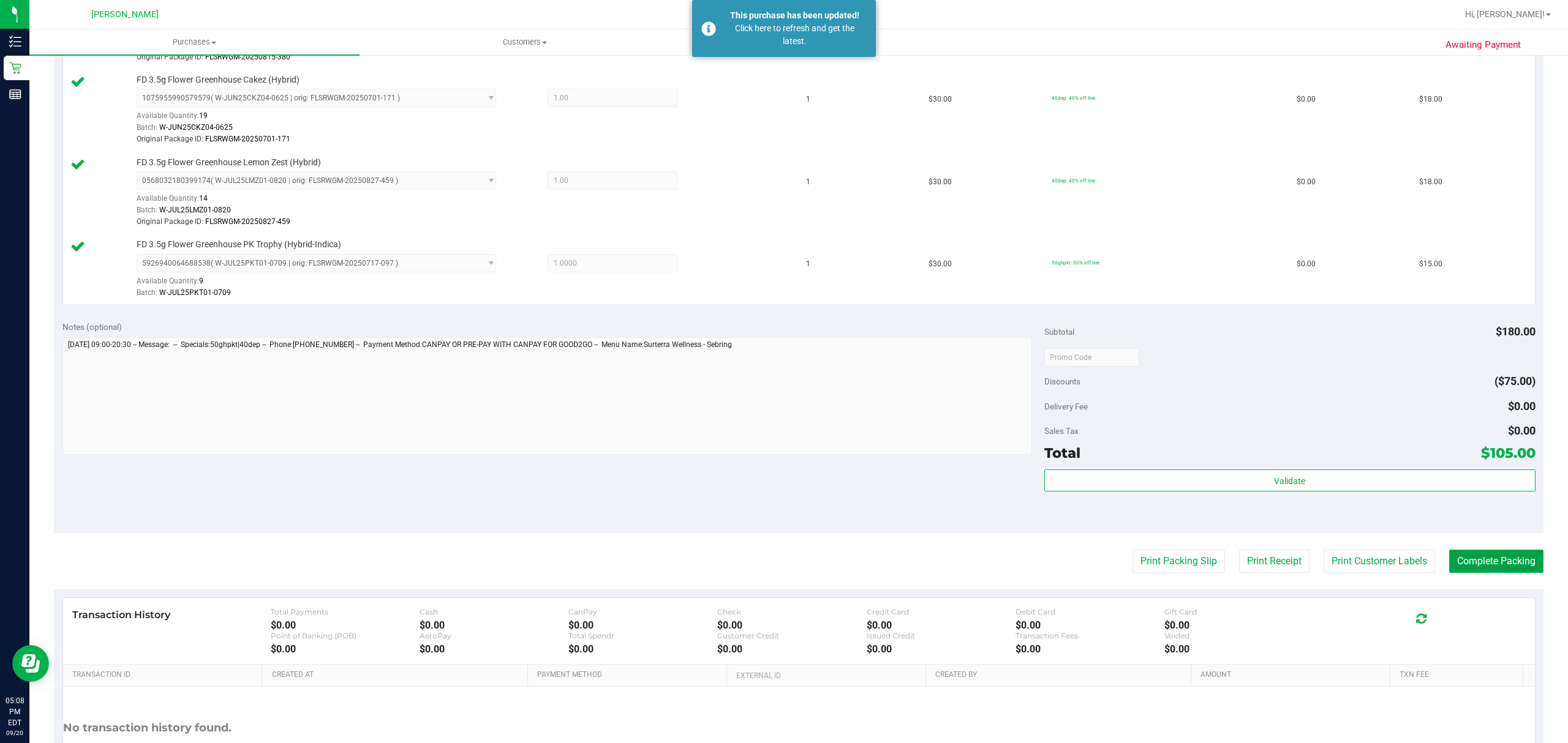
click at [1505, 564] on button "Complete Packing" at bounding box center [1496, 561] width 94 height 23
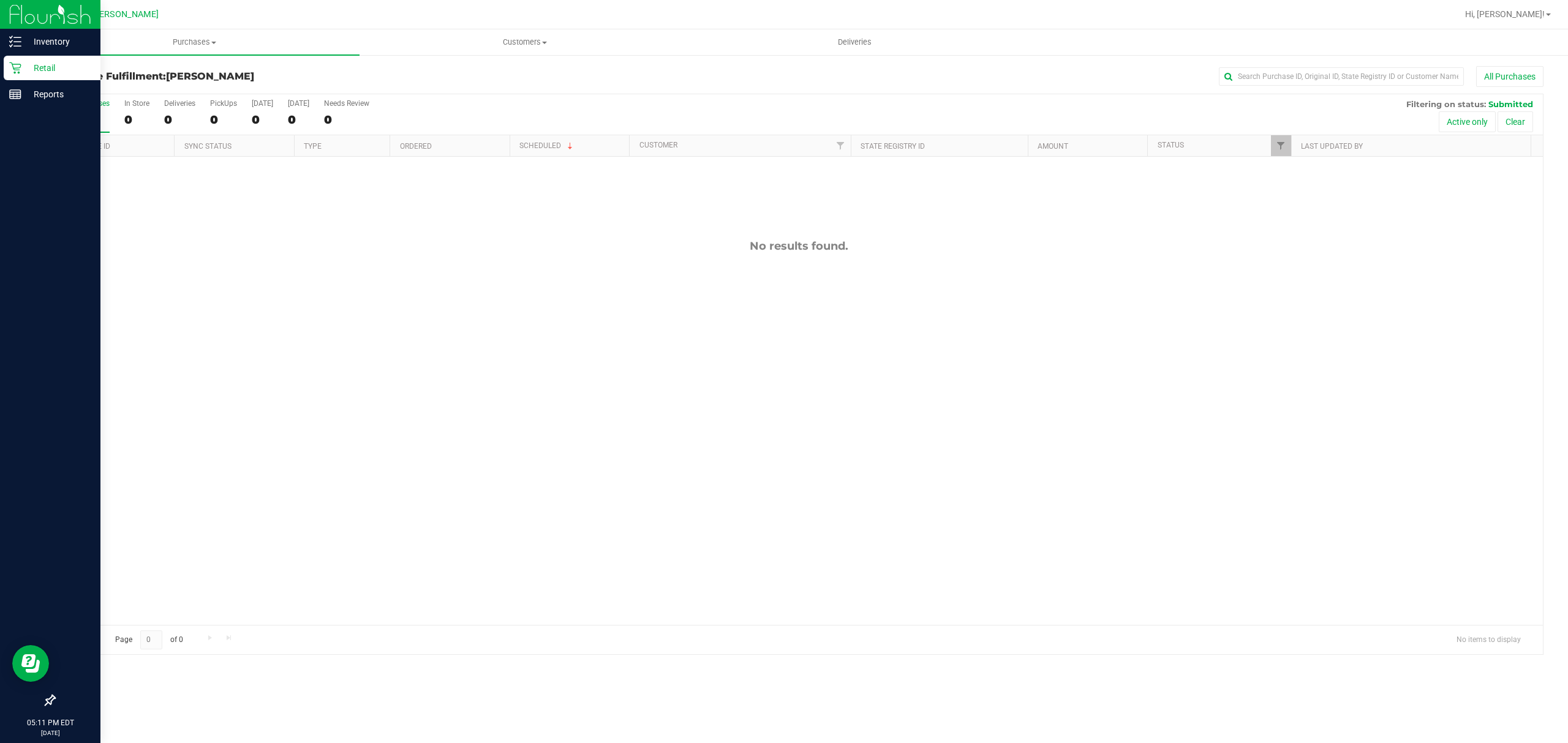
click at [25, 56] on div "Retail" at bounding box center [52, 68] width 97 height 24
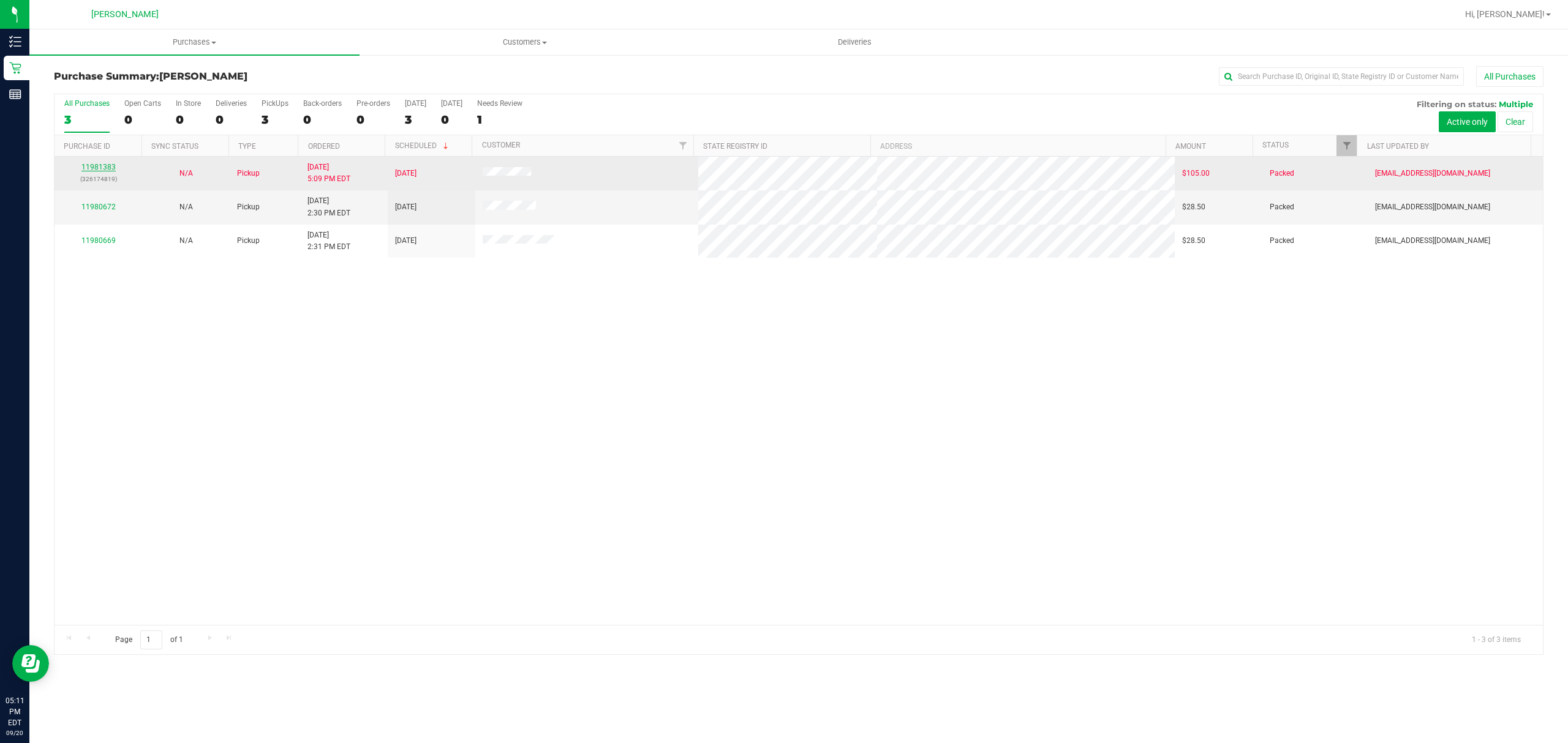
click at [91, 172] on link "11981383" at bounding box center [98, 167] width 34 height 9
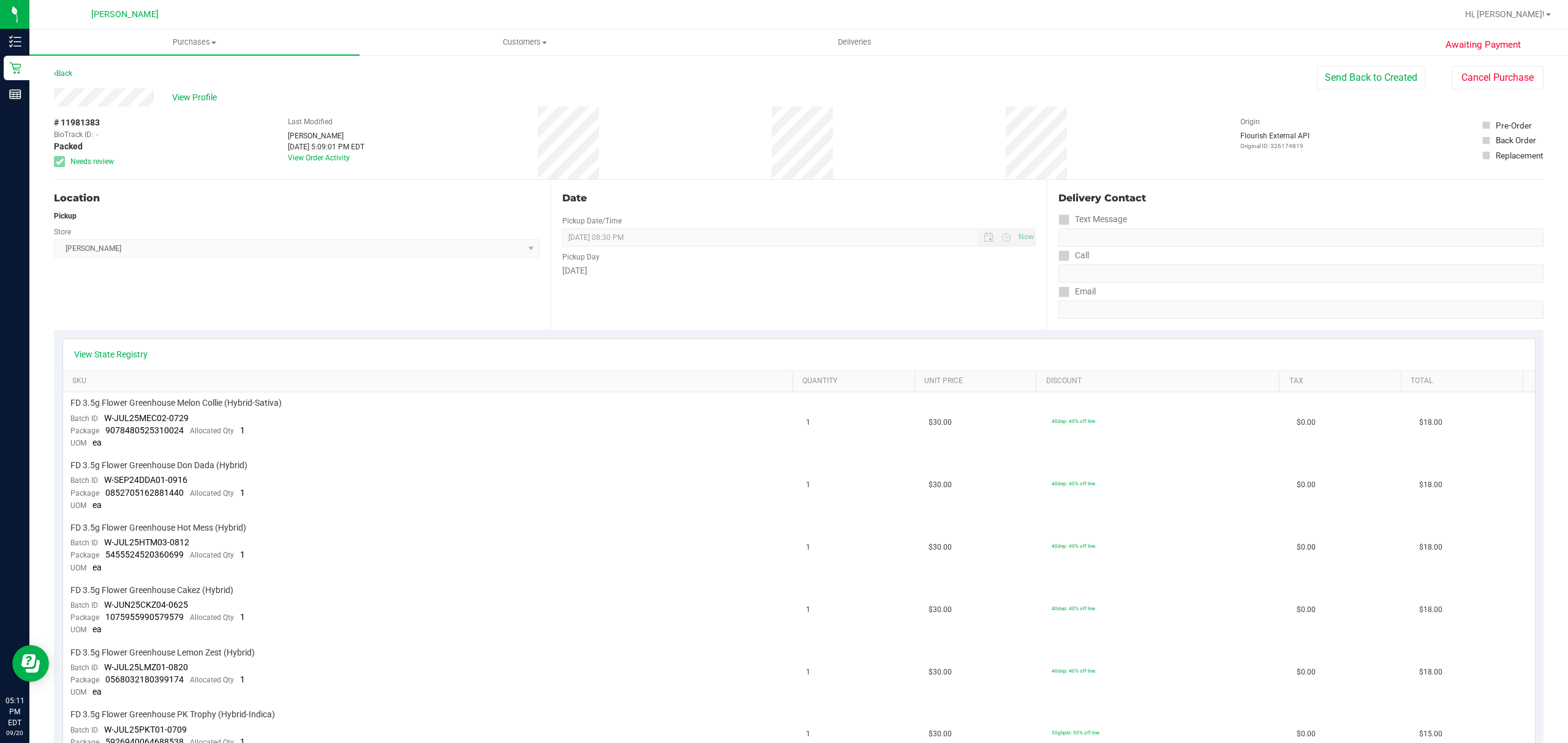
click at [88, 157] on span "Needs review" at bounding box center [92, 161] width 43 height 11
click at [65, 75] on link "Back" at bounding box center [63, 73] width 18 height 9
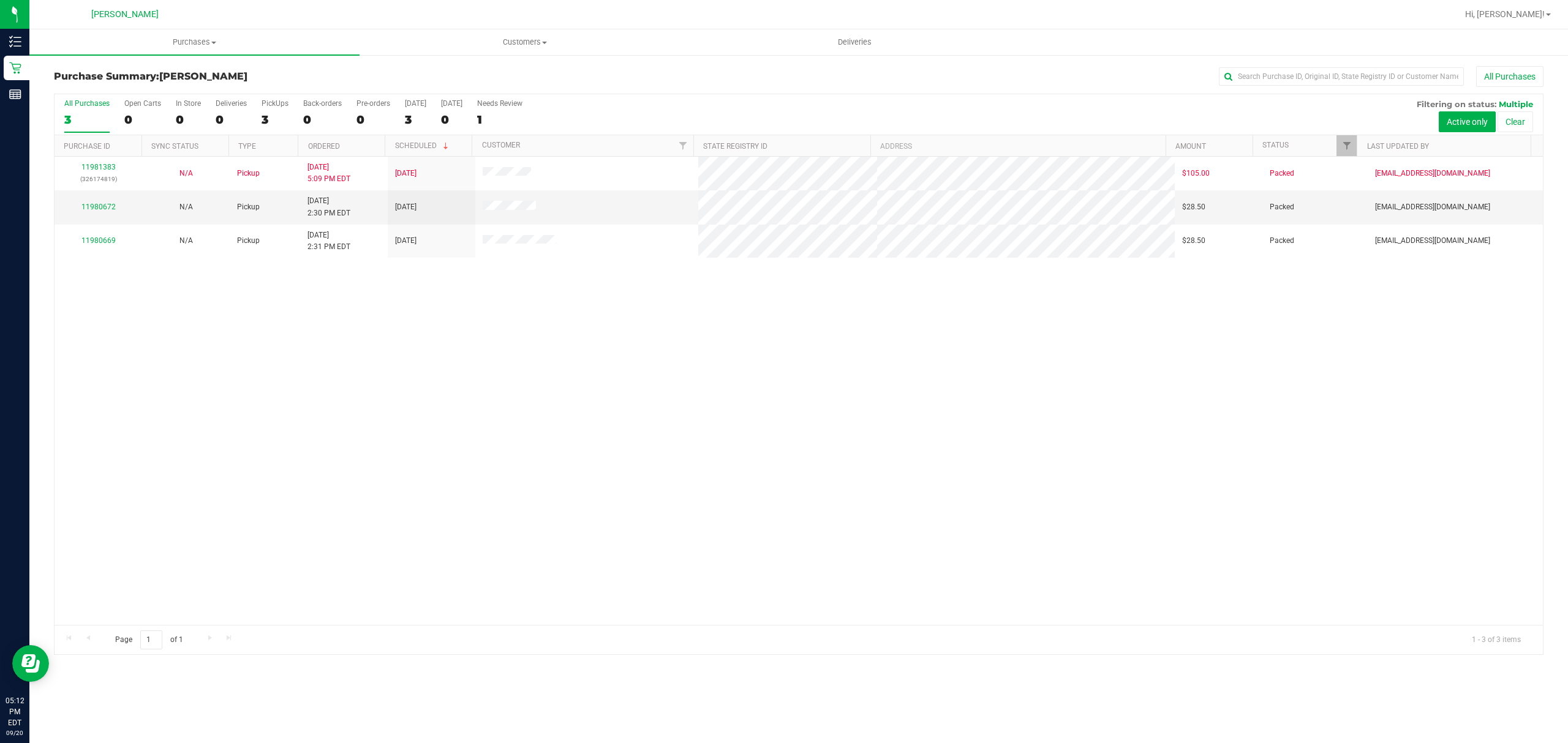
click at [351, 332] on div "11981383 (326174819) N/A Pickup [DATE] 5:09 PM EDT 9/20/2025 $105.00 Packed [EM…" at bounding box center [798, 390] width 1488 height 468
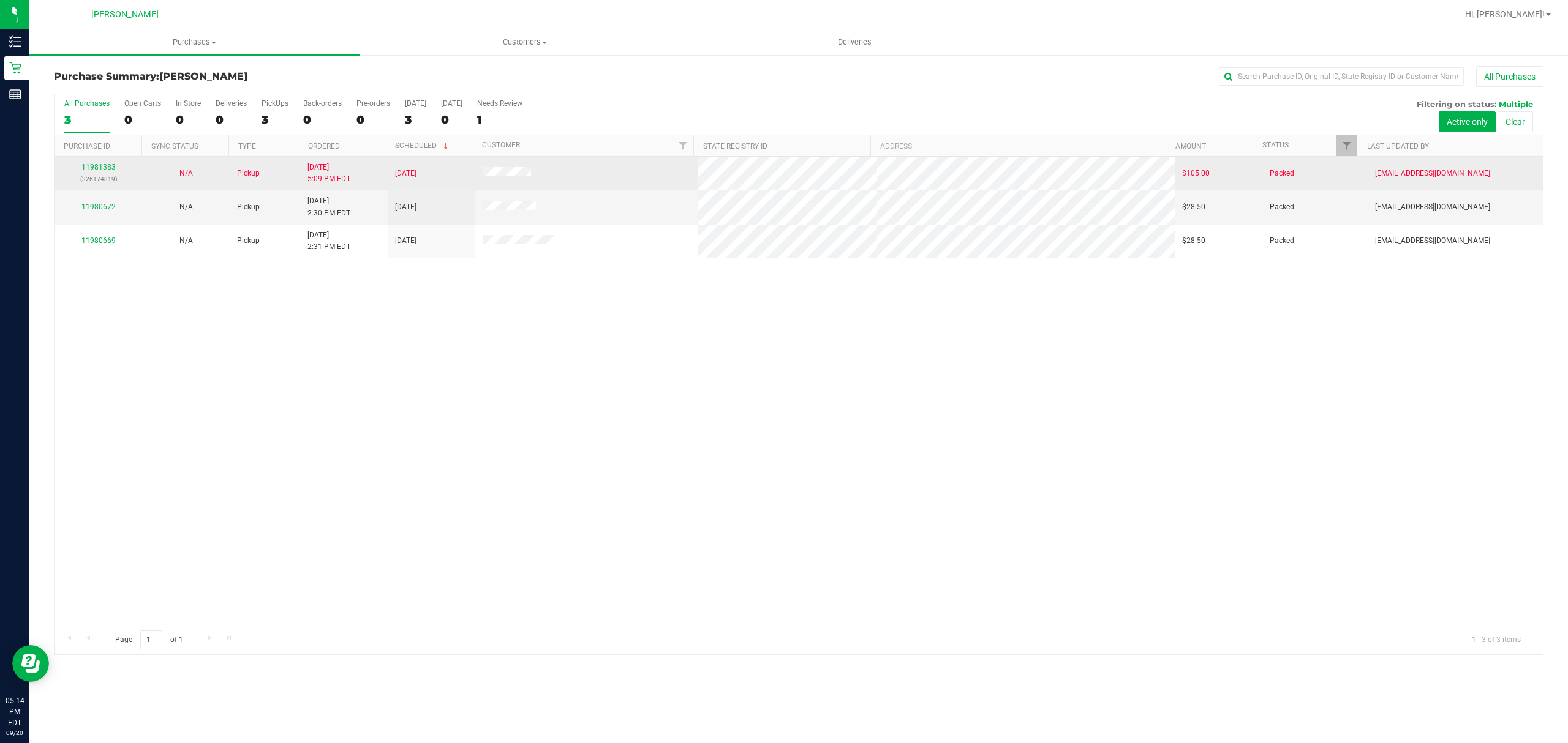
click at [101, 168] on link "11981383" at bounding box center [98, 167] width 34 height 9
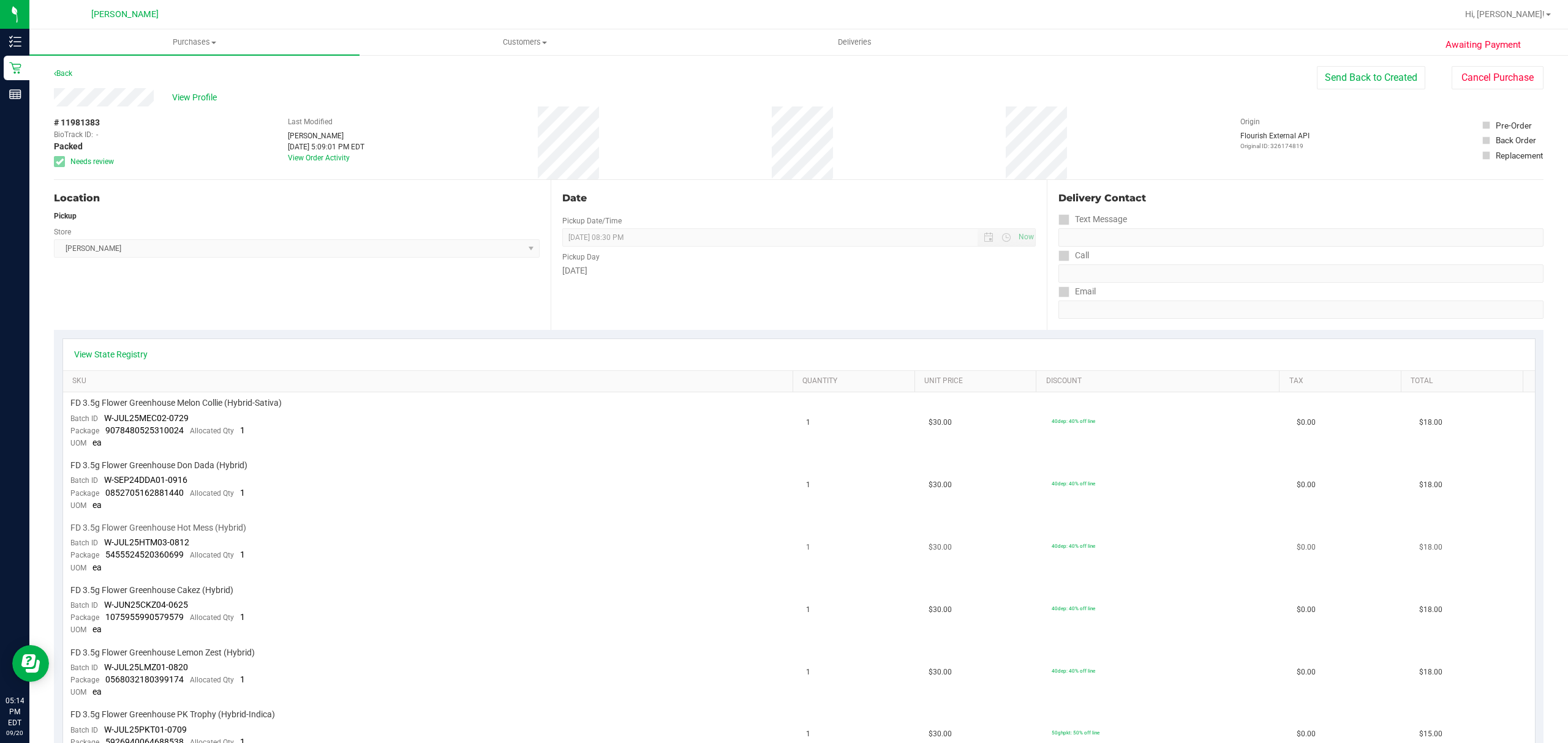
click at [420, 529] on div "FD 3.5g Flower Greenhouse Hot Mess (Hybrid)" at bounding box center [431, 528] width 722 height 11
click at [1354, 84] on button "Send Back to Created" at bounding box center [1371, 78] width 109 height 23
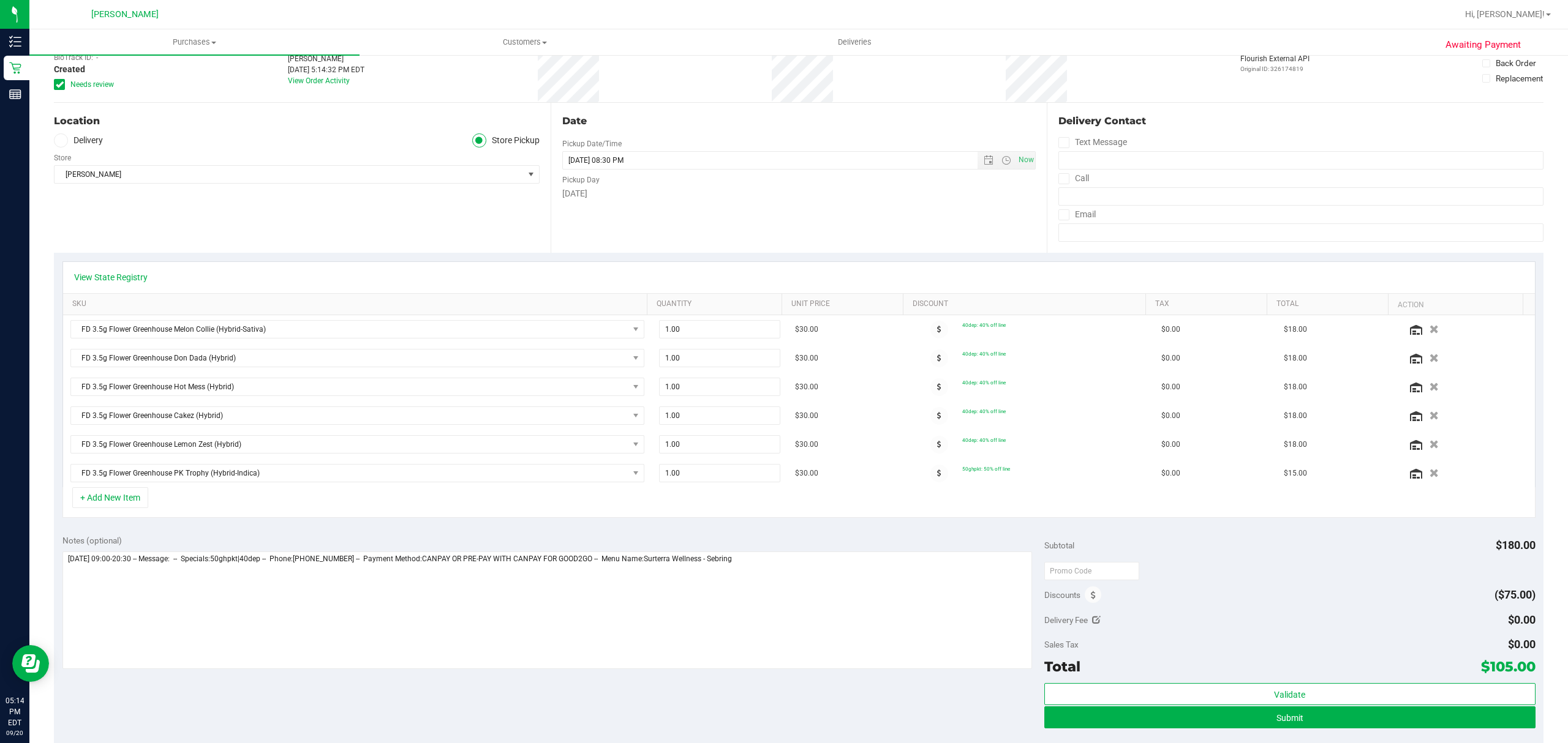
scroll to position [163, 0]
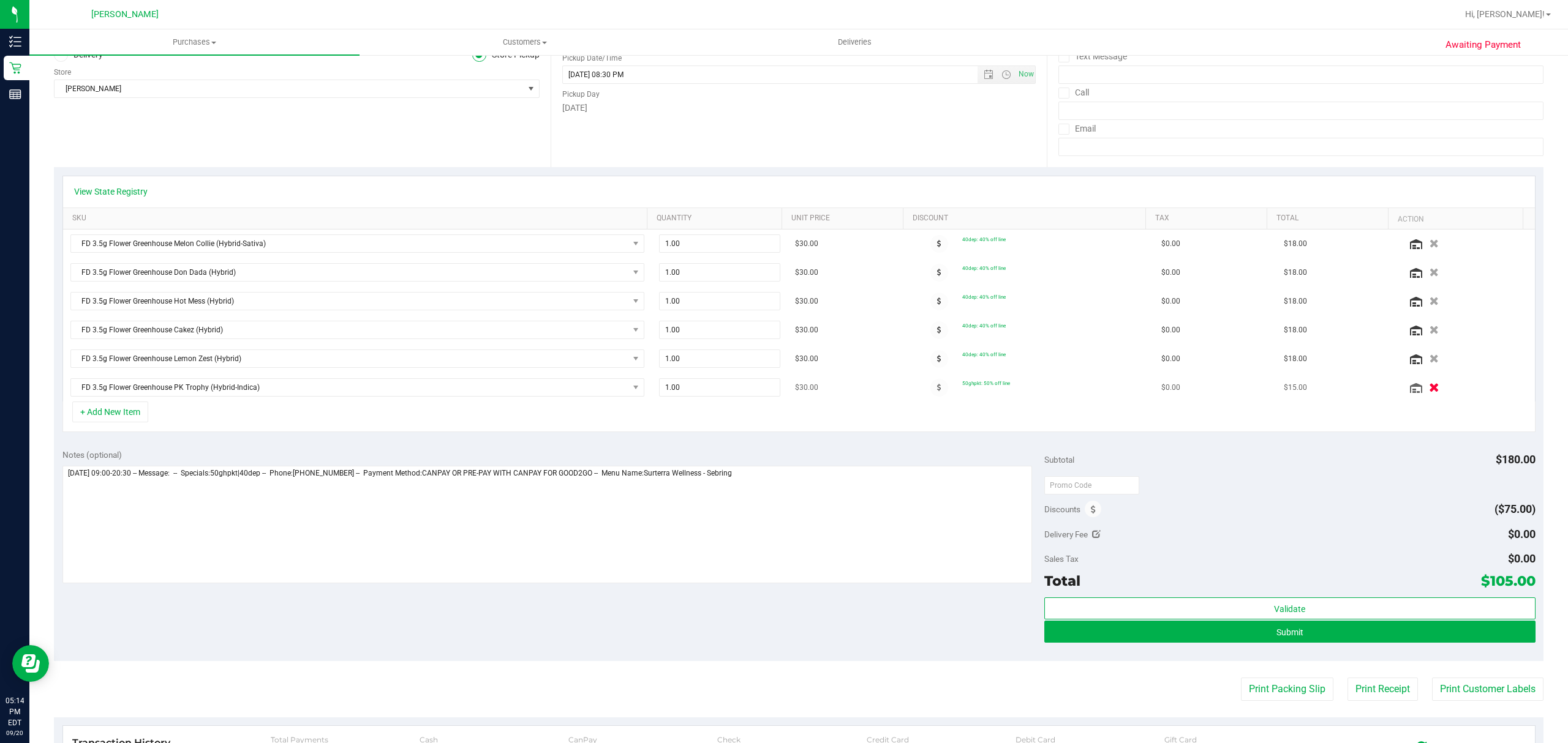
click at [1428, 390] on icon "button" at bounding box center [1434, 388] width 10 height 9
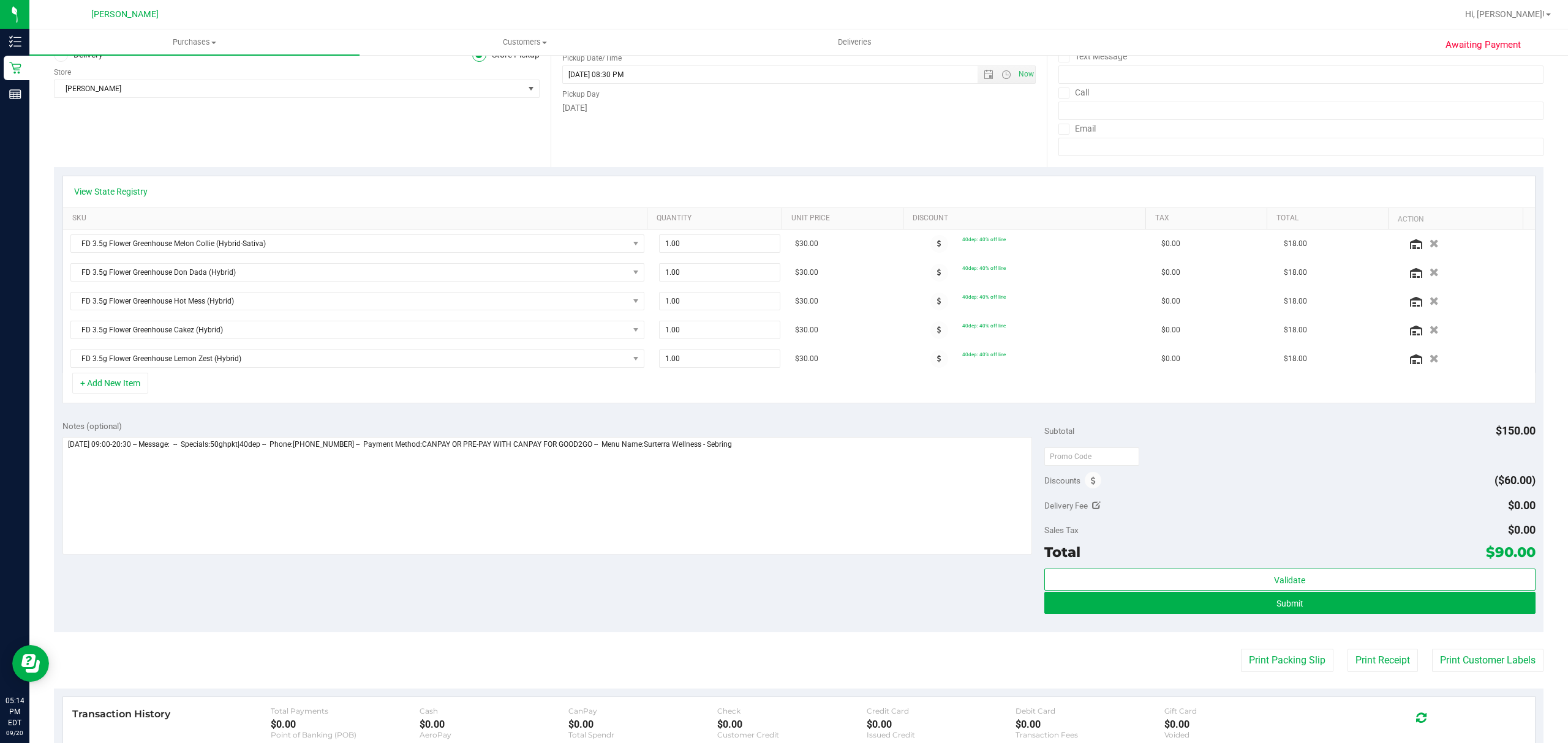
click at [1199, 449] on div at bounding box center [1290, 456] width 491 height 22
click at [98, 383] on button "+ Add New Item" at bounding box center [110, 384] width 76 height 21
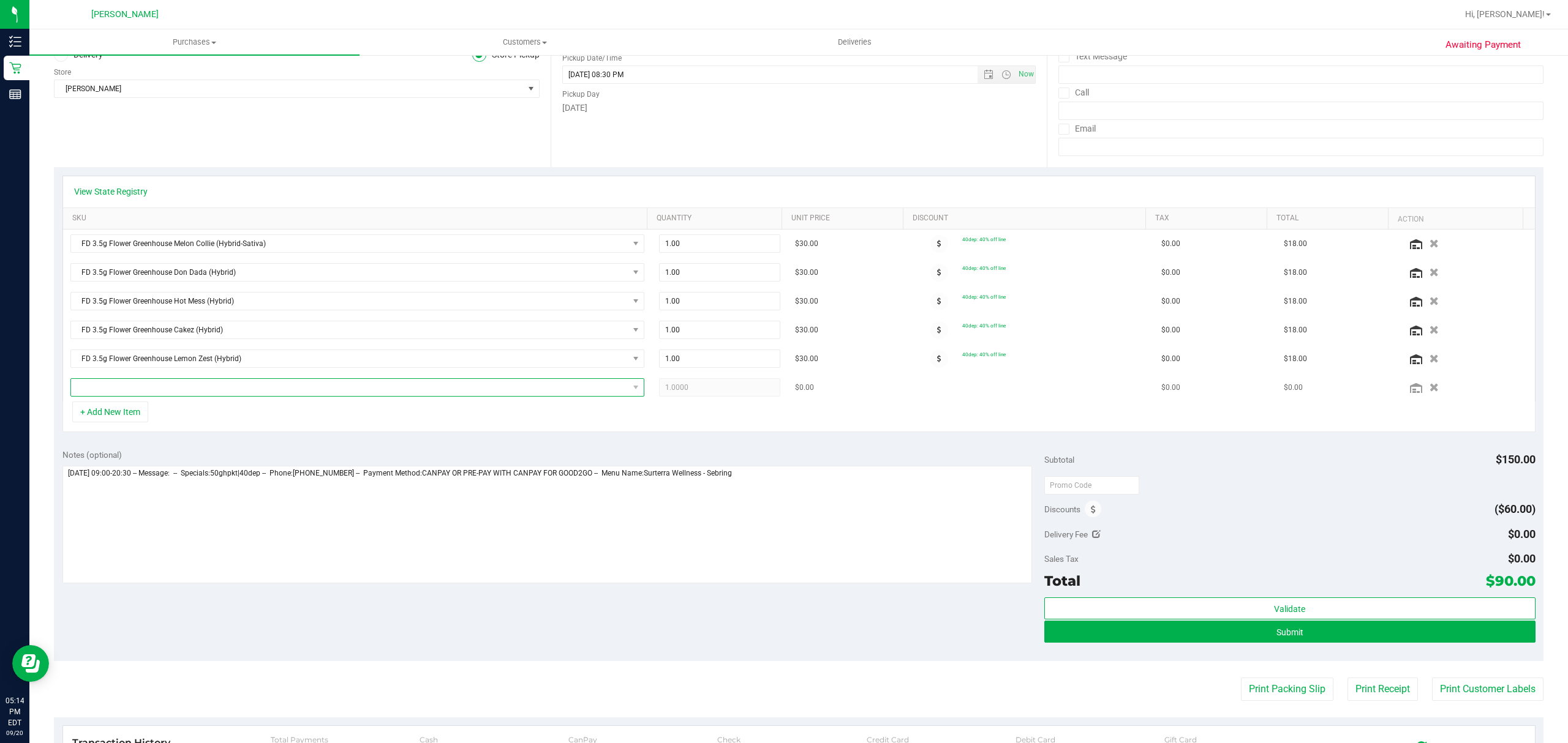
click at [165, 388] on span "NO DATA FOUND" at bounding box center [349, 388] width 557 height 17
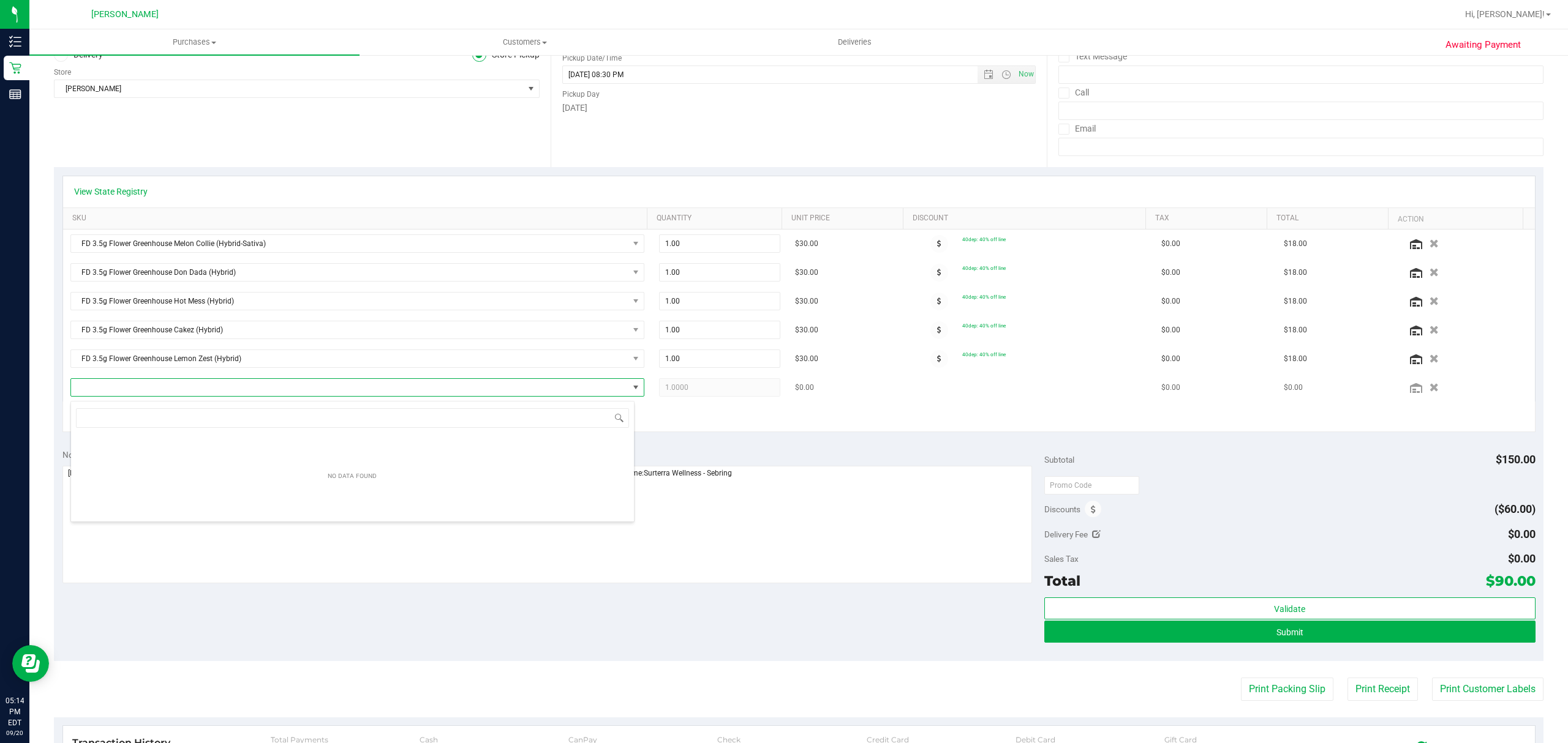
scroll to position [18, 564]
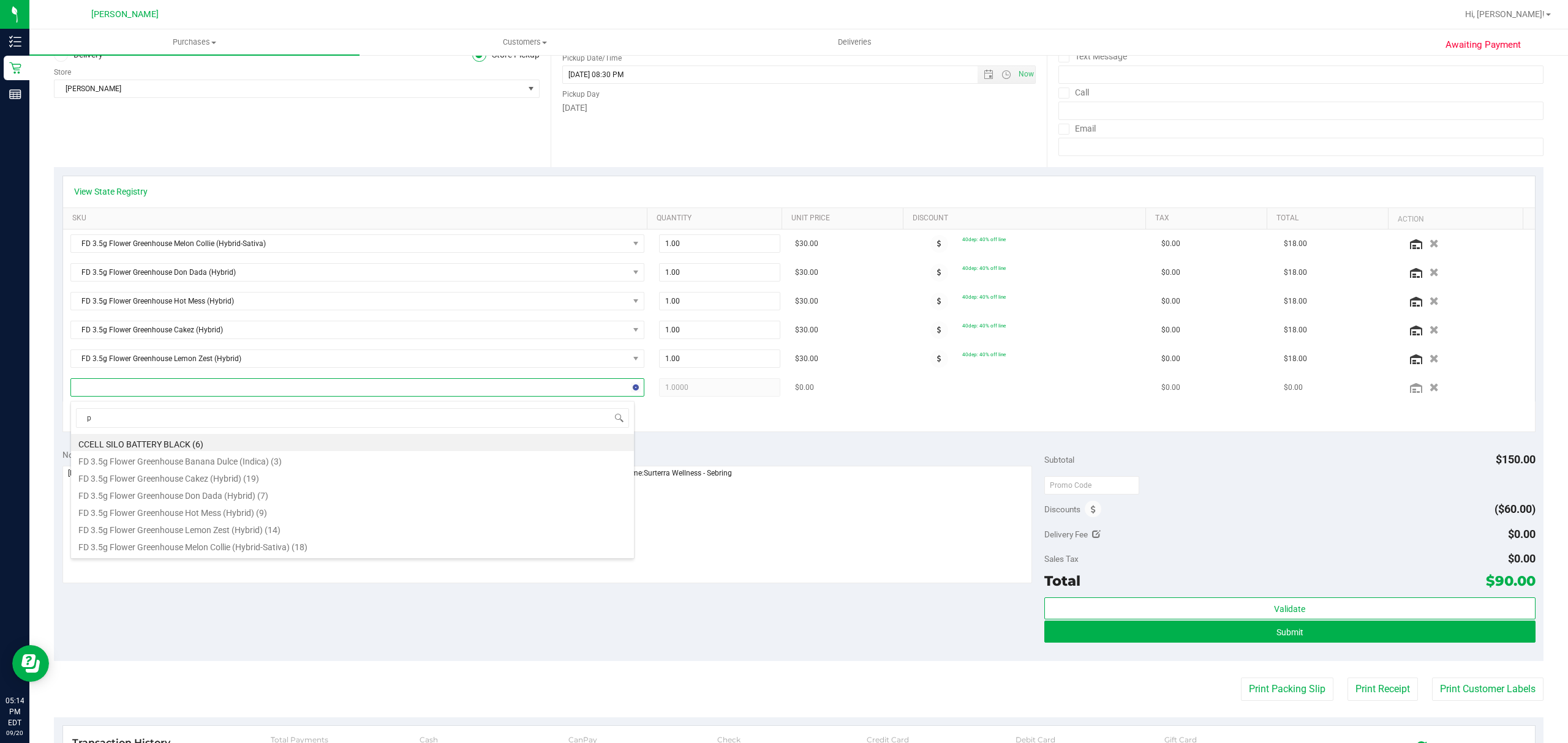
type input "pk"
click at [194, 449] on li "FD 3.5g Flower Greenhouse PK Trophy (Hybrid-Indica) (10)" at bounding box center [352, 443] width 563 height 17
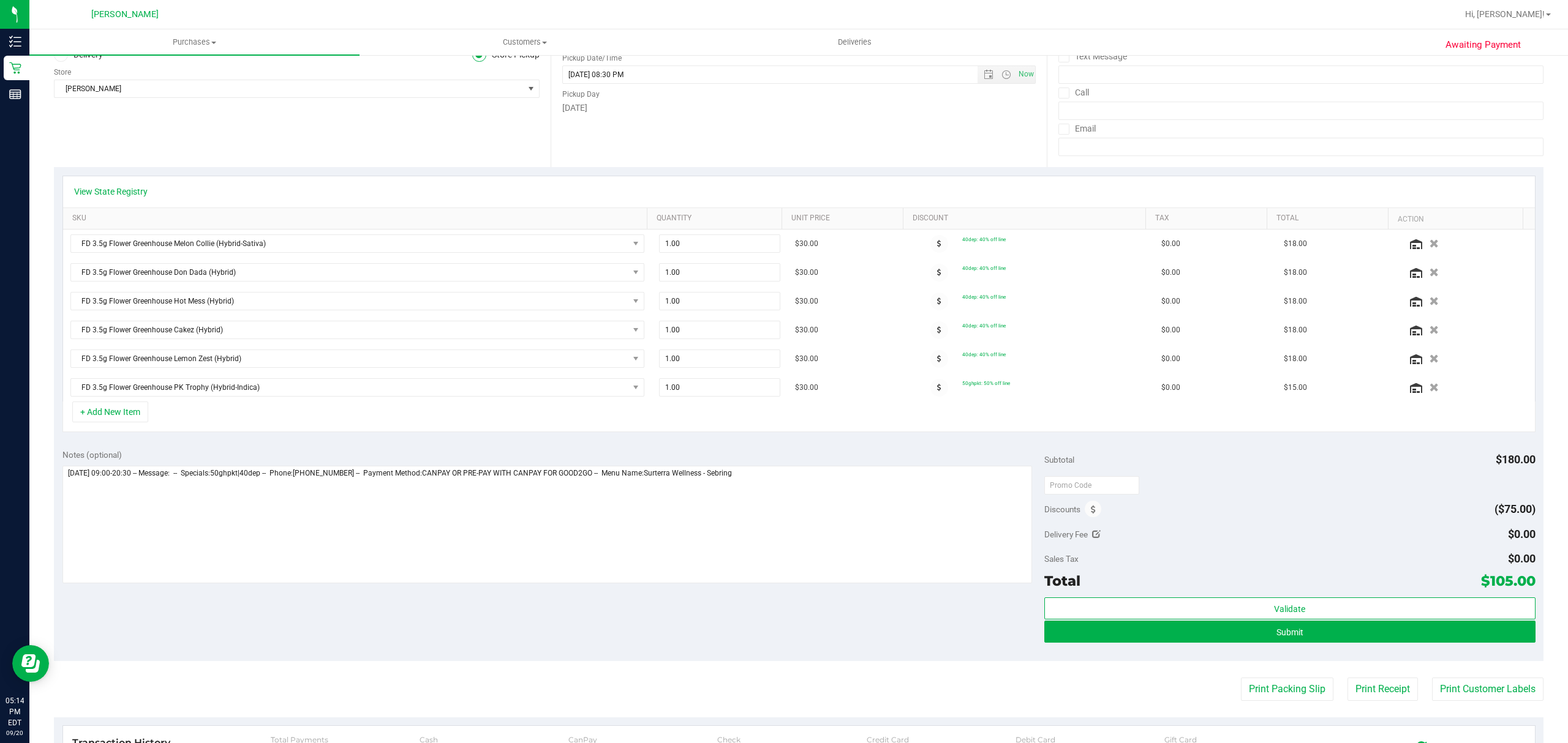
scroll to position [0, 0]
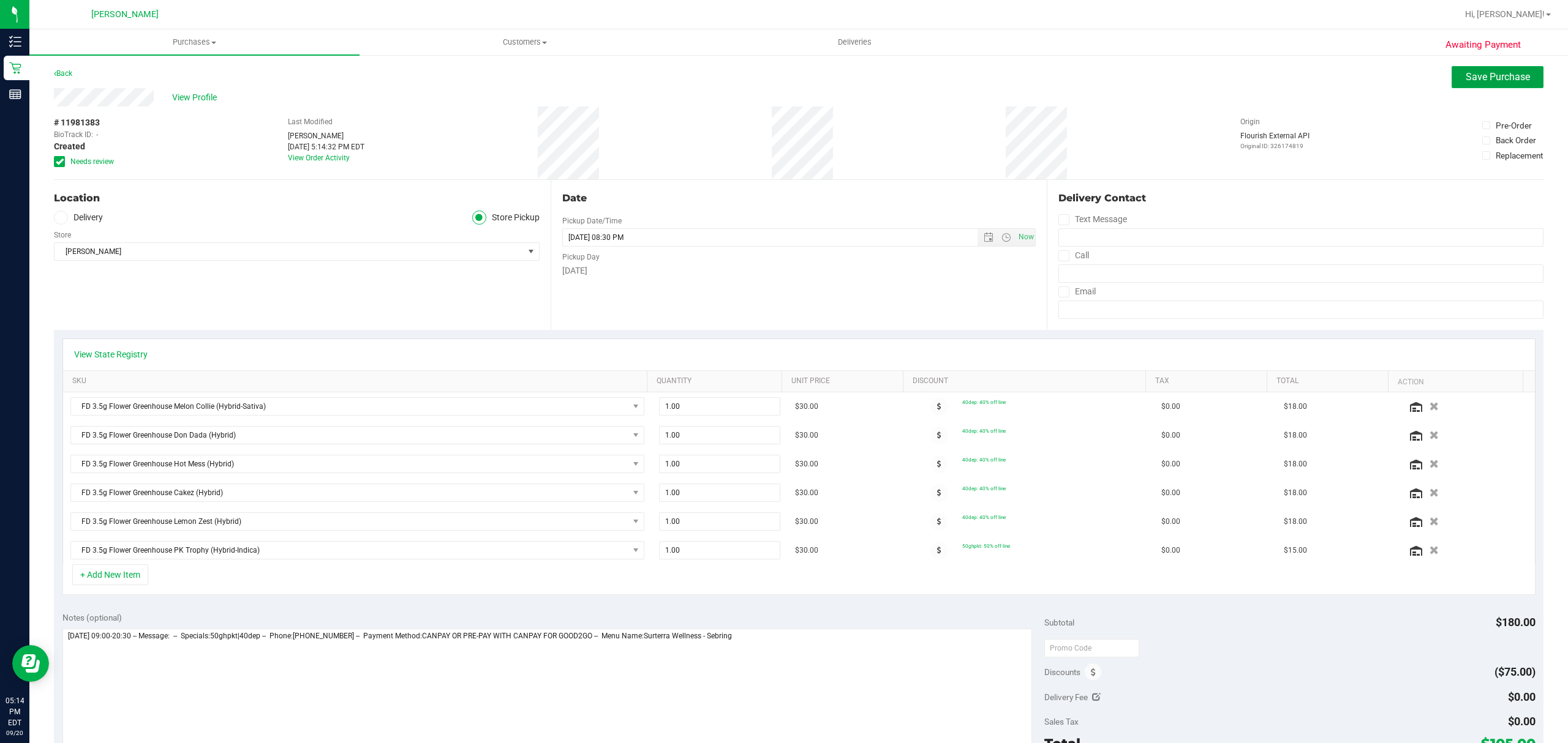
drag, startPoint x: 1452, startPoint y: 76, endPoint x: 1414, endPoint y: 84, distance: 38.8
click at [1452, 76] on button "Save Purchase" at bounding box center [1497, 78] width 92 height 22
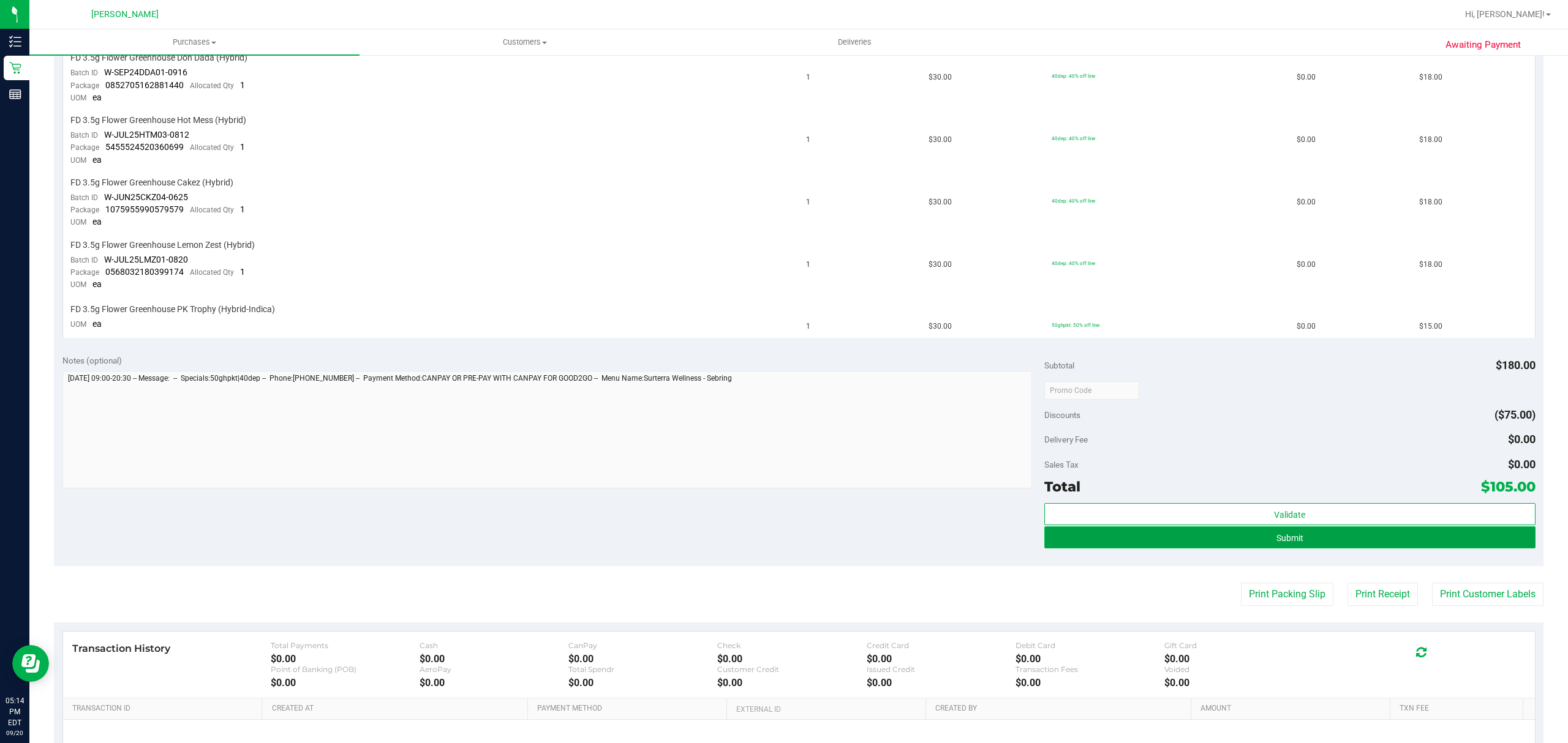
click at [1060, 527] on button "Submit" at bounding box center [1290, 538] width 491 height 22
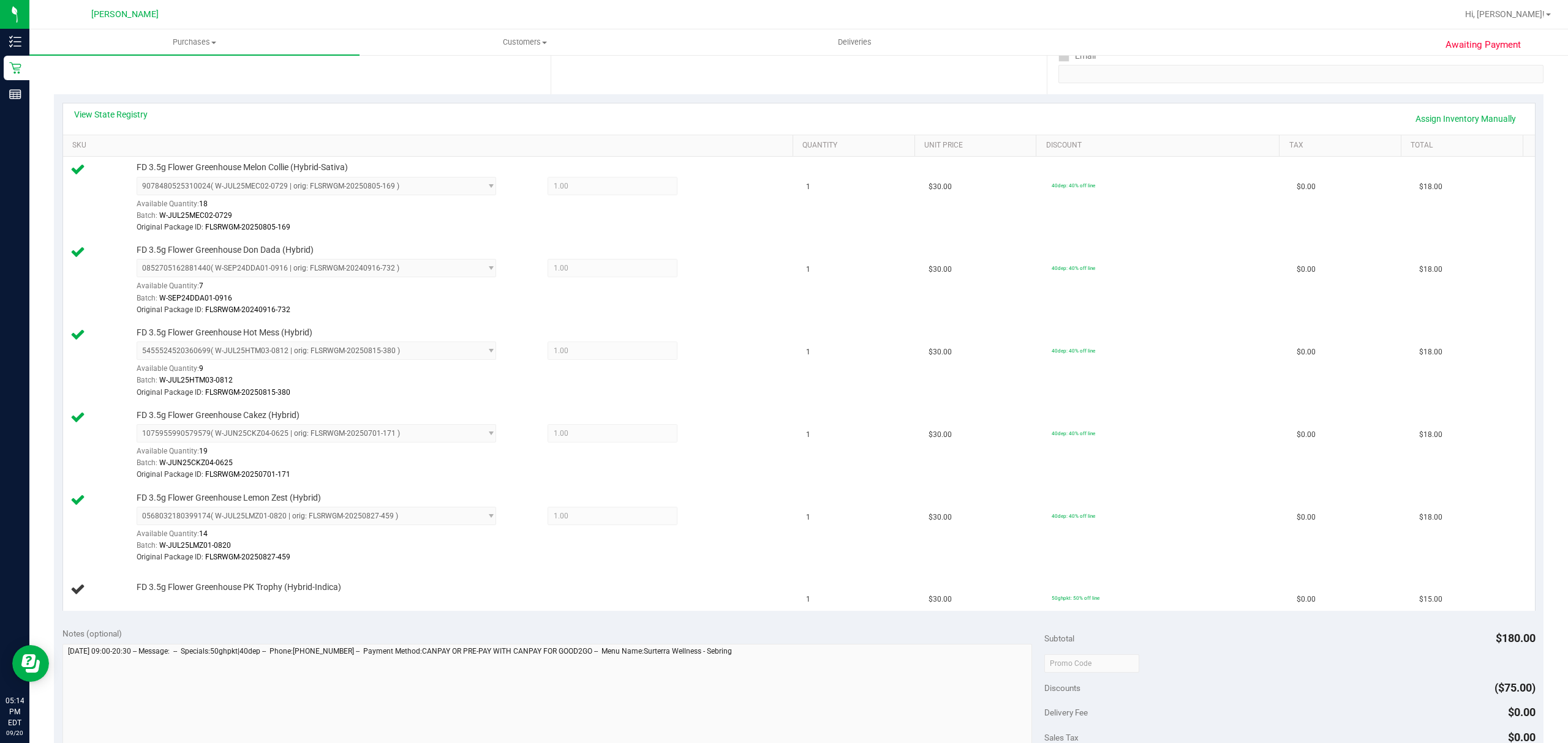
scroll to position [245, 0]
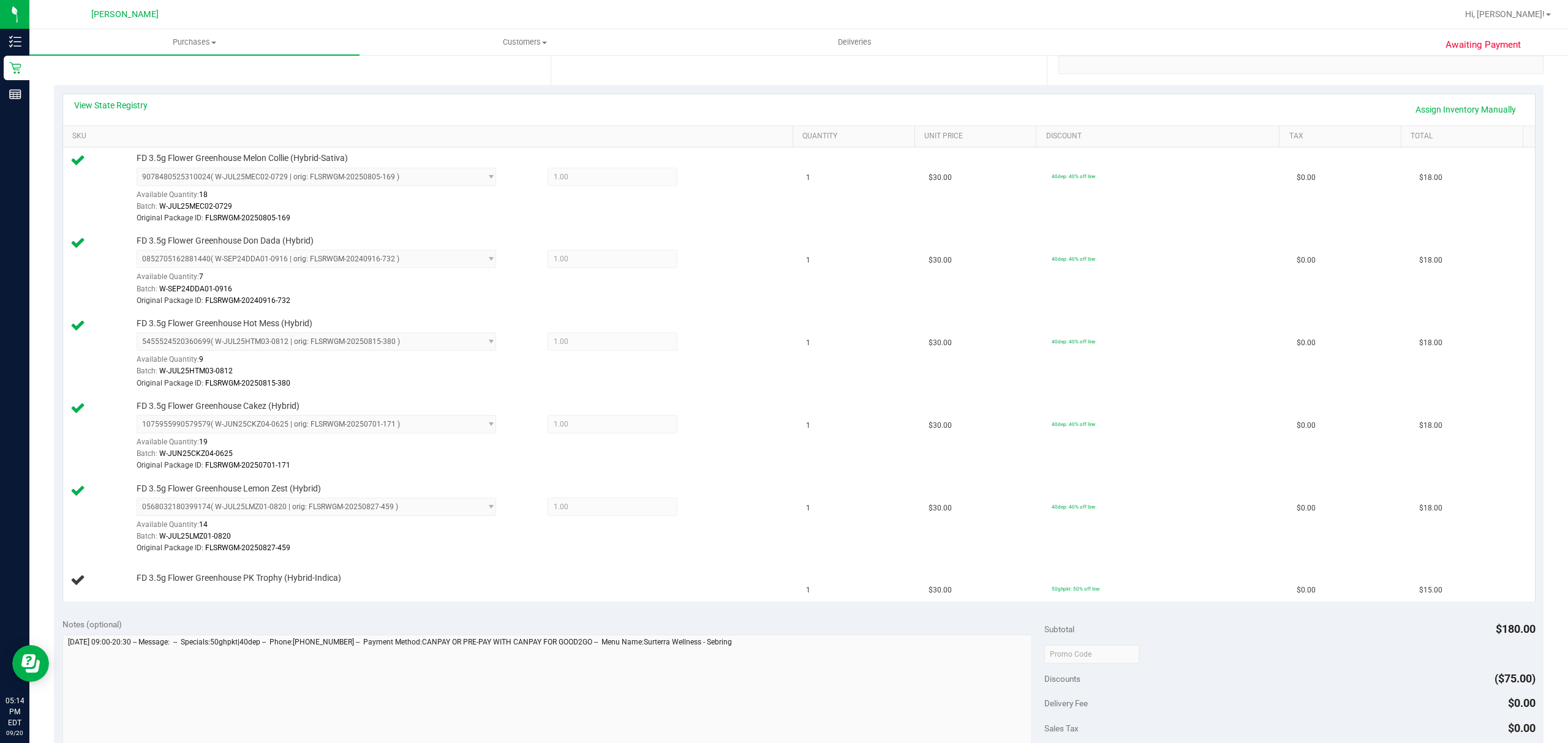
click at [289, 608] on div "View State Registry Assign Inventory Manually SKU Quantity Unit Price Discount …" at bounding box center [799, 347] width 1490 height 525
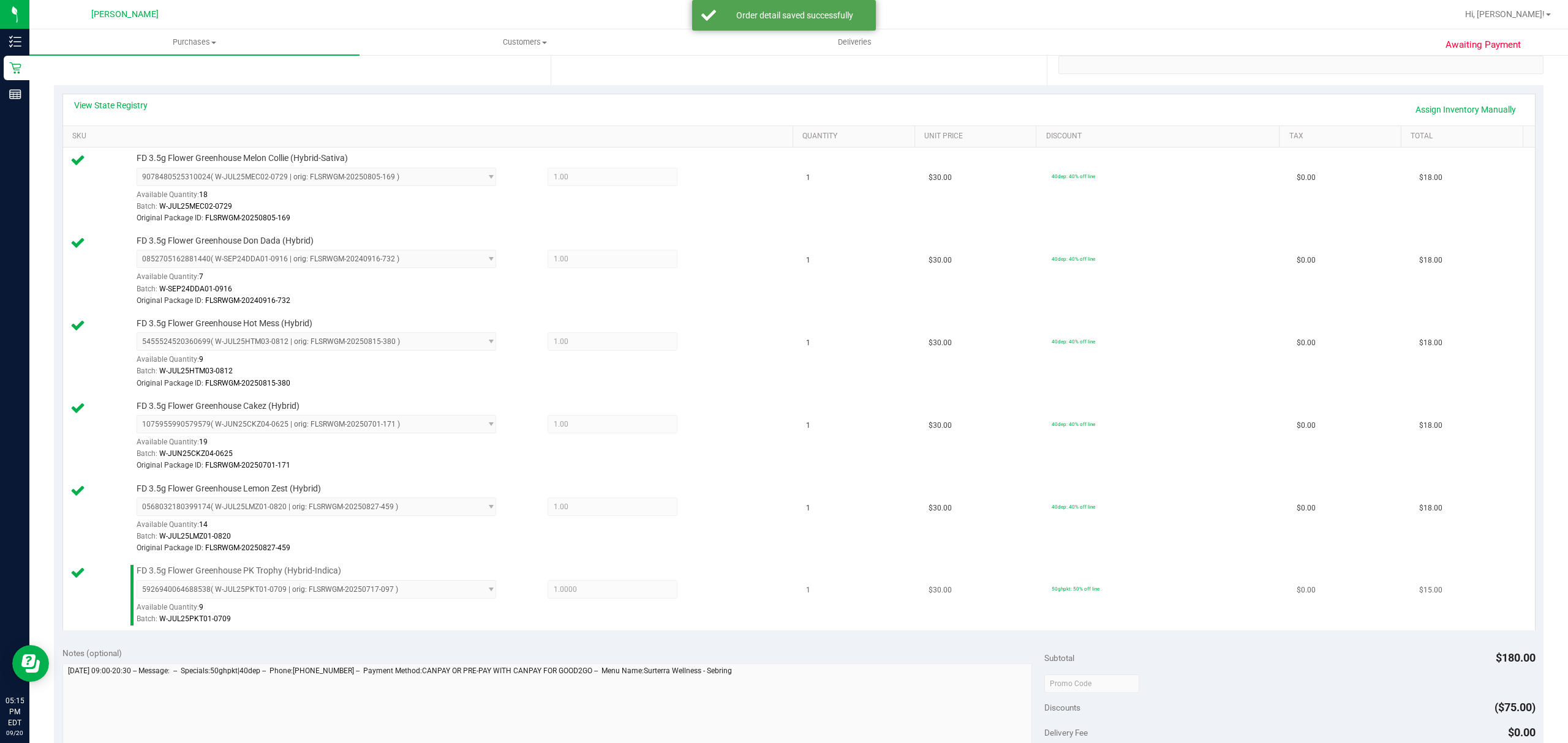
scroll to position [490, 0]
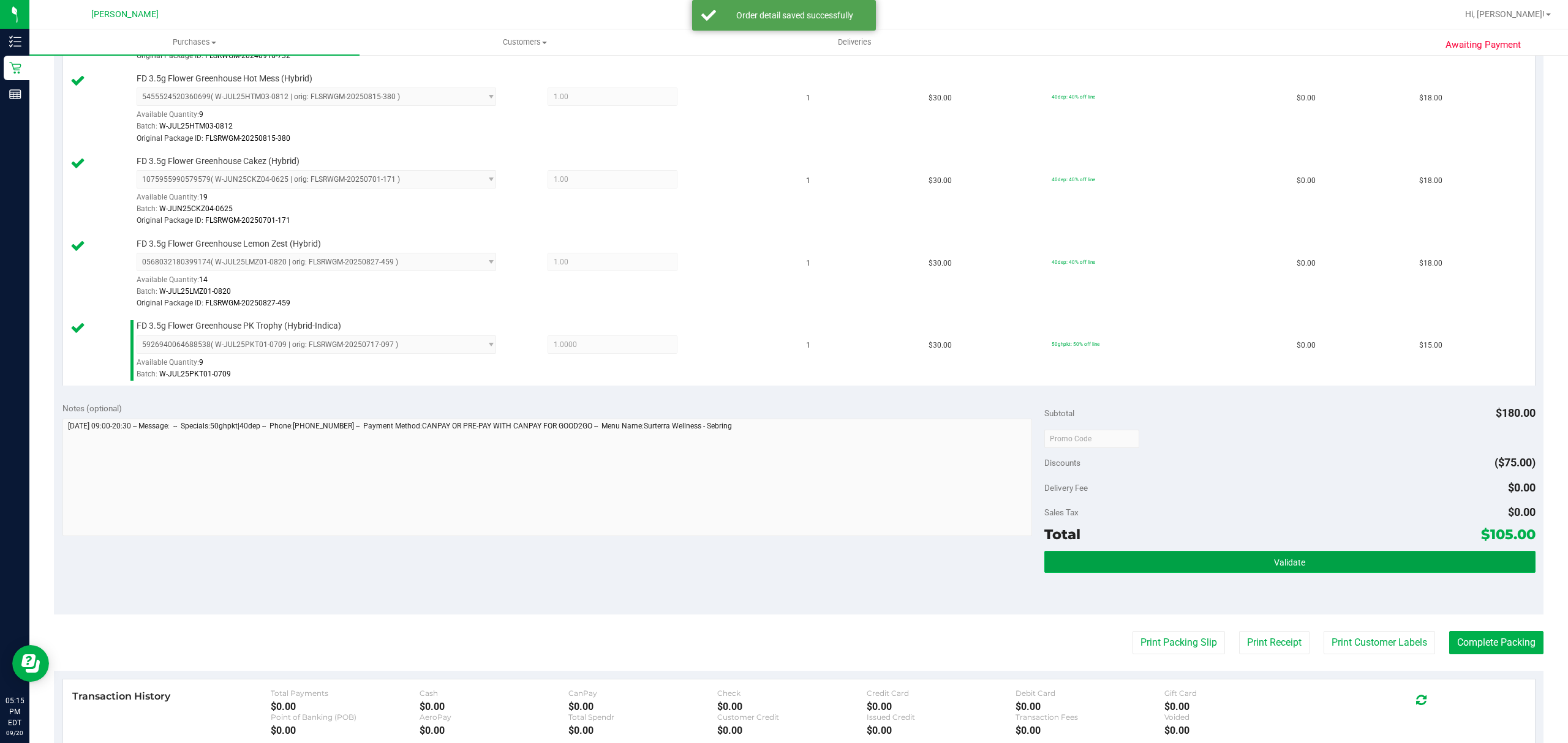
click at [1078, 561] on button "Validate" at bounding box center [1290, 562] width 491 height 22
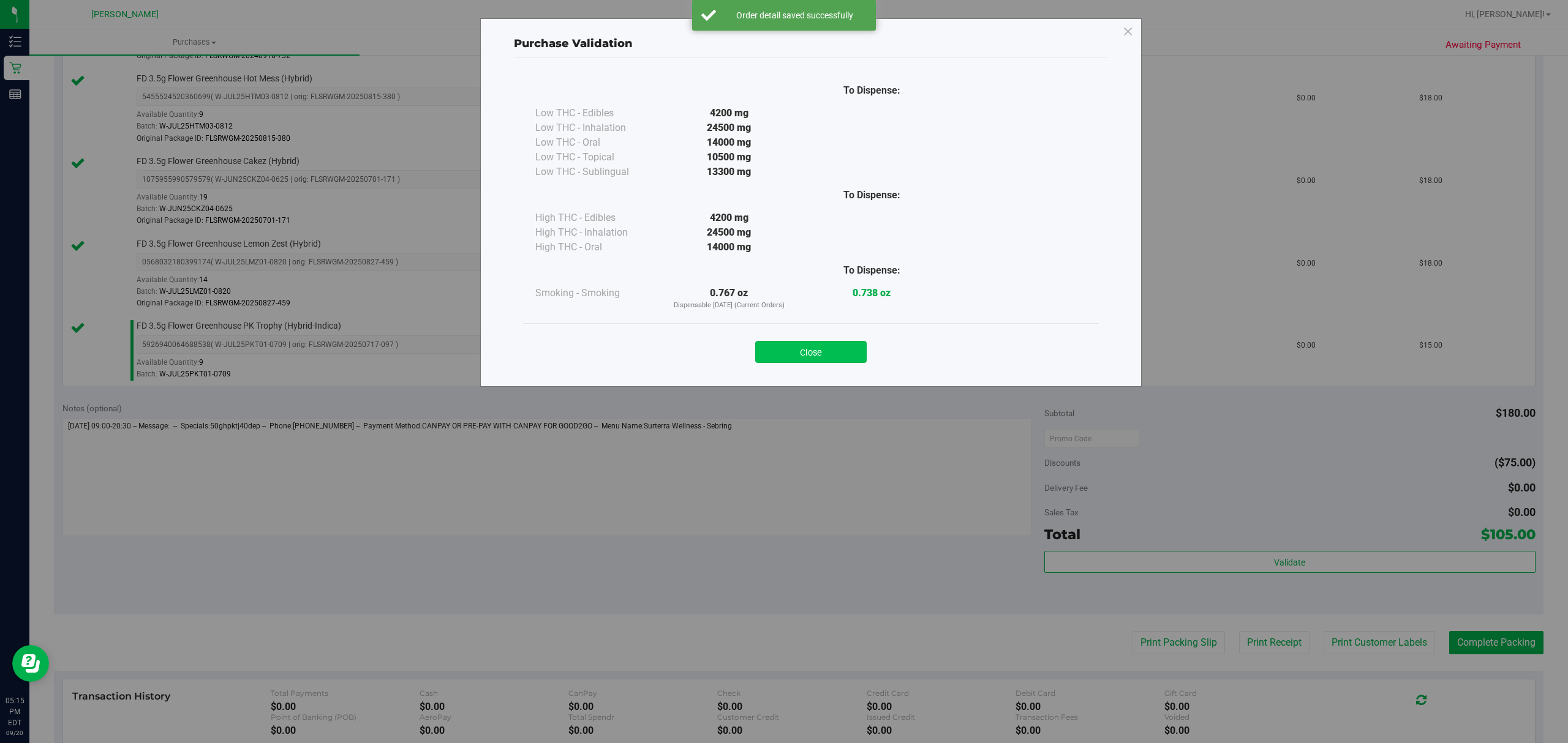
click at [792, 347] on button "Close" at bounding box center [810, 353] width 111 height 22
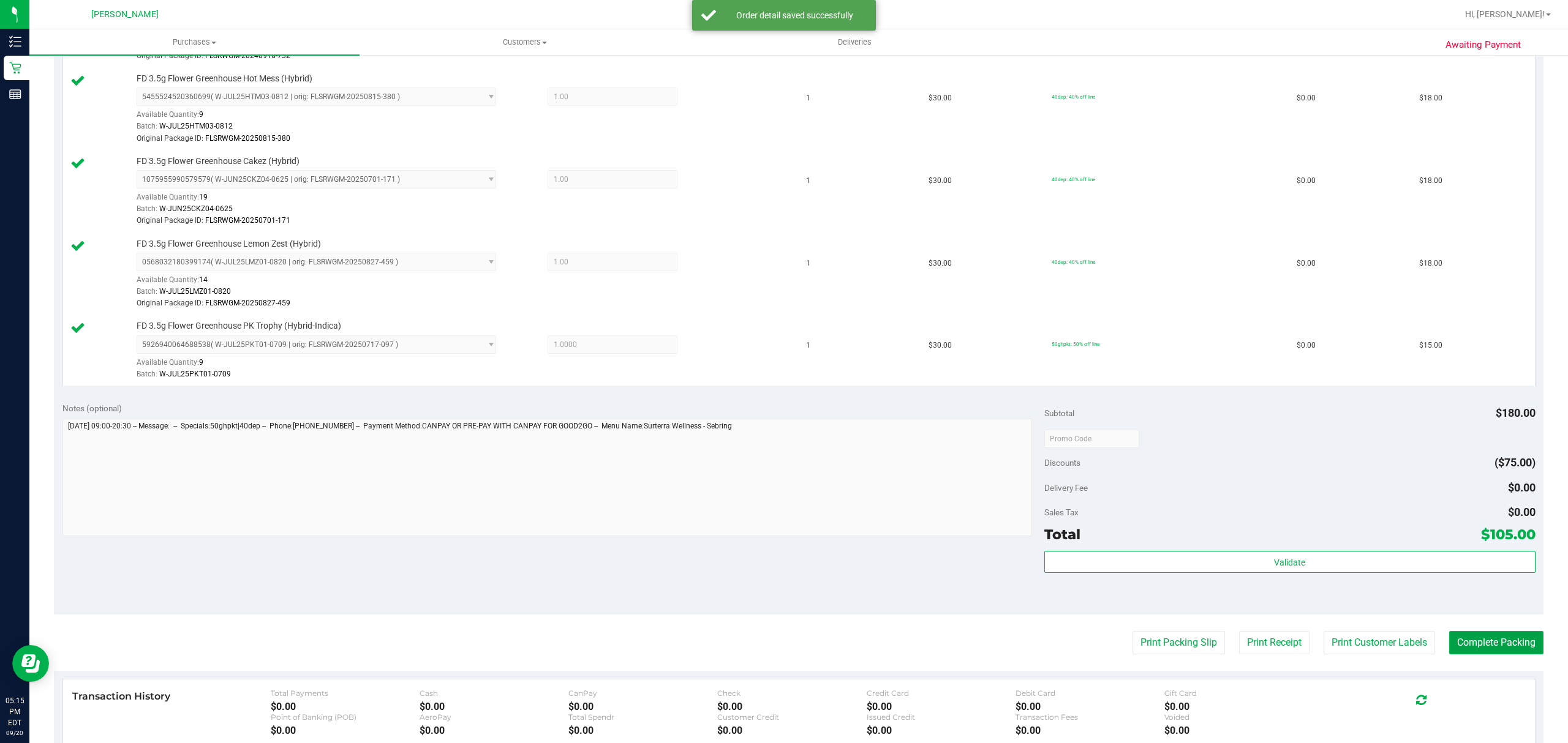
click at [1463, 640] on button "Complete Packing" at bounding box center [1496, 642] width 94 height 23
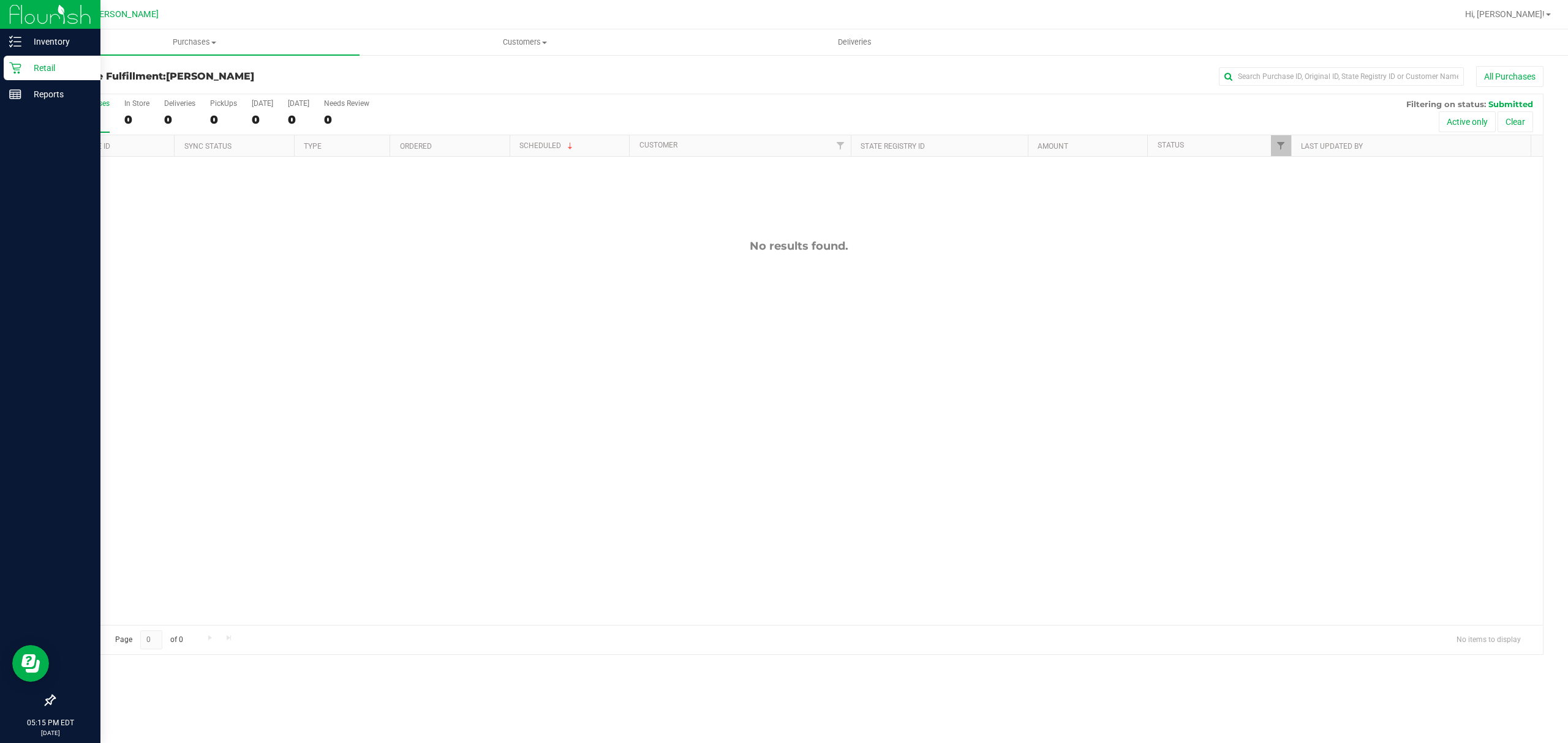
click at [31, 62] on p "Retail" at bounding box center [58, 67] width 73 height 15
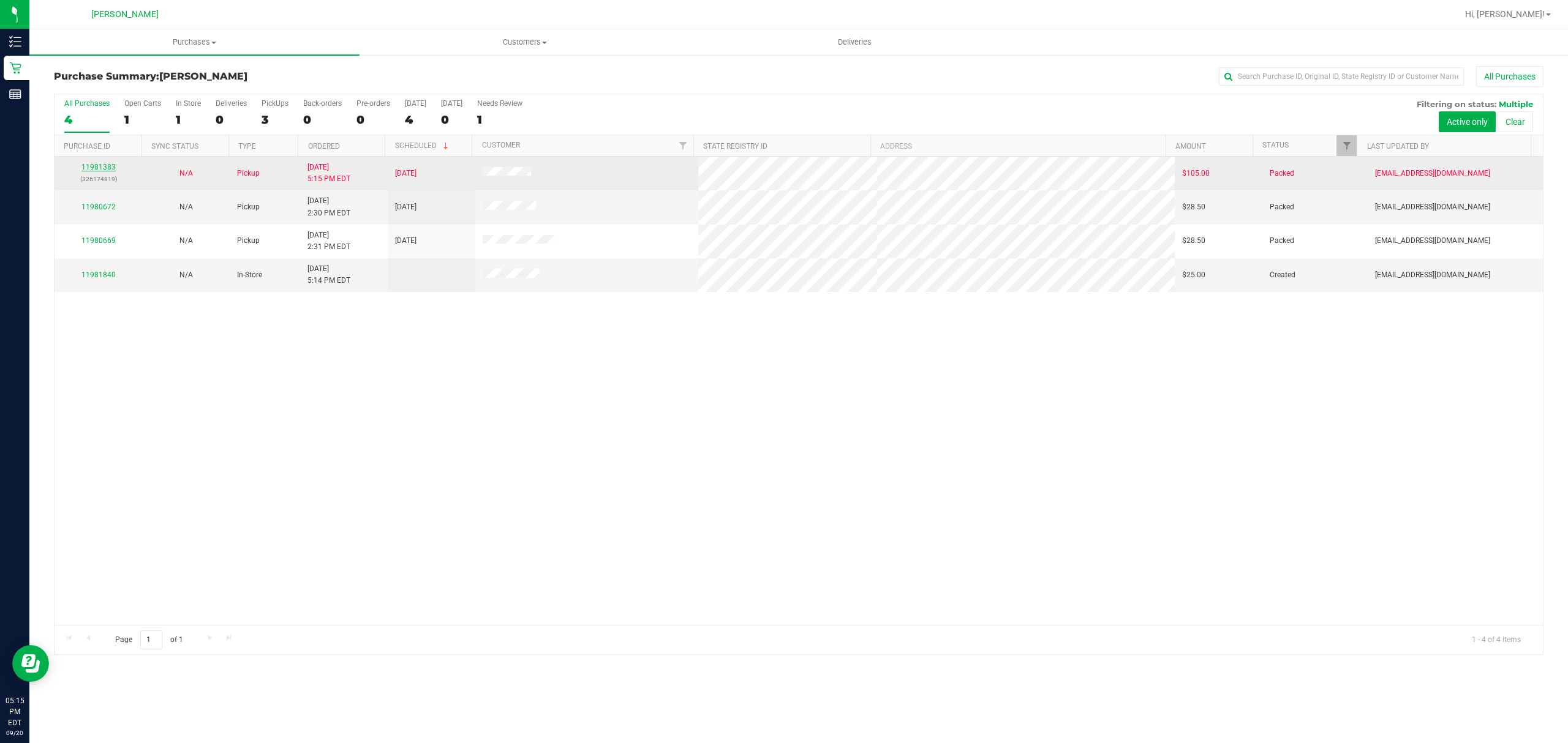
click at [99, 167] on link "11981383" at bounding box center [98, 167] width 34 height 9
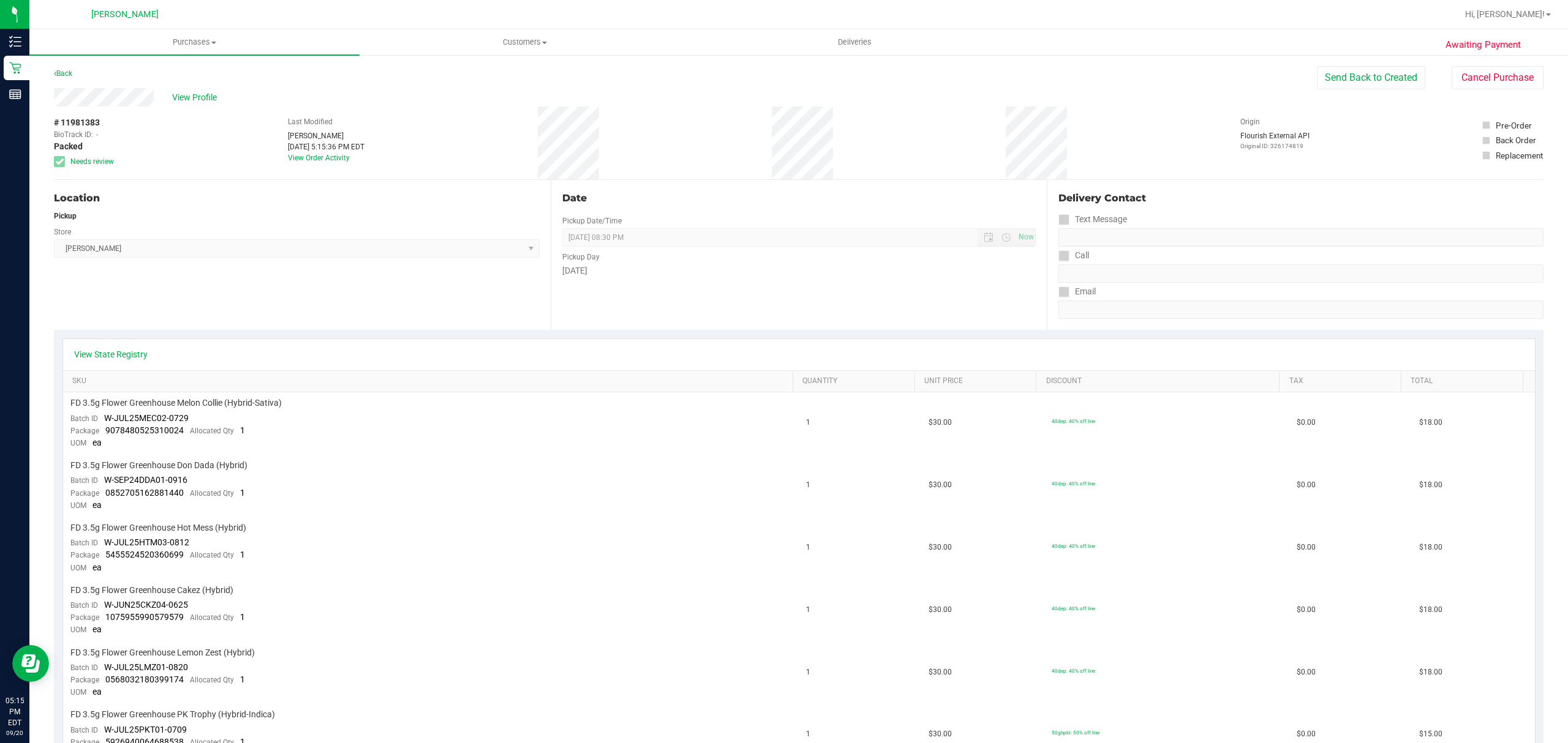
click at [59, 162] on icon at bounding box center [59, 162] width 8 height 0
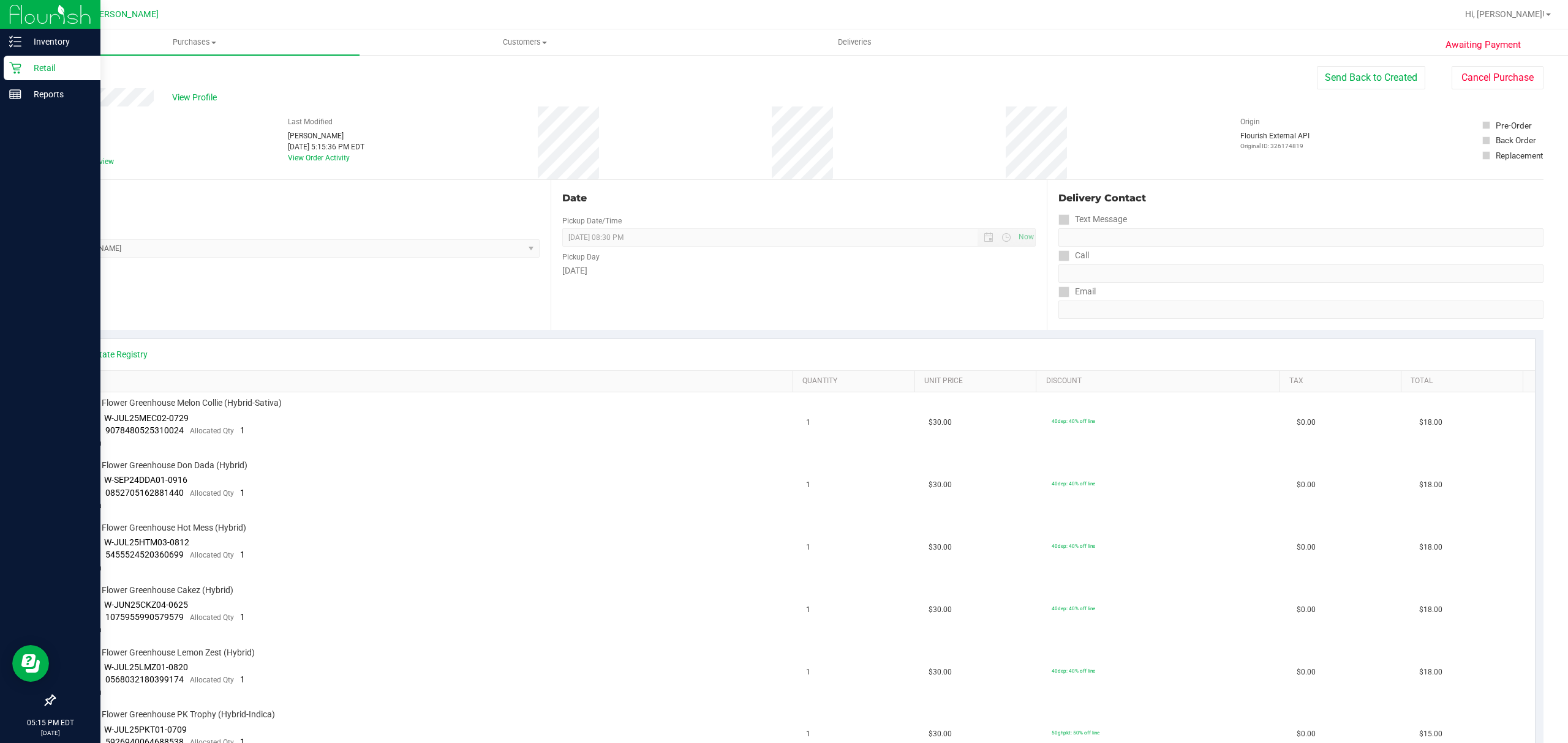
click at [66, 75] on p "Retail" at bounding box center [58, 67] width 73 height 15
